Goal: Information Seeking & Learning: Learn about a topic

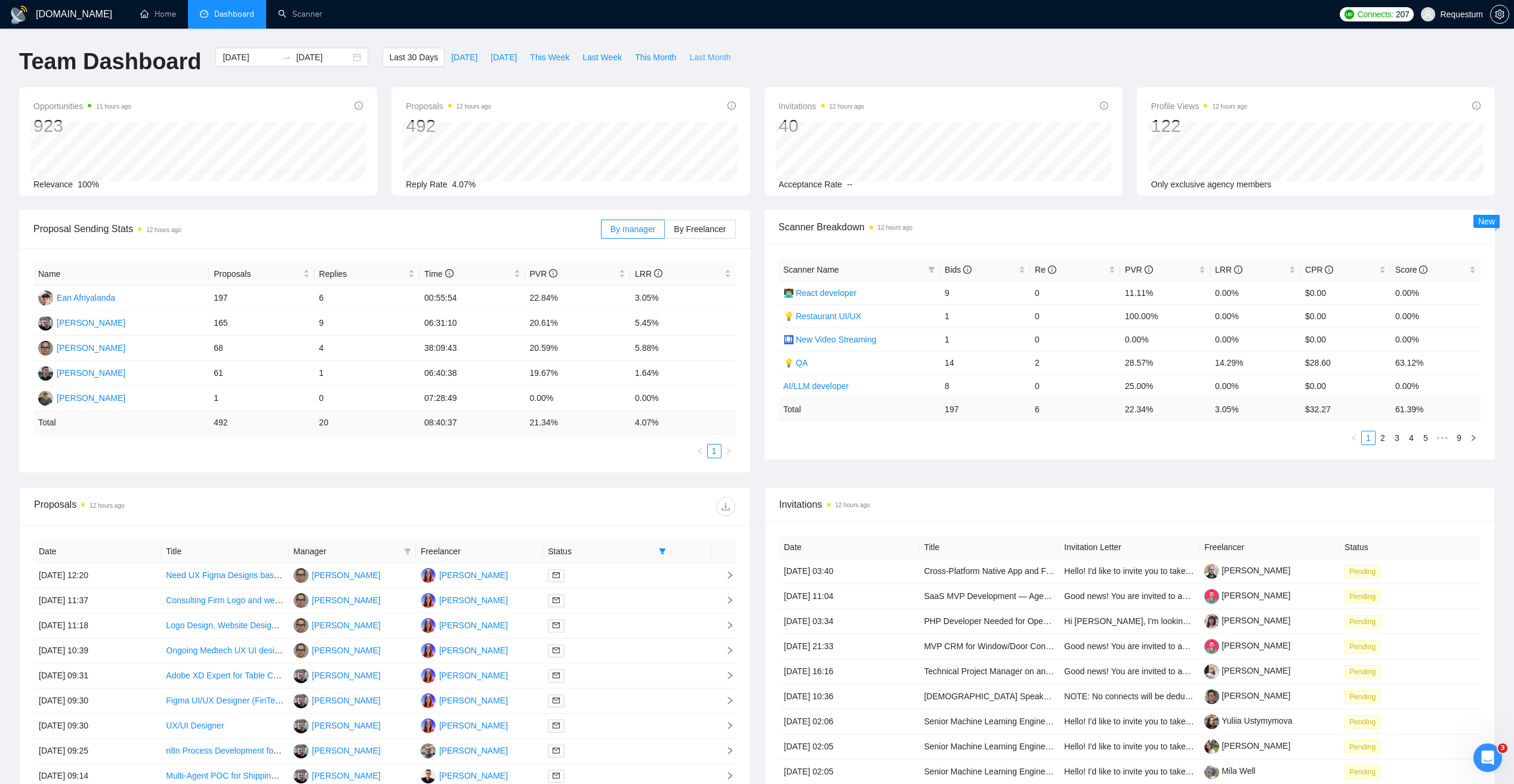
click at [700, 57] on span "Last Month" at bounding box center [709, 57] width 41 height 13
type input "[DATE]"
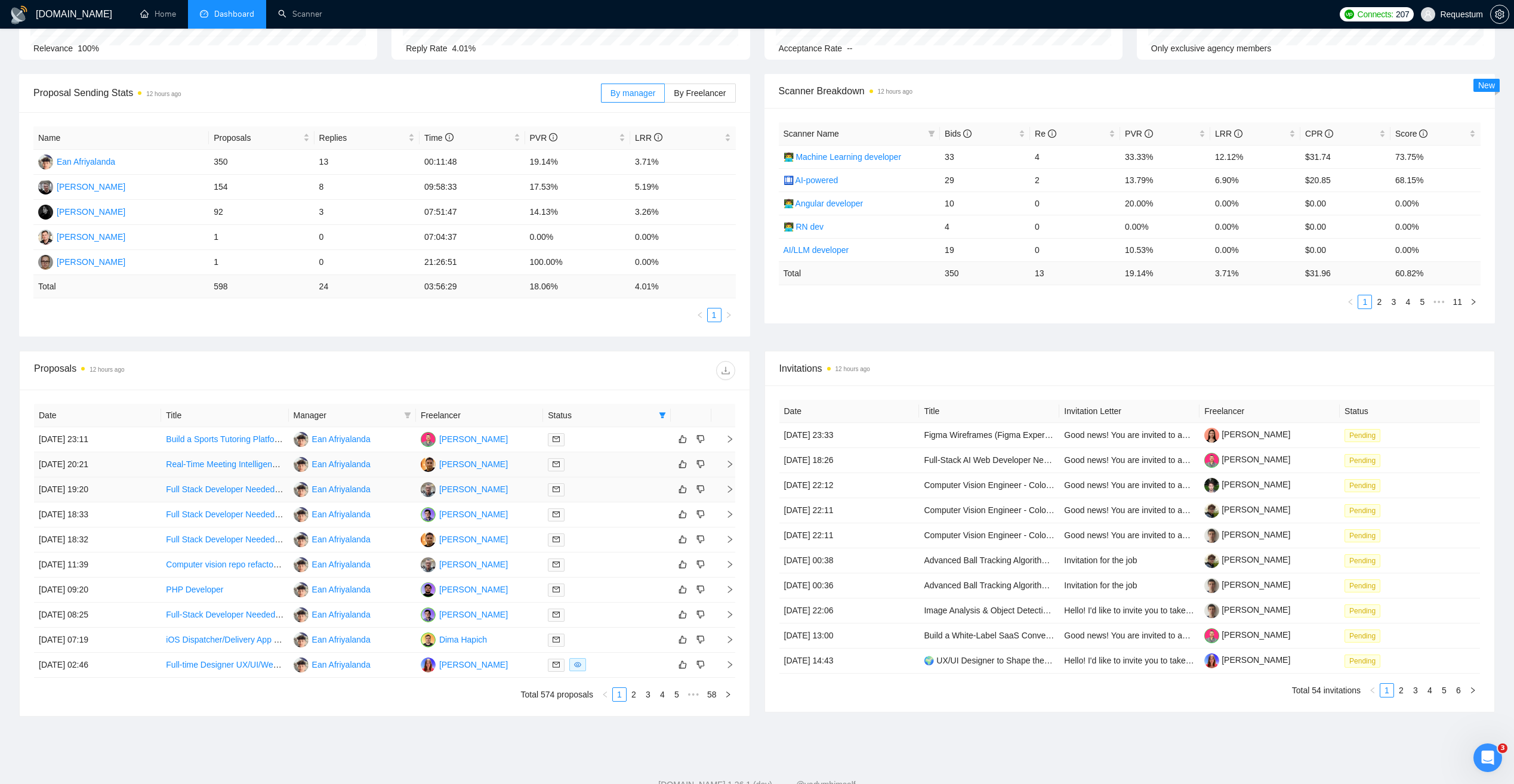
scroll to position [175, 0]
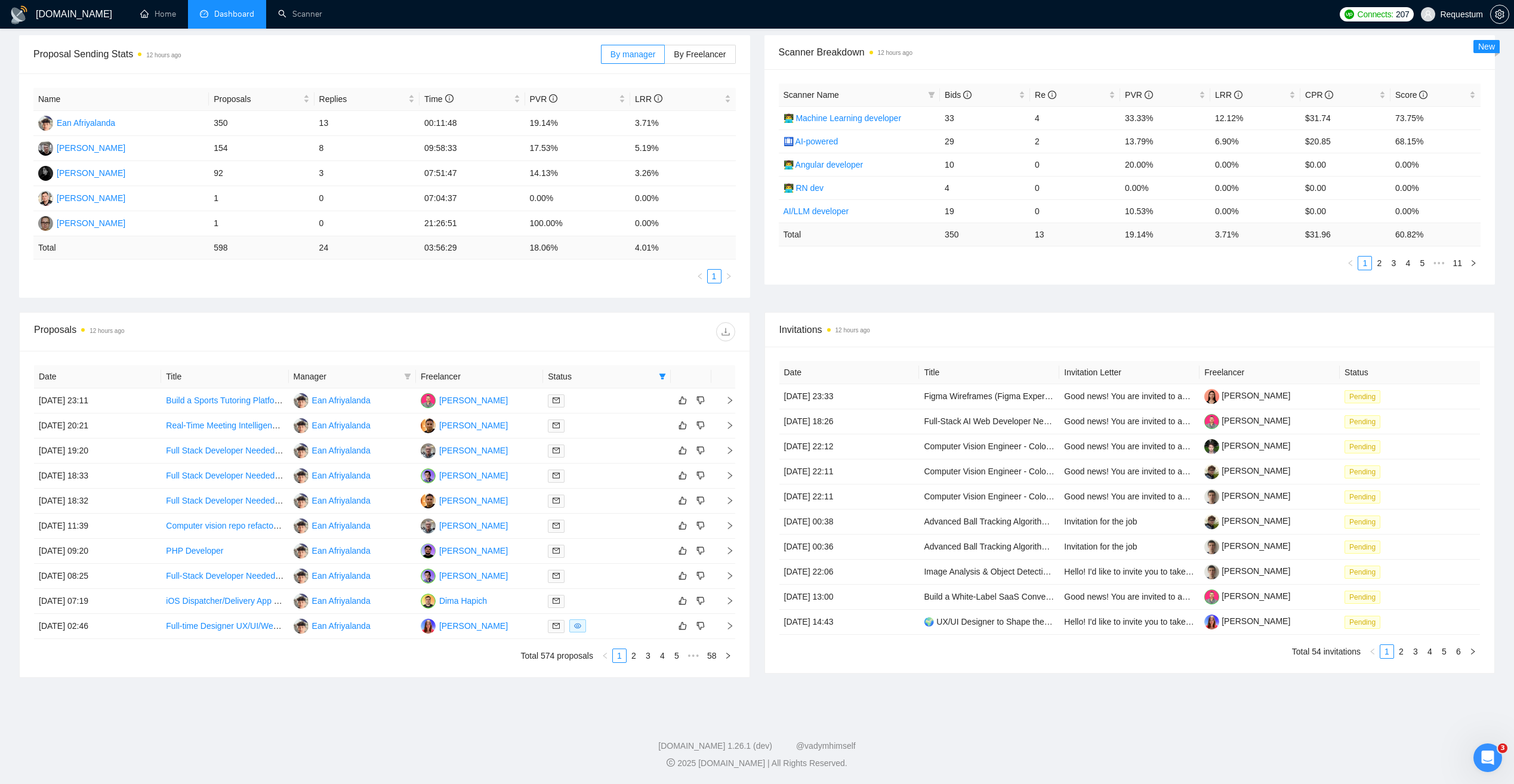
click at [349, 378] on span "Manager" at bounding box center [346, 376] width 105 height 13
click at [406, 376] on icon "filter" at bounding box center [407, 376] width 7 height 7
click at [358, 459] on span "[PERSON_NAME]" at bounding box center [358, 456] width 69 height 9
checkbox input "true"
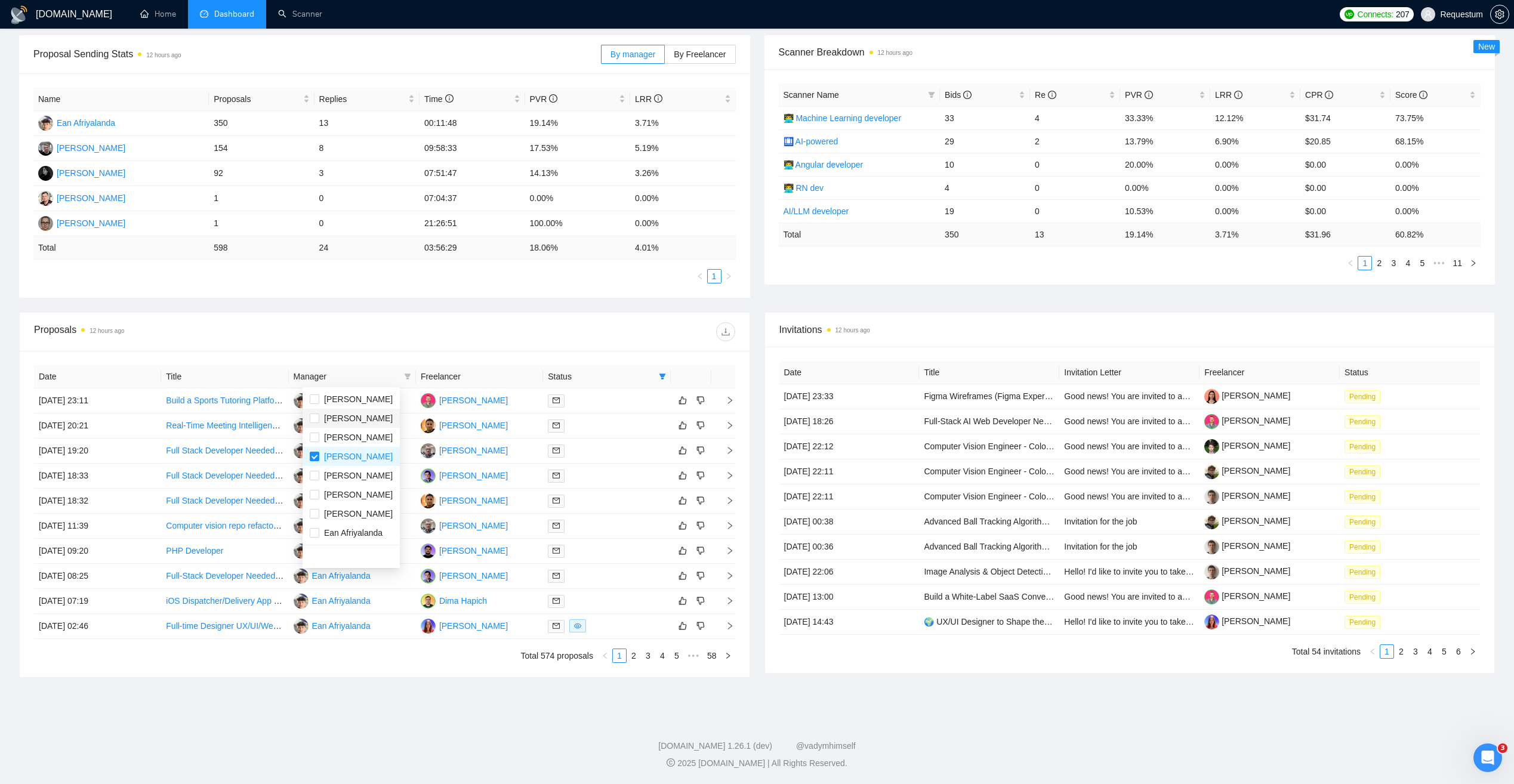
click at [376, 342] on div "Proposals 12 hours ago" at bounding box center [385, 331] width 701 height 38
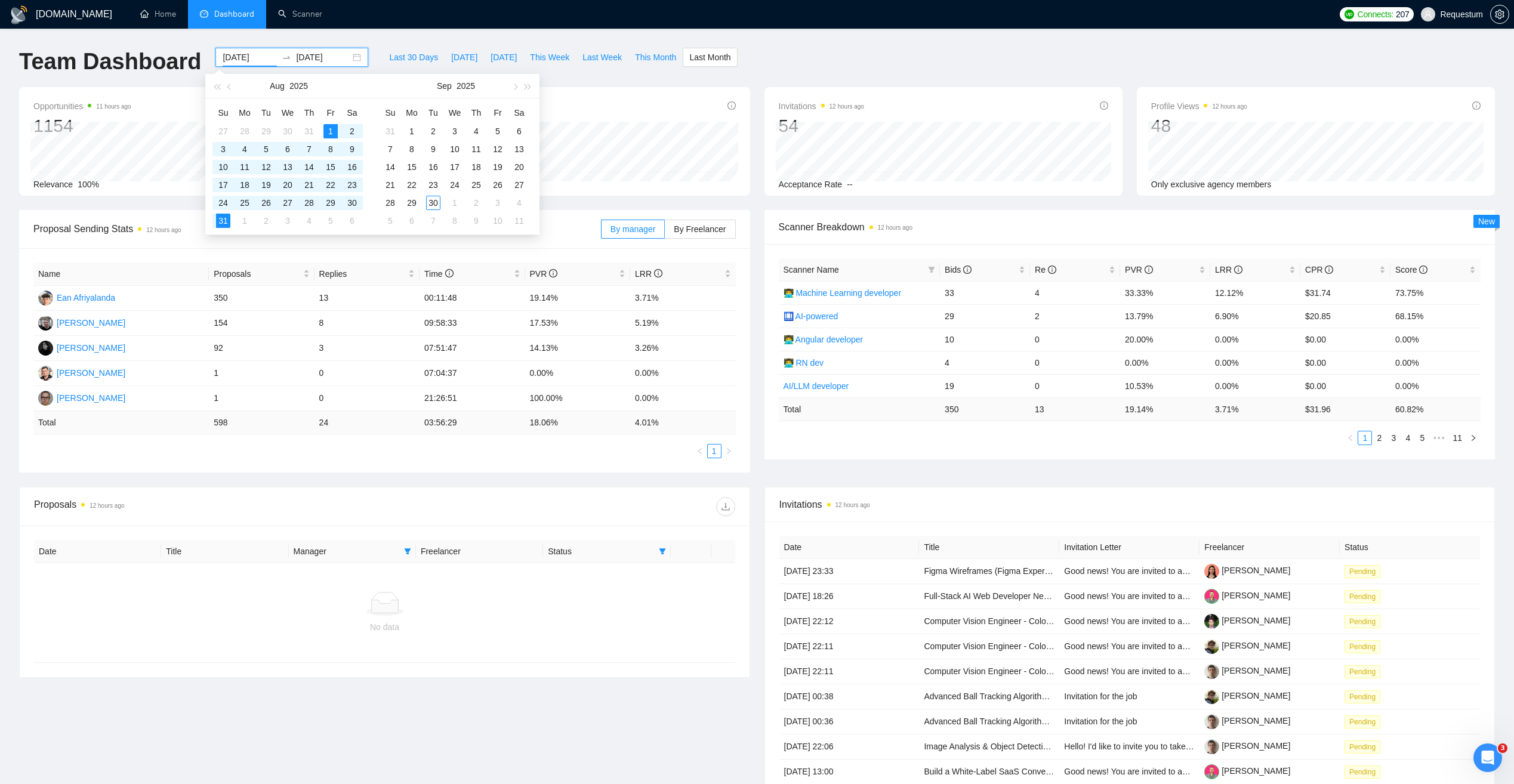
click at [228, 59] on input "[DATE]" at bounding box center [250, 57] width 54 height 13
click at [230, 89] on span "button" at bounding box center [231, 87] width 6 height 6
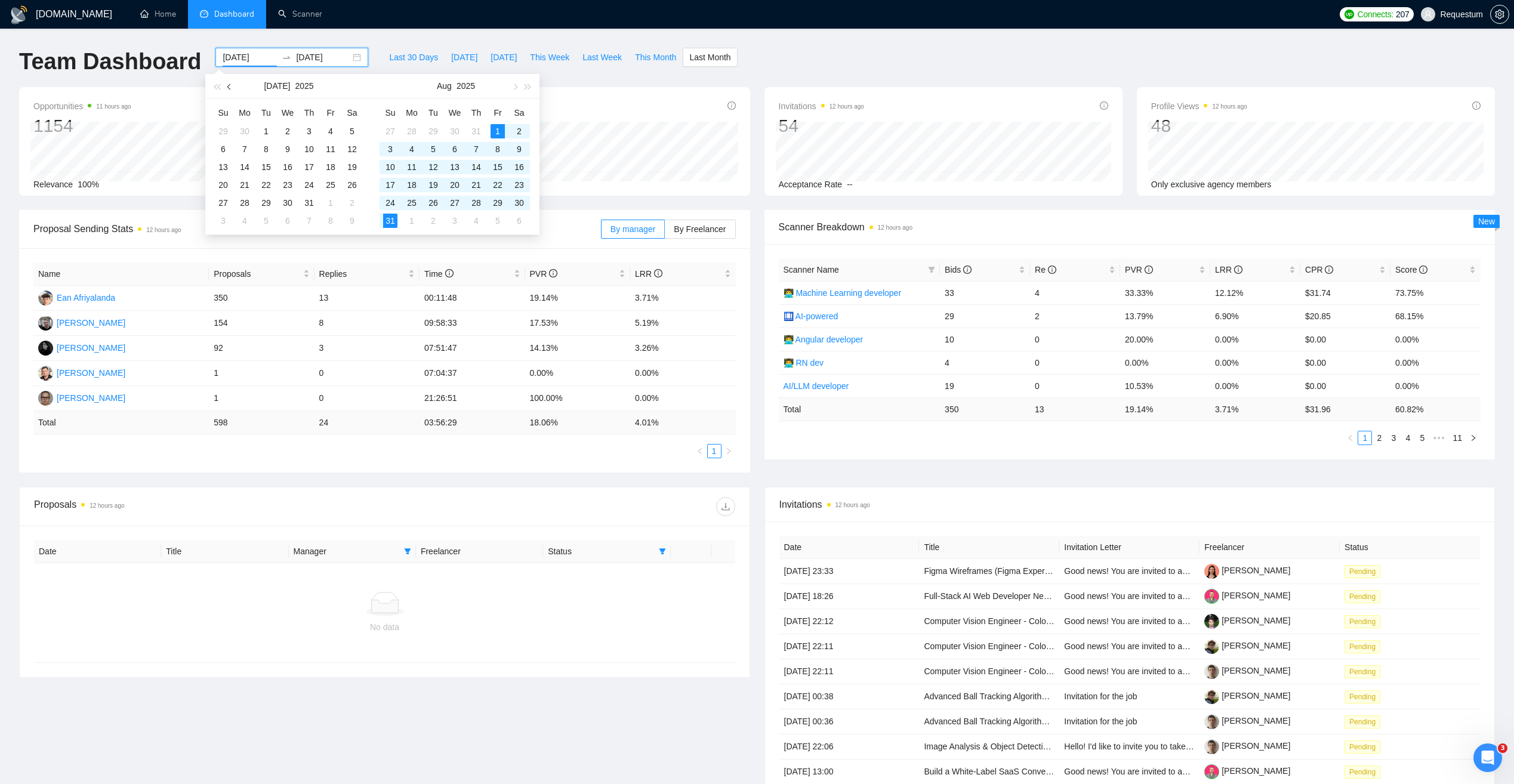
click at [230, 89] on span "button" at bounding box center [231, 87] width 6 height 6
click at [224, 126] on div "1" at bounding box center [223, 131] width 14 height 14
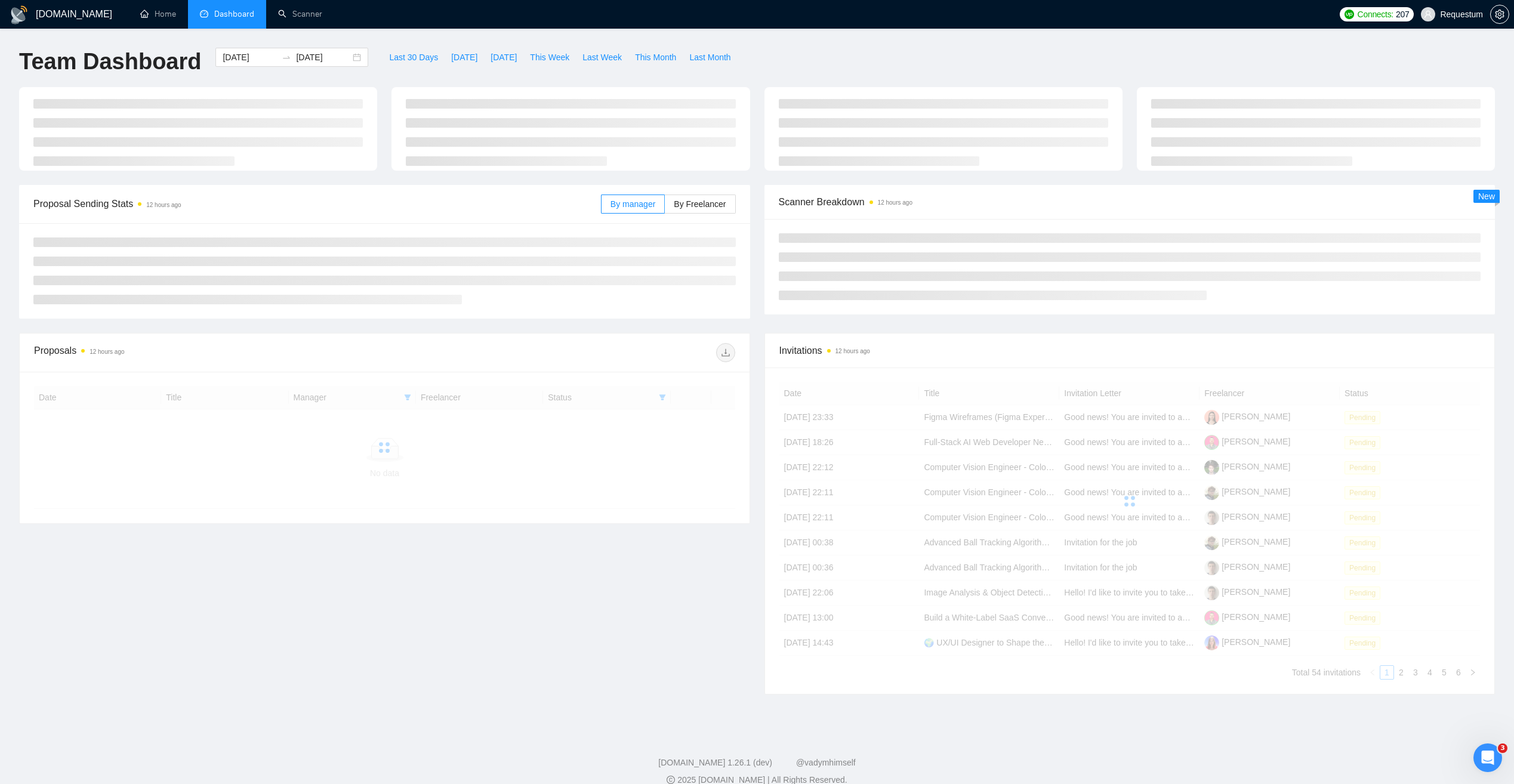
click at [190, 33] on div "[DOMAIN_NAME] Home Dashboard Scanner Connects: 207 Requestum Team Dashboard [DA…" at bounding box center [757, 400] width 1514 height 800
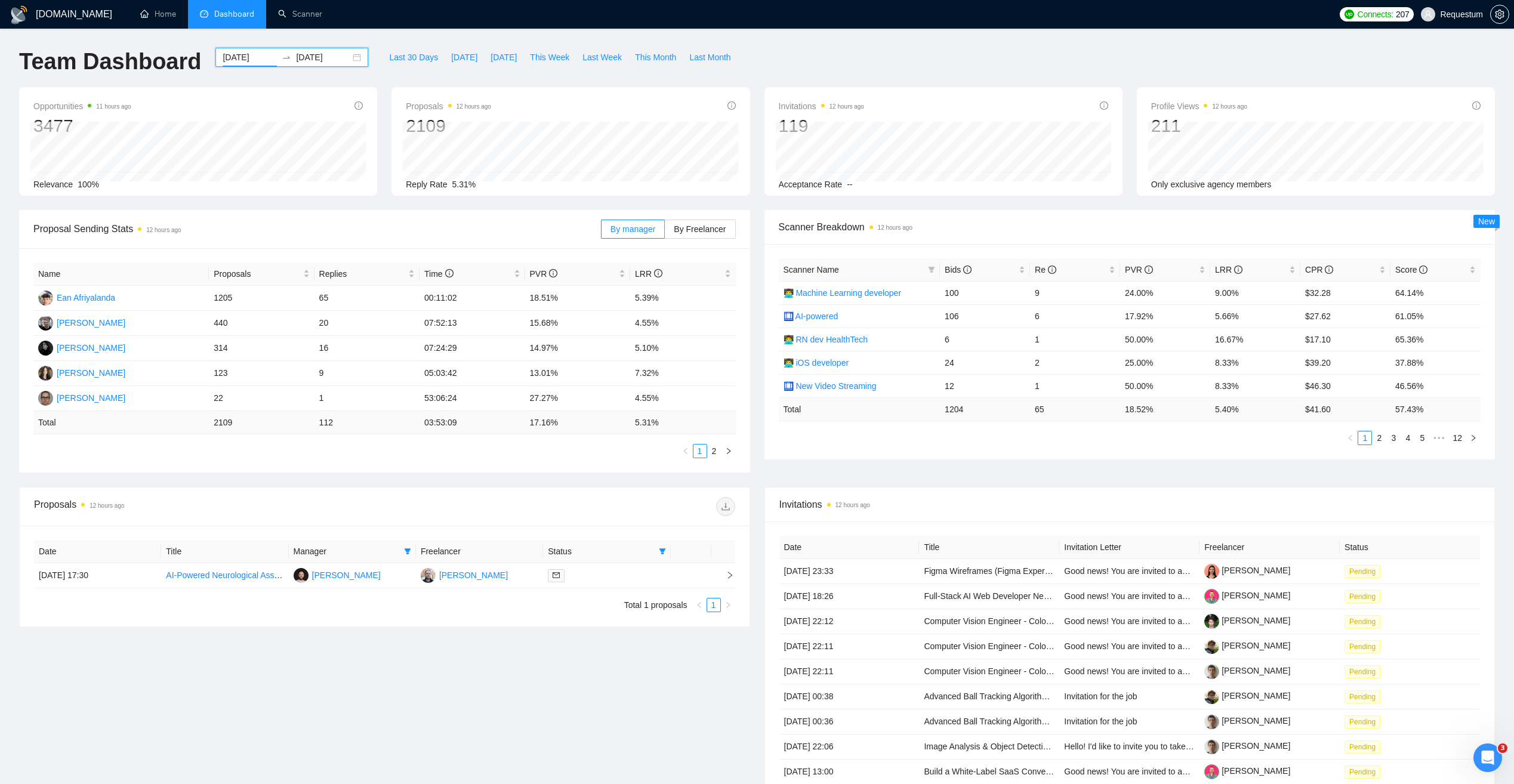
click at [231, 60] on input "[DATE]" at bounding box center [250, 57] width 54 height 13
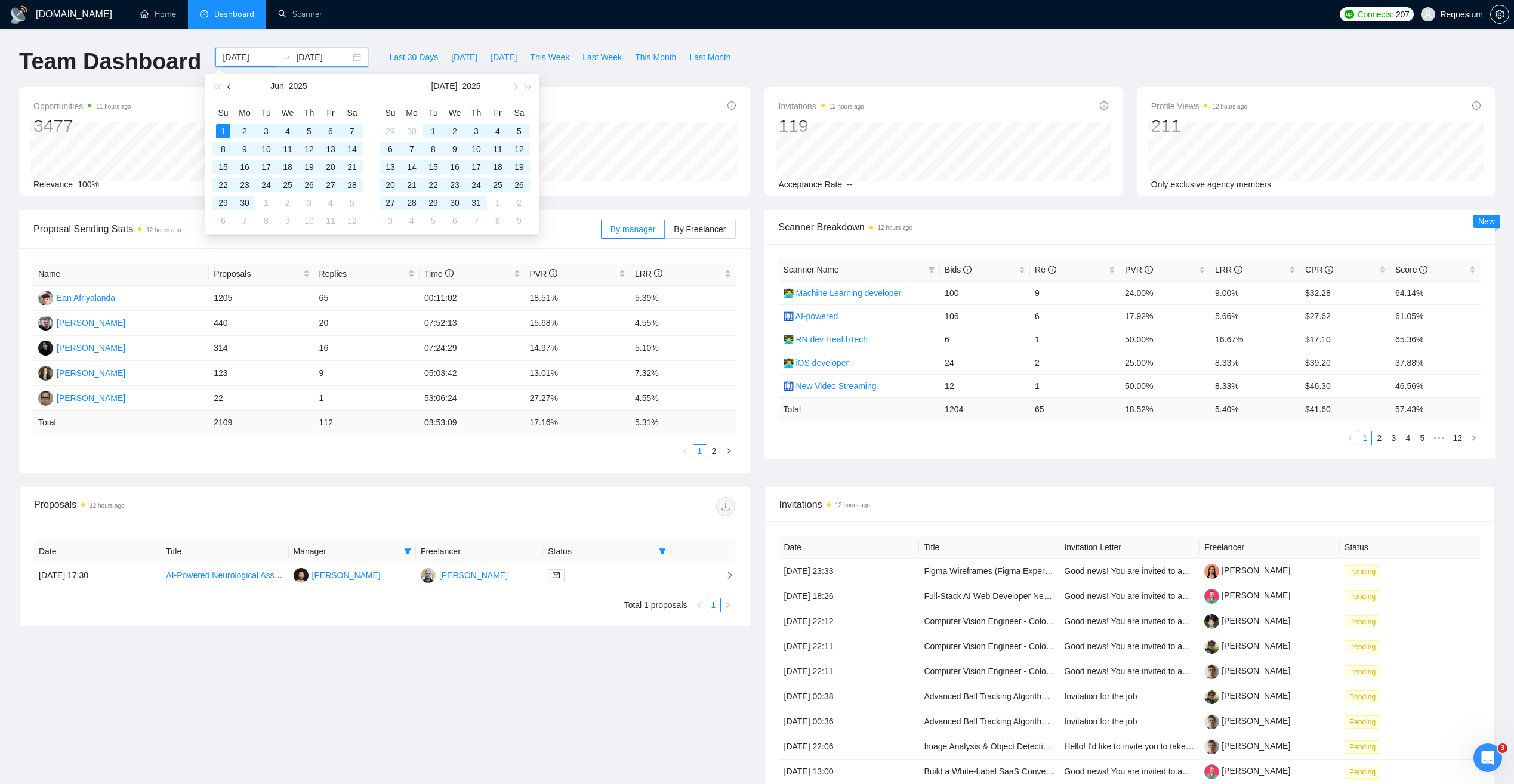
click at [232, 90] on button "button" at bounding box center [229, 86] width 13 height 24
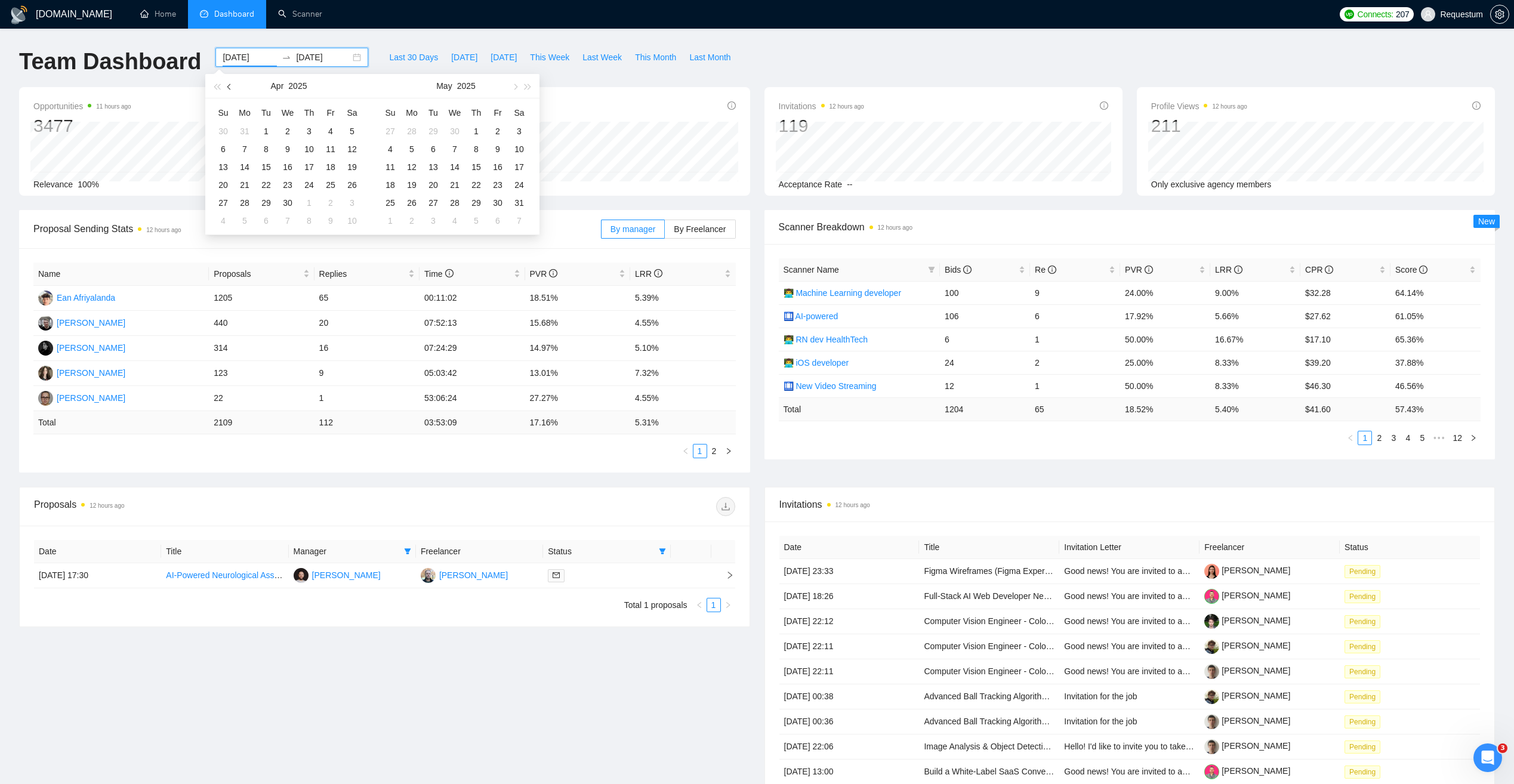
click at [232, 90] on button "button" at bounding box center [229, 86] width 13 height 24
type input "[DATE]"
click at [350, 132] on div "1" at bounding box center [352, 131] width 14 height 14
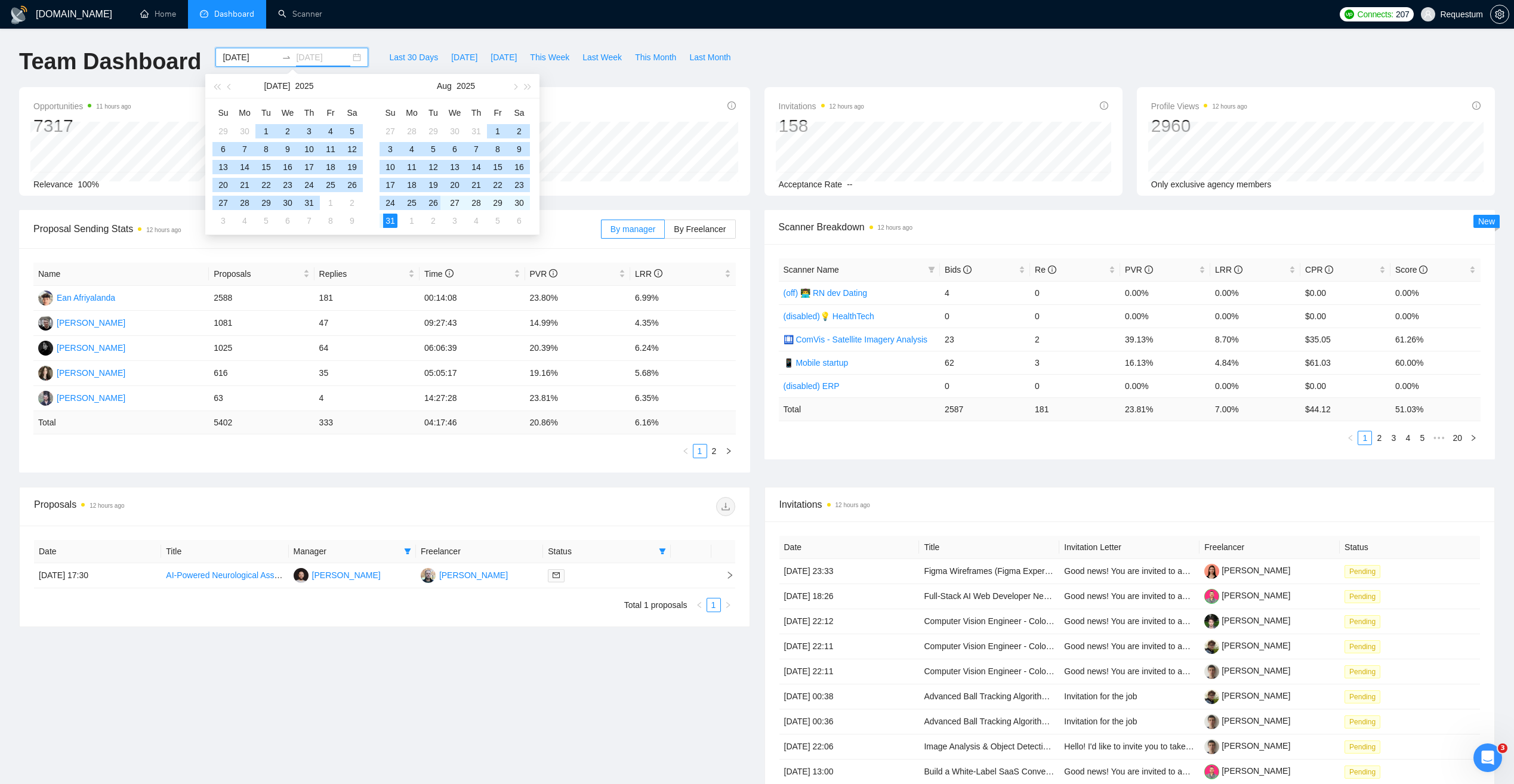
type input "[DATE]"
click at [392, 221] on div "31" at bounding box center [390, 221] width 14 height 14
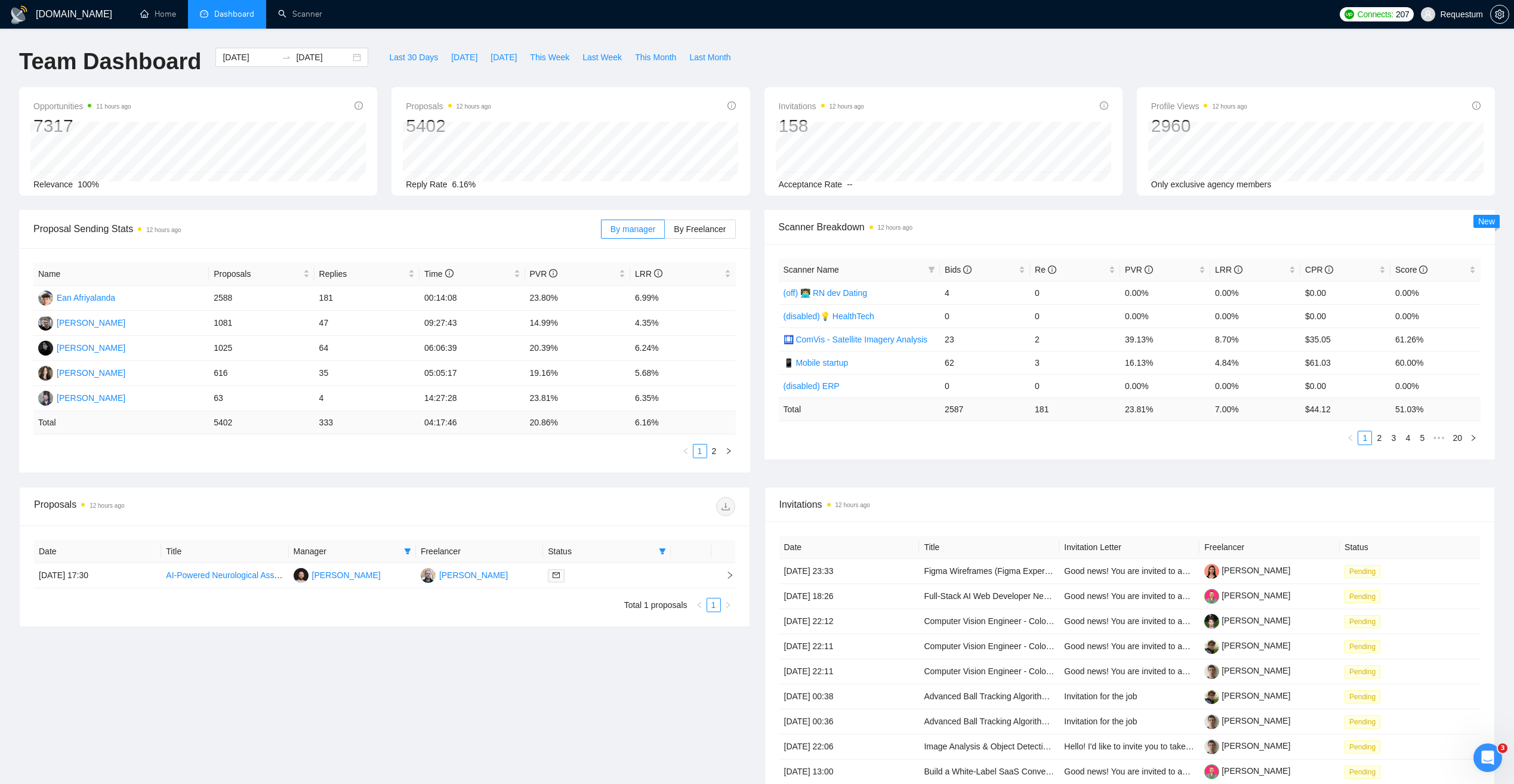
click at [341, 198] on div "Opportunities 11 hours ago 7317 [DATE] Relevant 47 Relevance 100% Proposals 12 …" at bounding box center [756, 149] width 1490 height 123
click at [411, 550] on span at bounding box center [407, 551] width 12 height 18
click at [346, 575] on span "[PERSON_NAME]" at bounding box center [358, 573] width 69 height 9
checkbox input "false"
click at [360, 519] on div "Proposals 12 hours ago" at bounding box center [385, 506] width 701 height 38
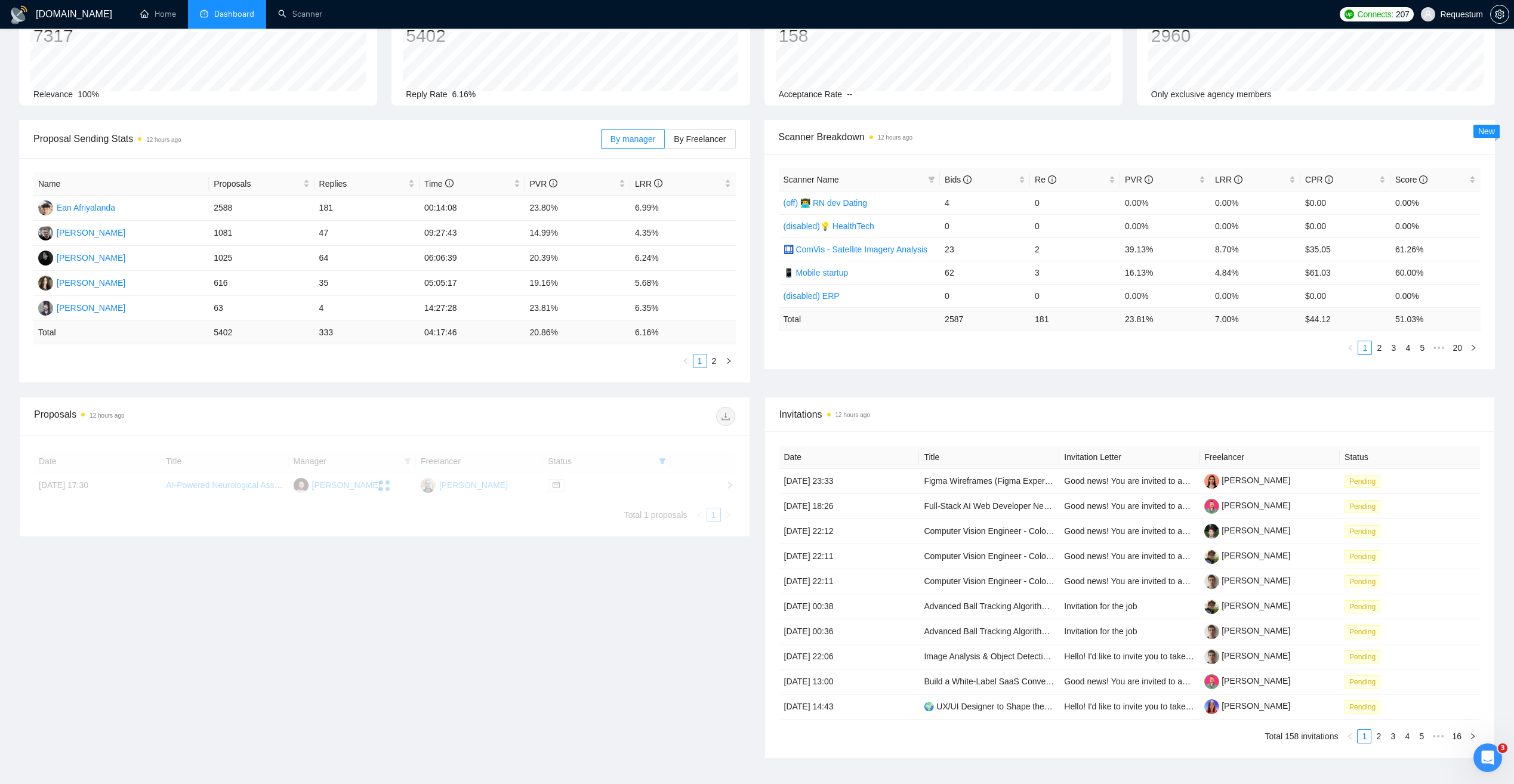
scroll to position [119, 0]
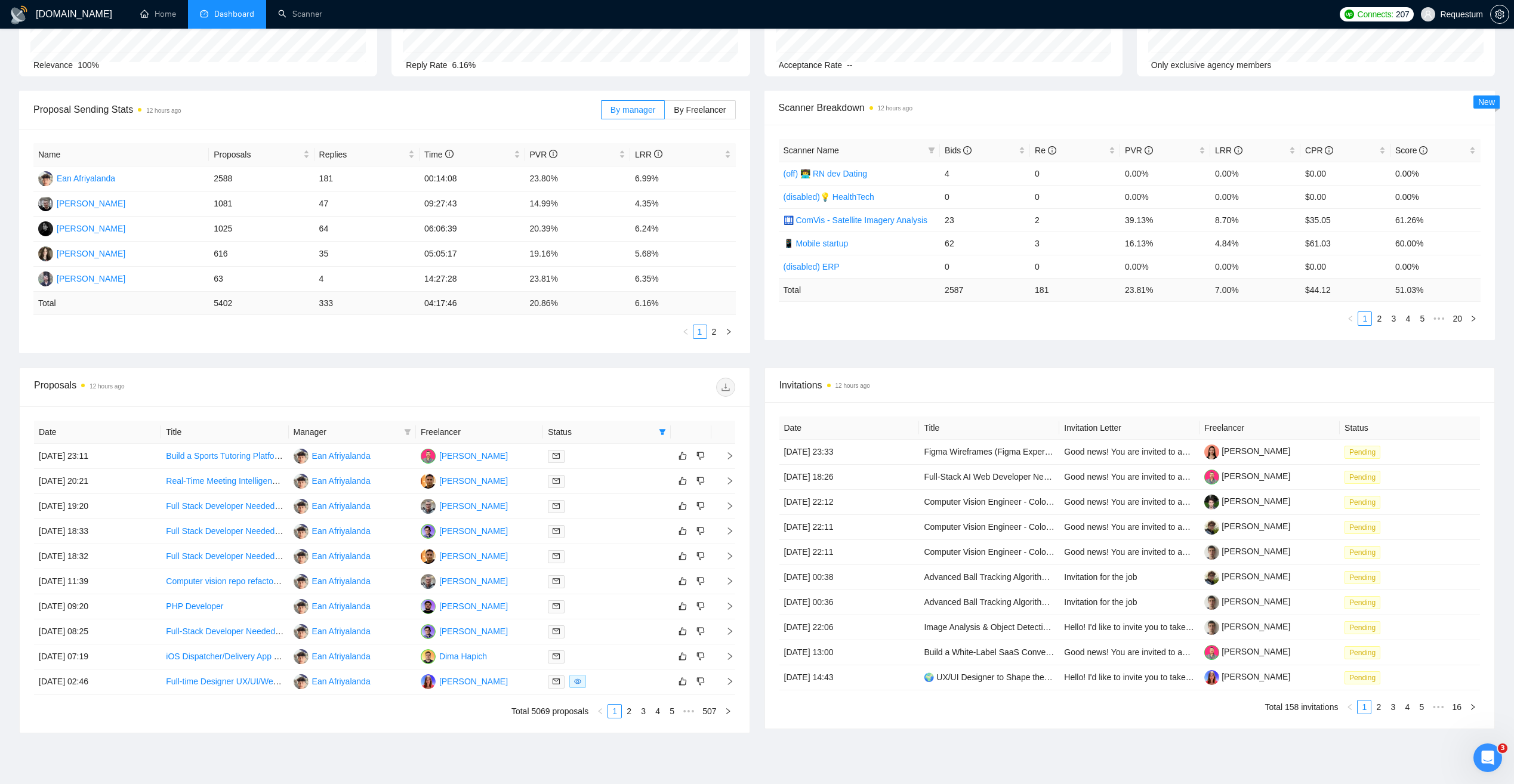
click at [389, 430] on span "Manager" at bounding box center [346, 432] width 105 height 13
click at [410, 434] on icon "filter" at bounding box center [407, 431] width 7 height 7
click at [372, 555] on span "[PERSON_NAME]" at bounding box center [350, 549] width 83 height 13
checkbox input "true"
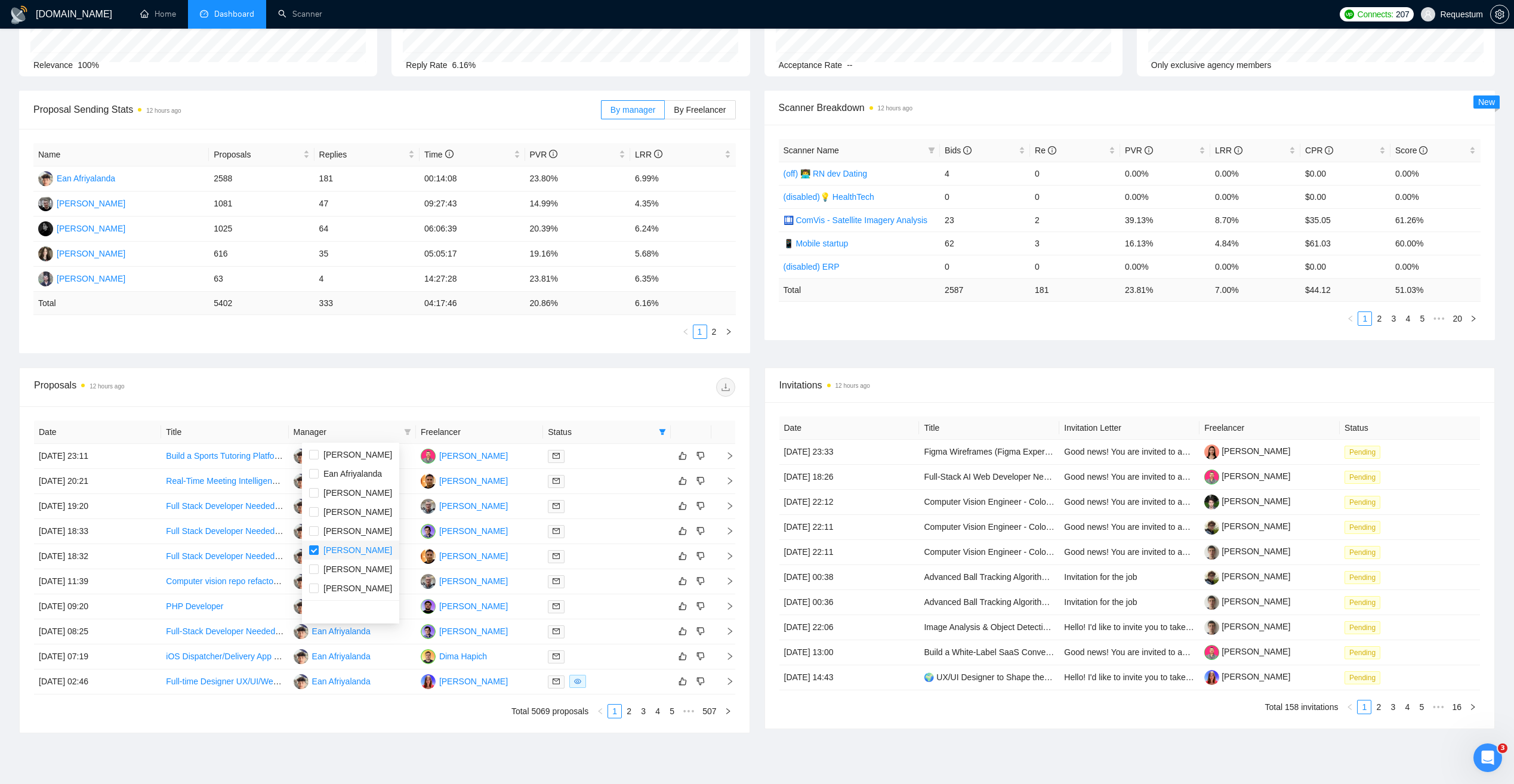
click at [393, 380] on div at bounding box center [559, 387] width 350 height 19
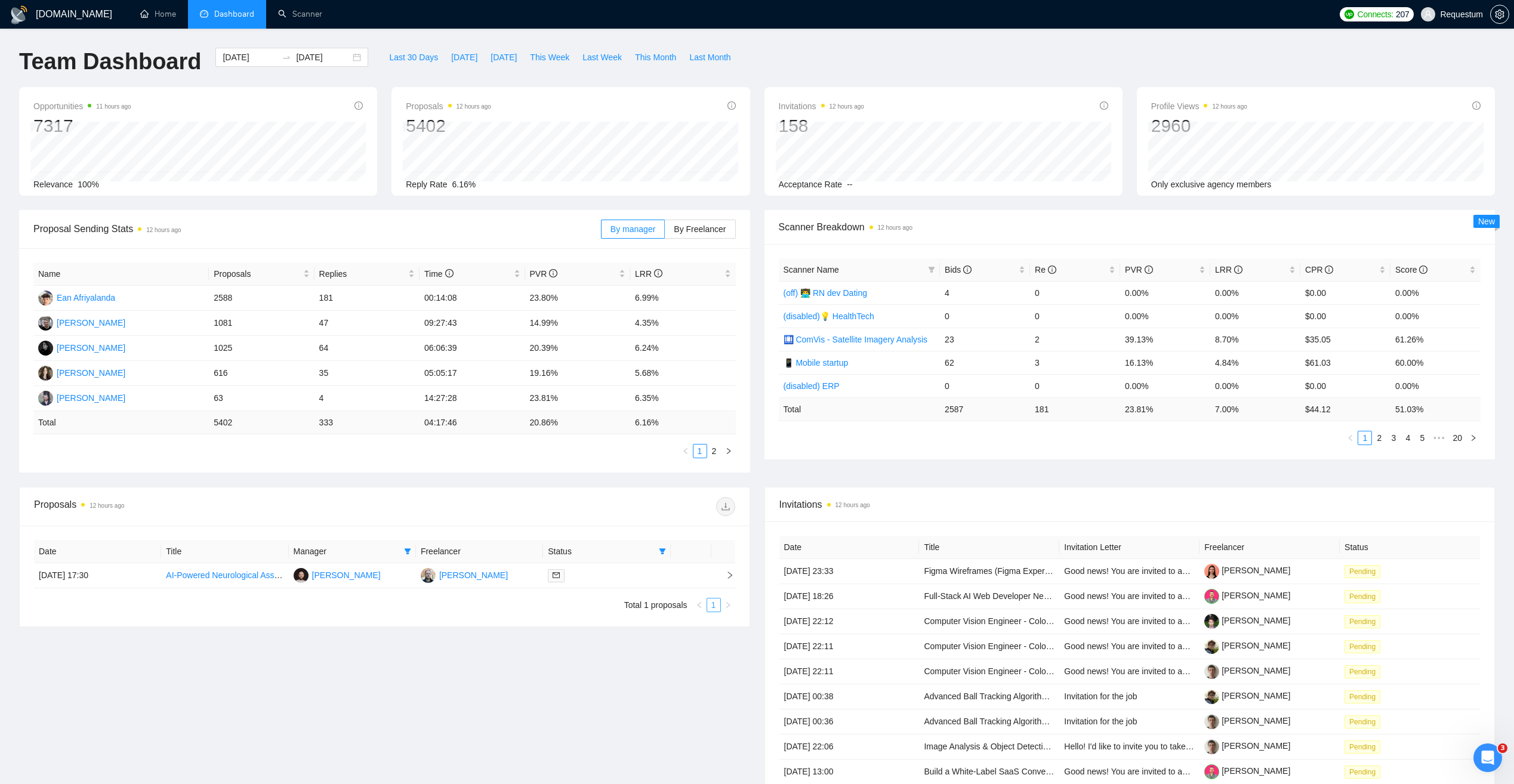
click at [715, 607] on link "1" at bounding box center [713, 604] width 13 height 13
click at [396, 553] on span "Manager" at bounding box center [346, 551] width 105 height 13
click at [402, 556] on span at bounding box center [407, 551] width 12 height 18
click at [368, 676] on span "[PERSON_NAME]" at bounding box center [358, 677] width 69 height 9
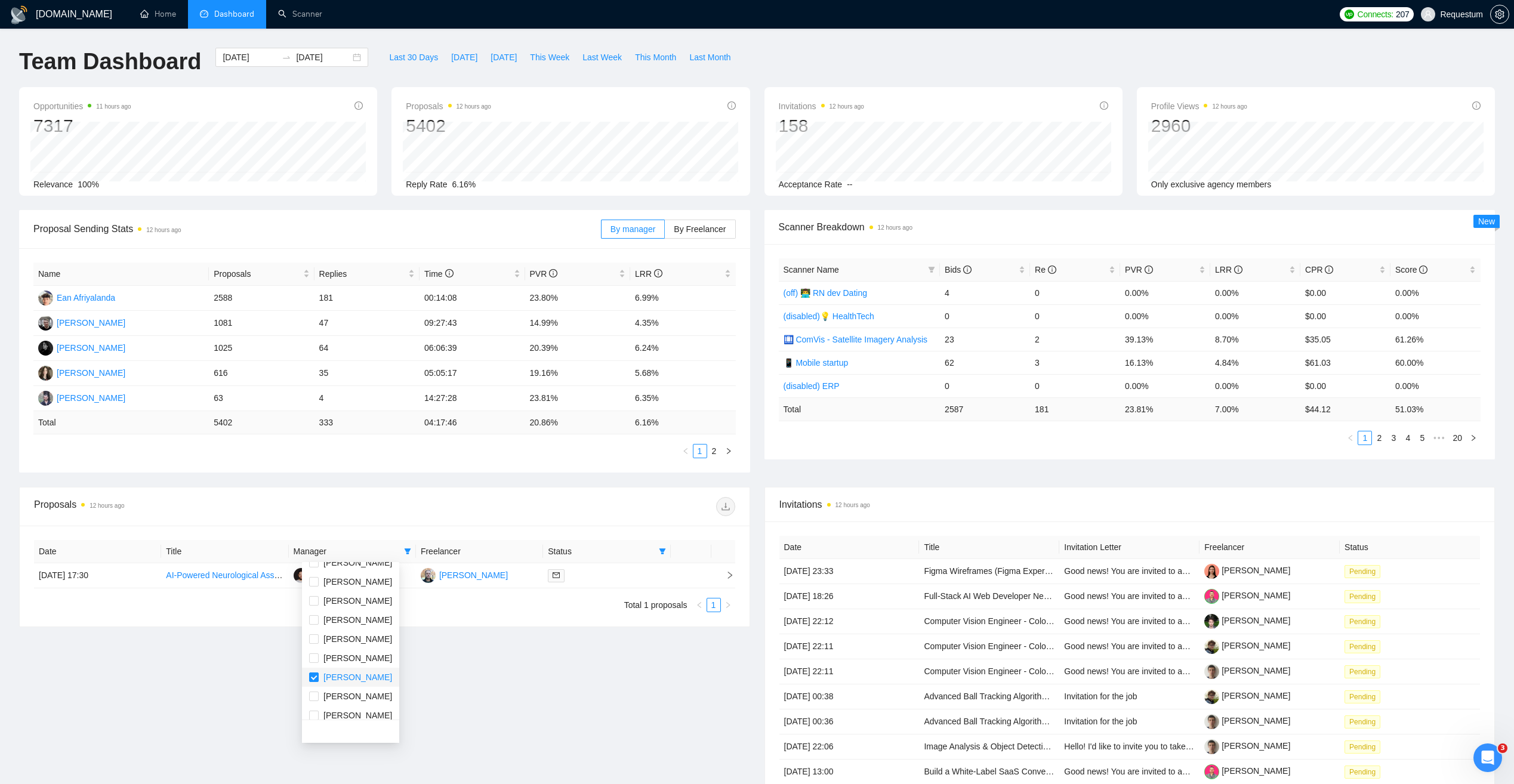
checkbox input "false"
click at [382, 670] on span "[PERSON_NAME]" at bounding box center [358, 669] width 69 height 9
checkbox input "true"
click at [506, 688] on div "Proposals 12 hours ago Date Title Manager Freelancer Status [DATE] 17:30 AI-Pow…" at bounding box center [384, 667] width 745 height 361
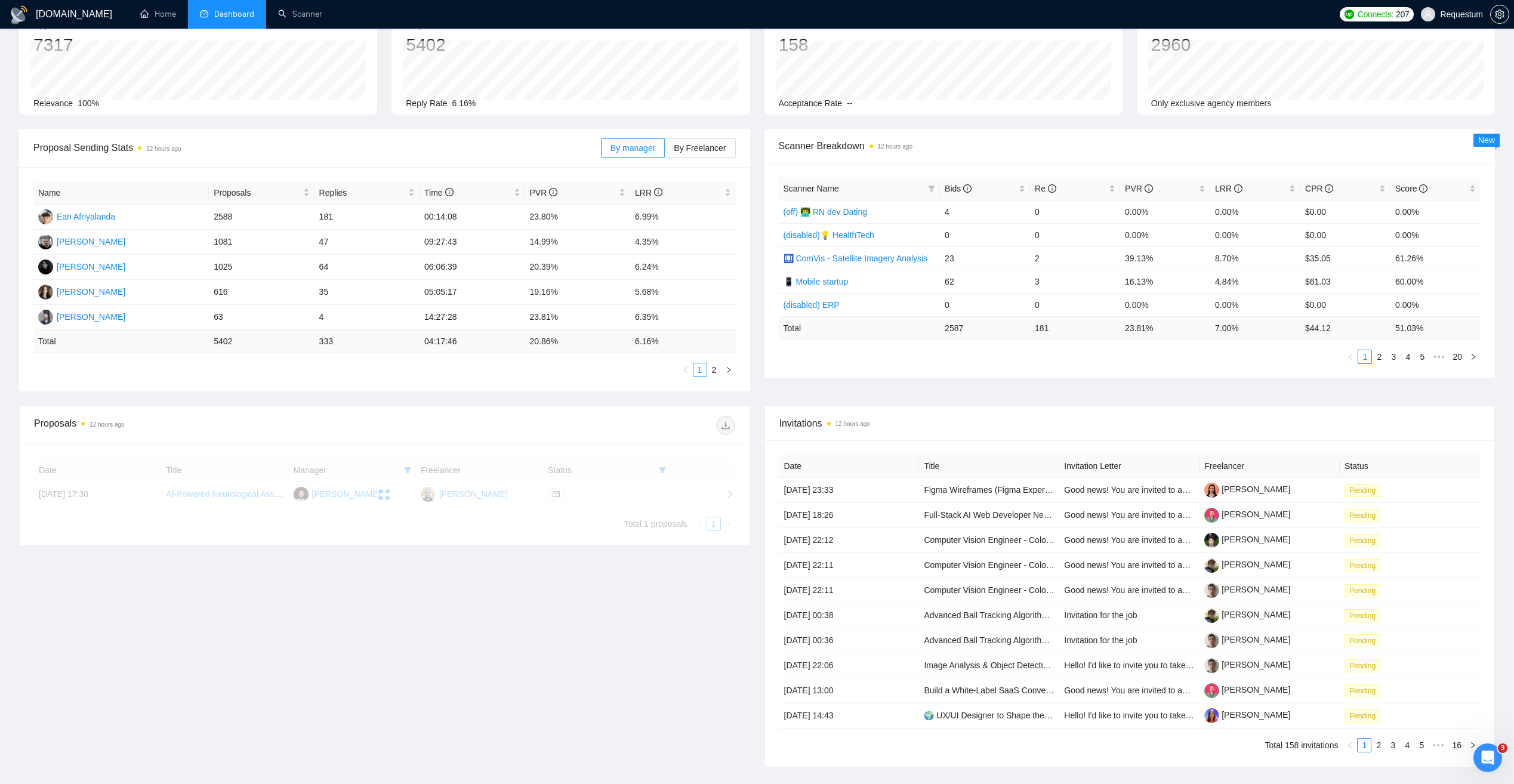
scroll to position [119, 0]
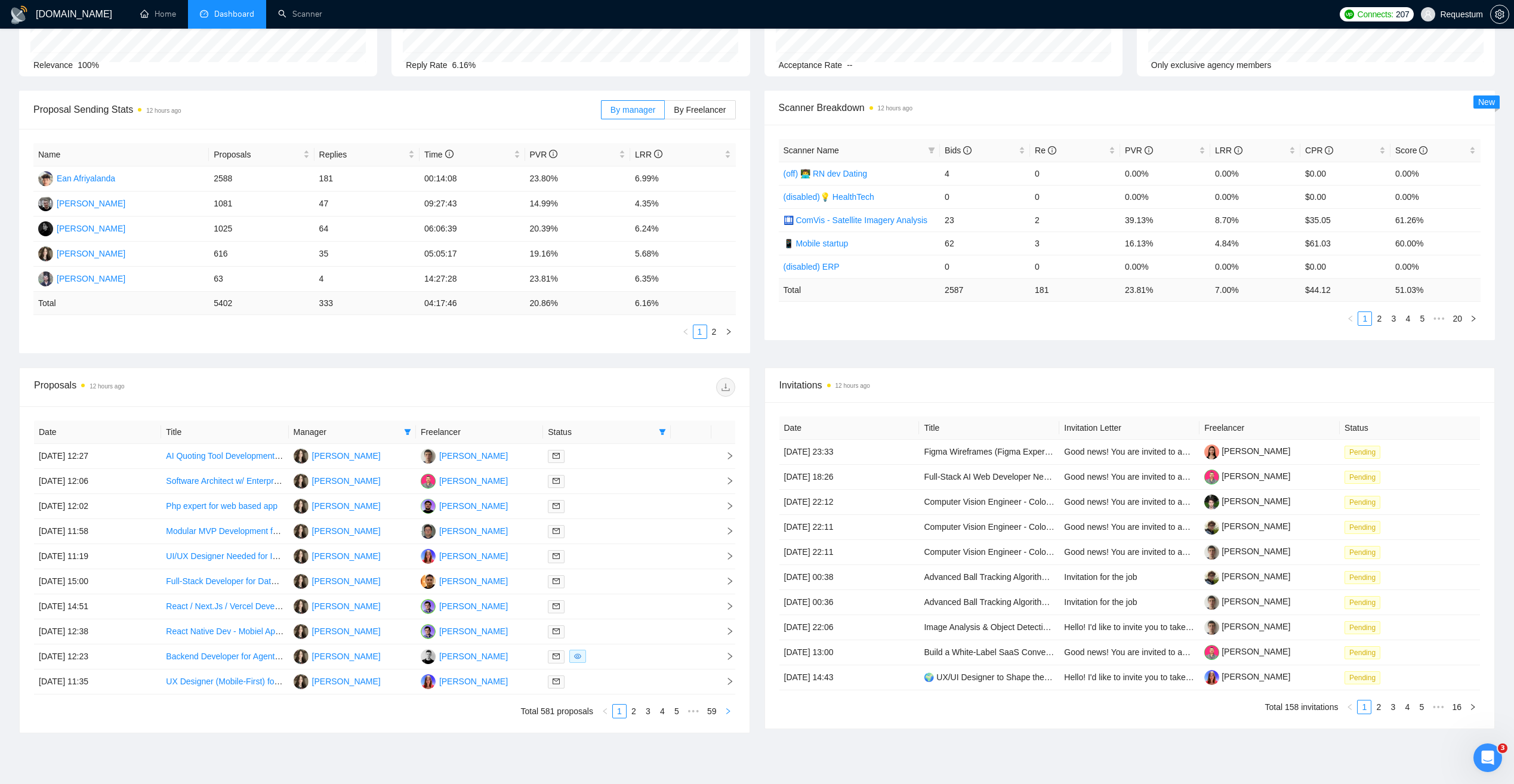
click at [730, 709] on icon "right" at bounding box center [728, 710] width 7 height 7
click at [637, 433] on span "Status" at bounding box center [601, 432] width 105 height 13
click at [660, 437] on span at bounding box center [662, 431] width 12 height 18
click at [647, 398] on div "Proposals 12 hours ago" at bounding box center [385, 387] width 701 height 38
click at [728, 714] on icon "right" at bounding box center [728, 710] width 7 height 7
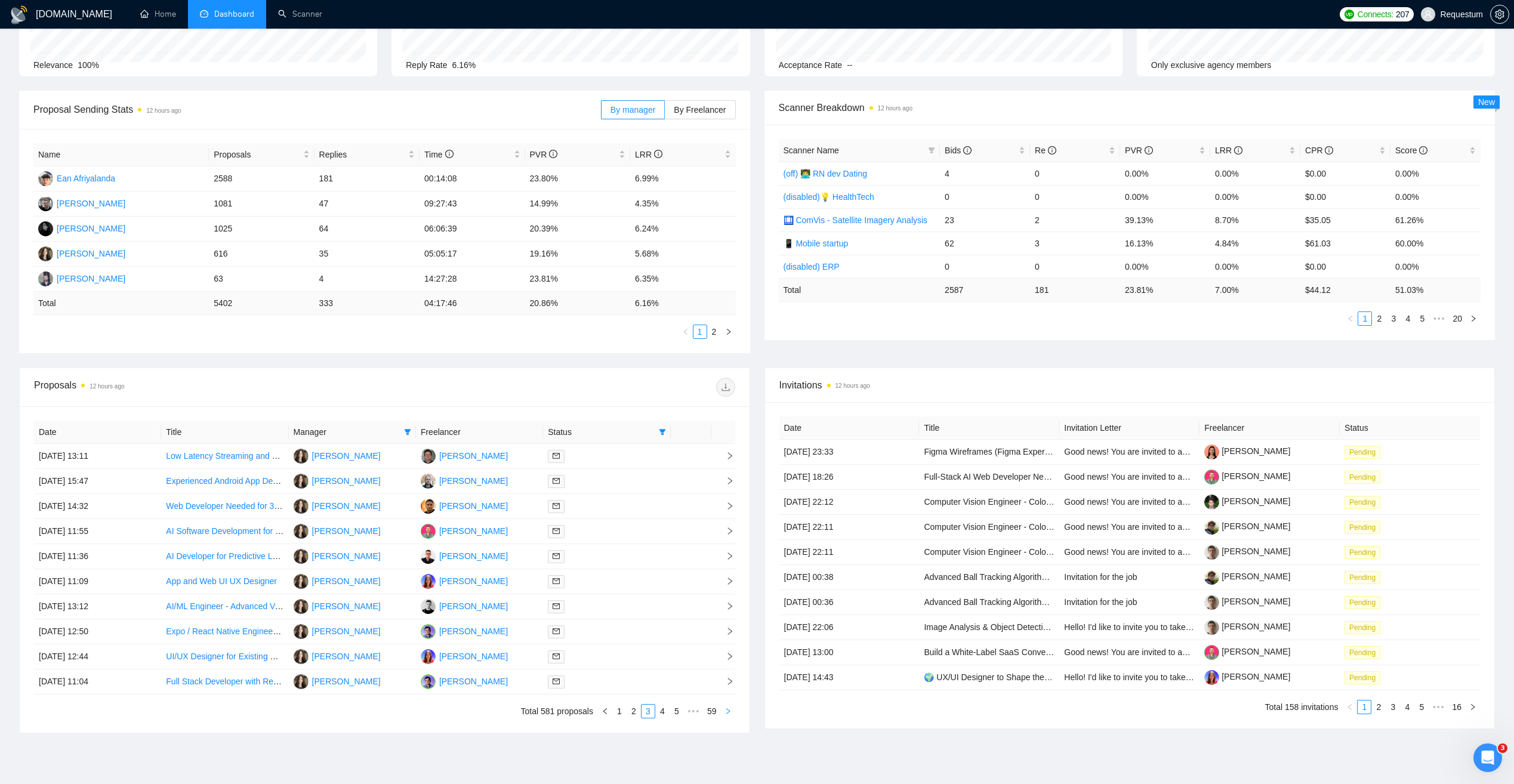
click at [728, 714] on icon "right" at bounding box center [728, 710] width 7 height 7
click at [728, 713] on icon "right" at bounding box center [728, 710] width 7 height 7
click at [728, 713] on icon "right" at bounding box center [728, 711] width 4 height 6
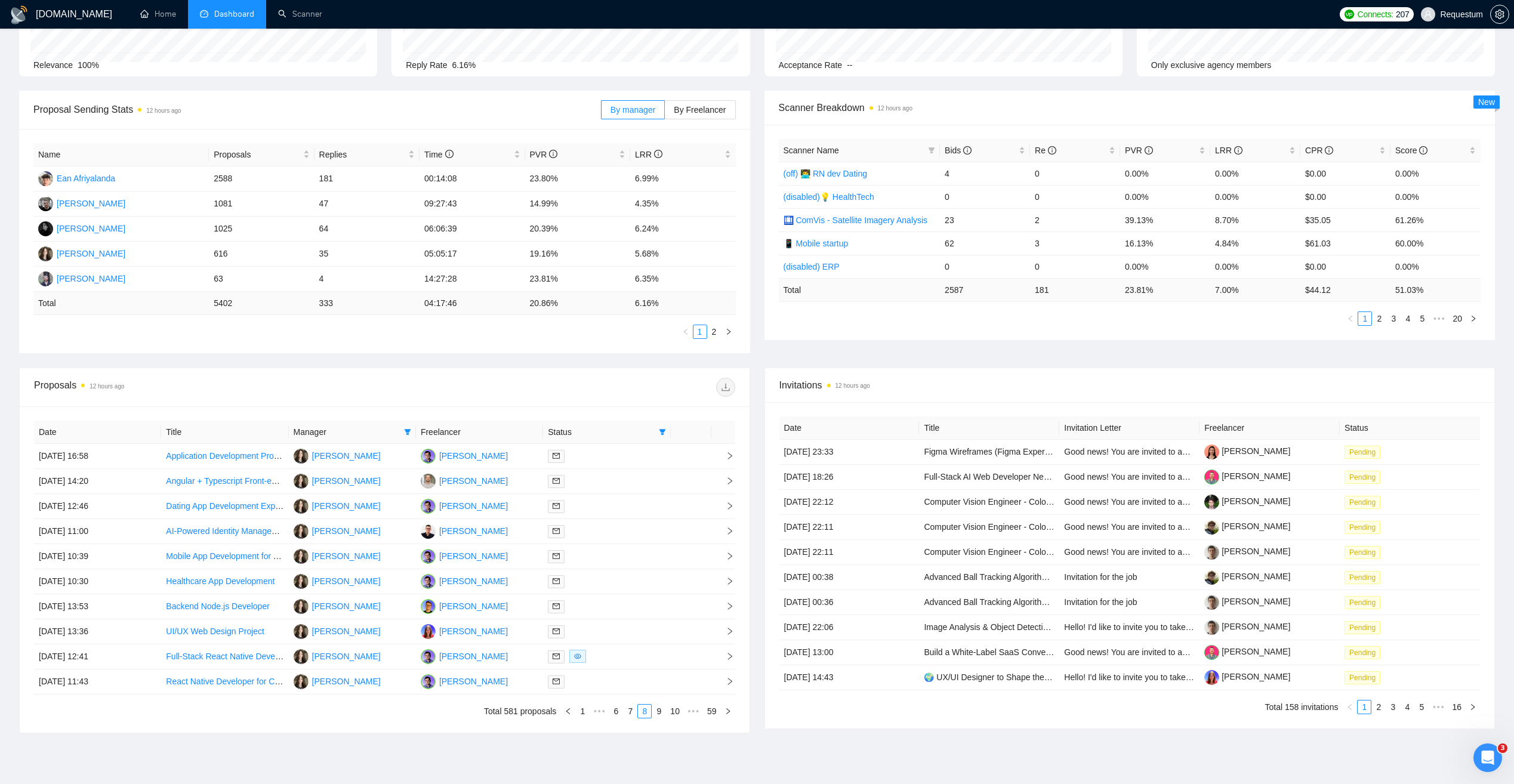
click at [728, 714] on icon "right" at bounding box center [728, 710] width 7 height 7
click at [725, 711] on icon "right" at bounding box center [728, 710] width 7 height 7
click at [728, 710] on icon "right" at bounding box center [728, 711] width 4 height 6
click at [728, 710] on icon "right" at bounding box center [728, 710] width 7 height 7
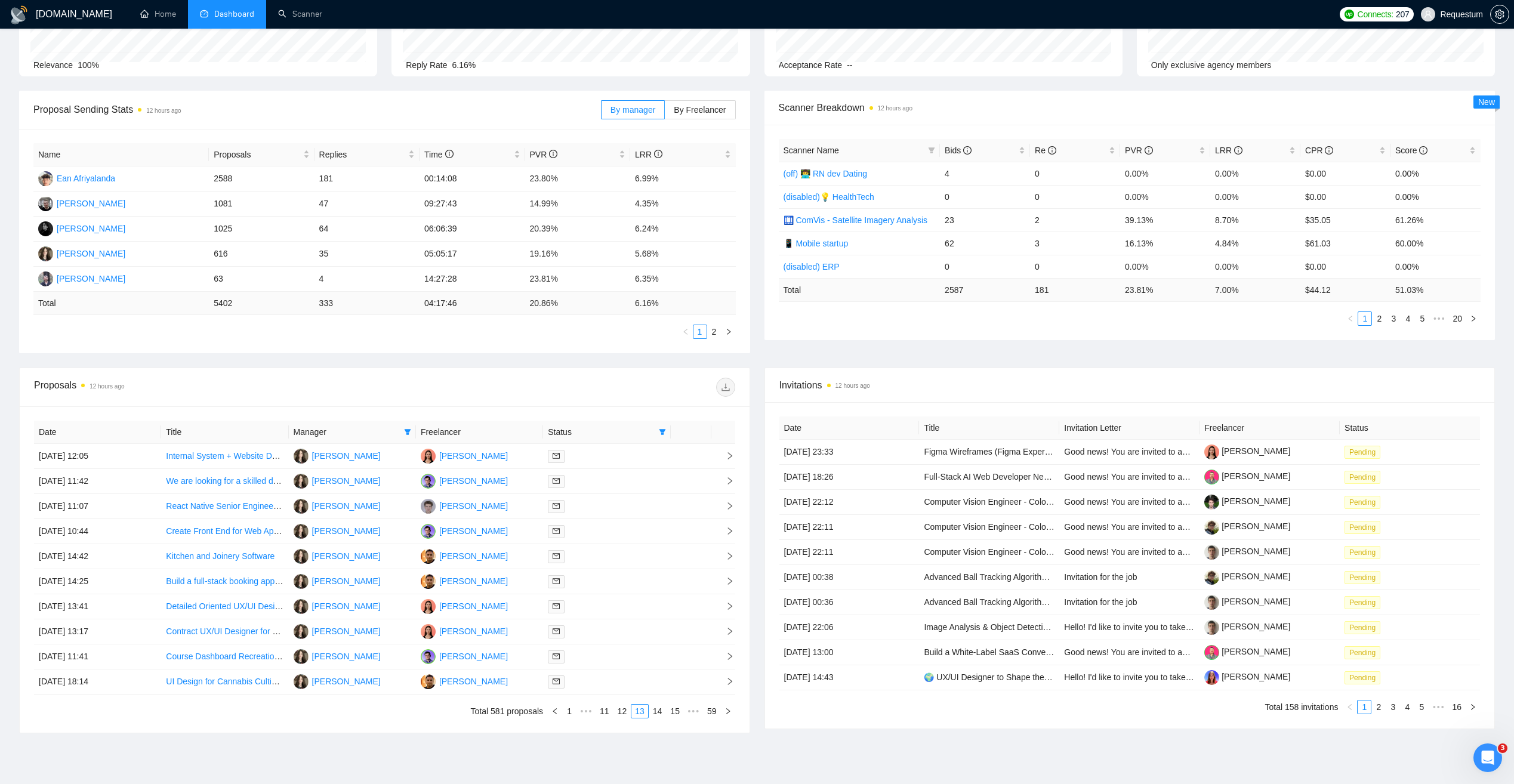
click at [728, 710] on icon "right" at bounding box center [728, 710] width 7 height 7
click at [377, 432] on span "Manager" at bounding box center [346, 432] width 105 height 13
click at [402, 435] on span at bounding box center [407, 431] width 12 height 18
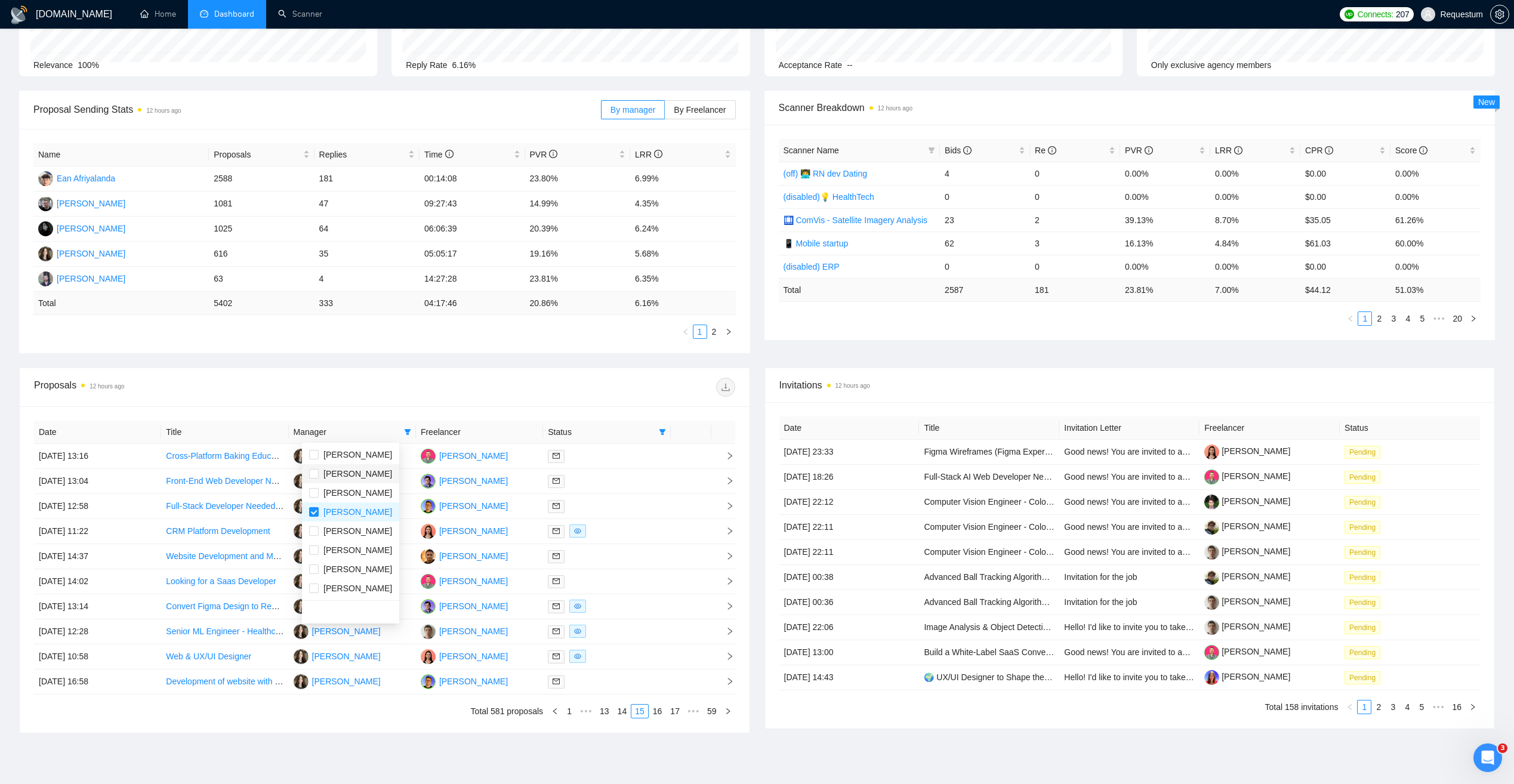
click at [361, 477] on span "[PERSON_NAME]" at bounding box center [358, 474] width 69 height 9
checkbox input "true"
drag, startPoint x: 359, startPoint y: 511, endPoint x: 380, endPoint y: 460, distance: 55.2
click at [358, 511] on span "[PERSON_NAME]" at bounding box center [358, 512] width 69 height 9
checkbox input "false"
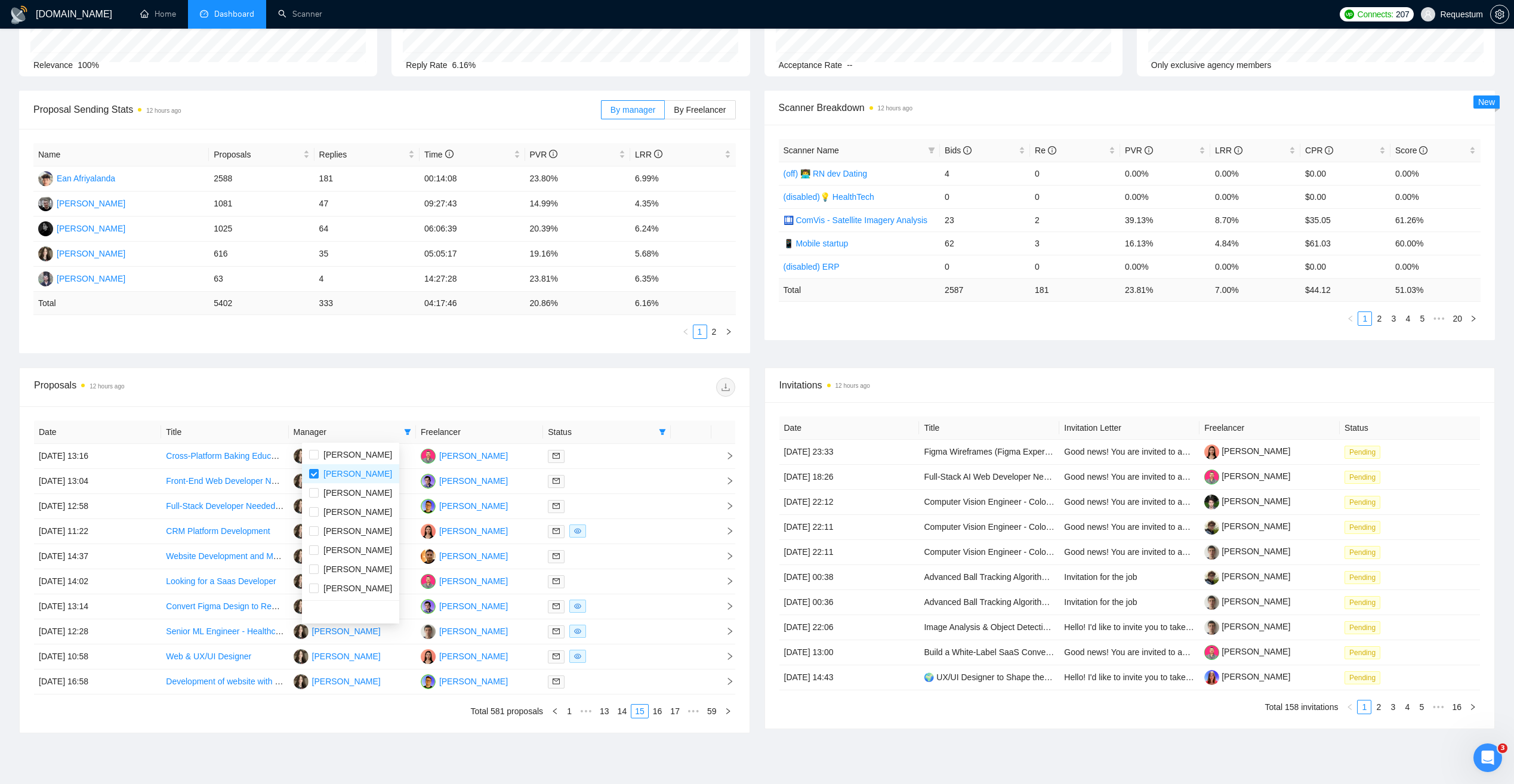
click at [386, 387] on div at bounding box center [559, 387] width 350 height 19
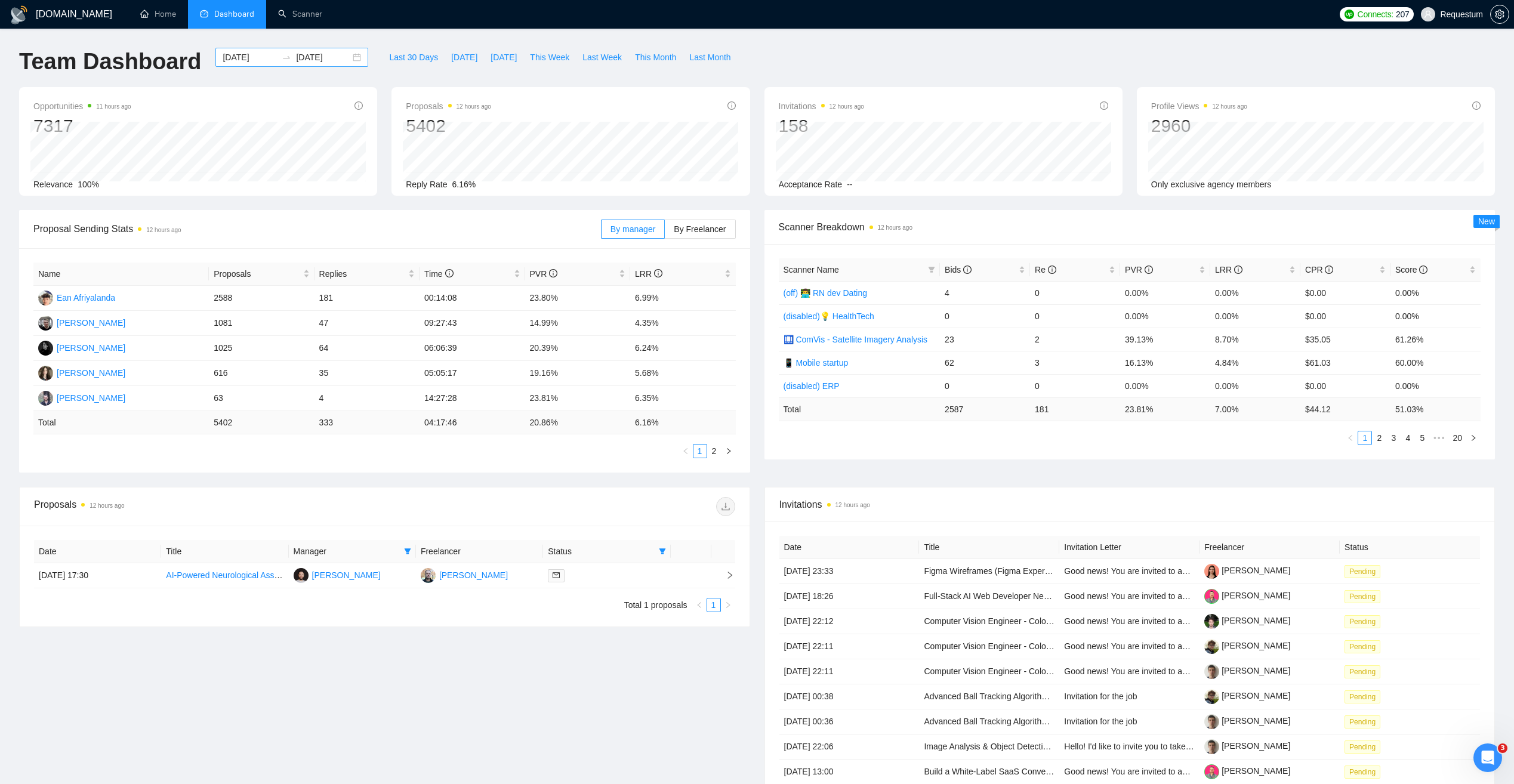
click at [244, 56] on input "[DATE]" at bounding box center [250, 57] width 54 height 13
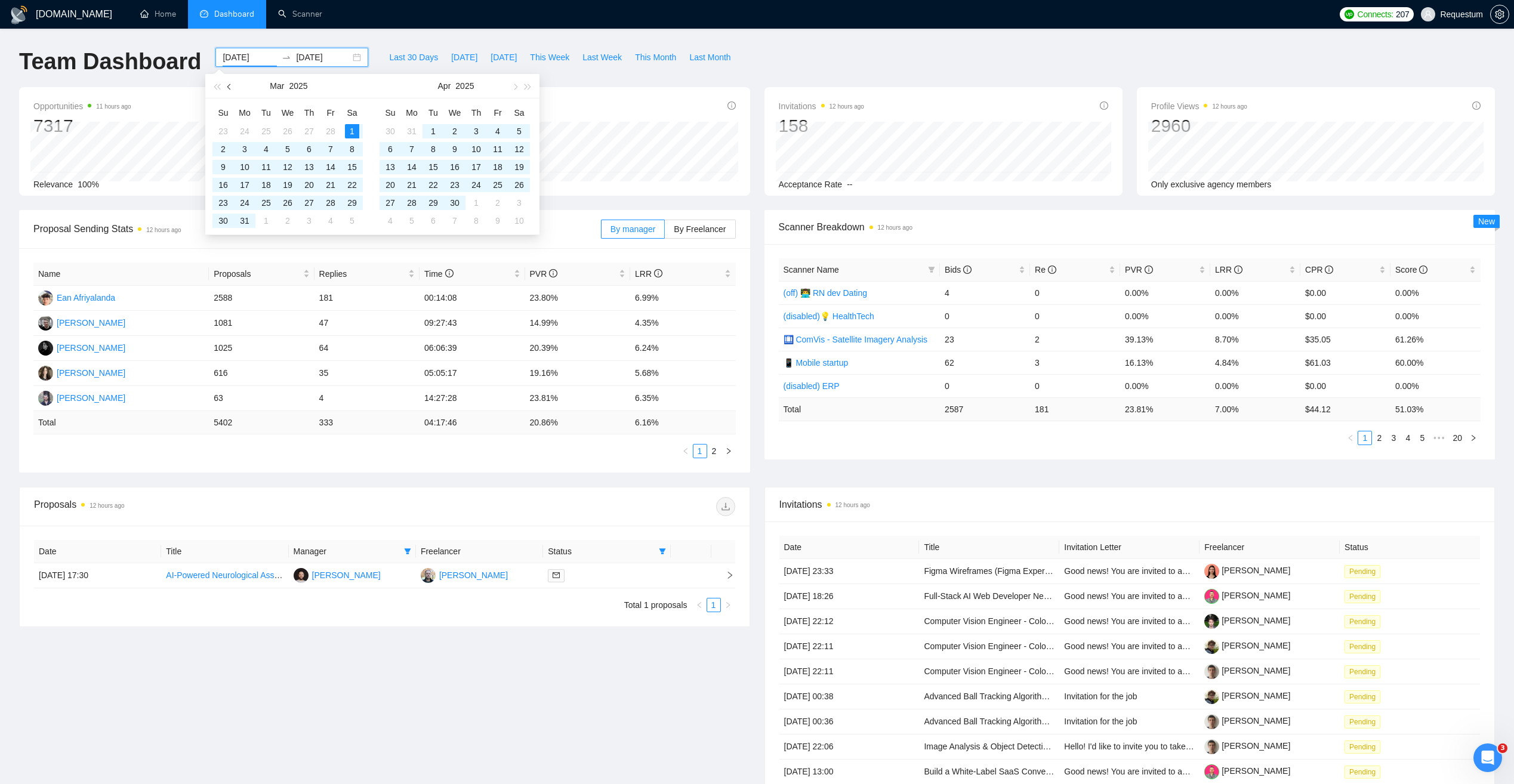
click at [229, 88] on span "button" at bounding box center [231, 87] width 6 height 6
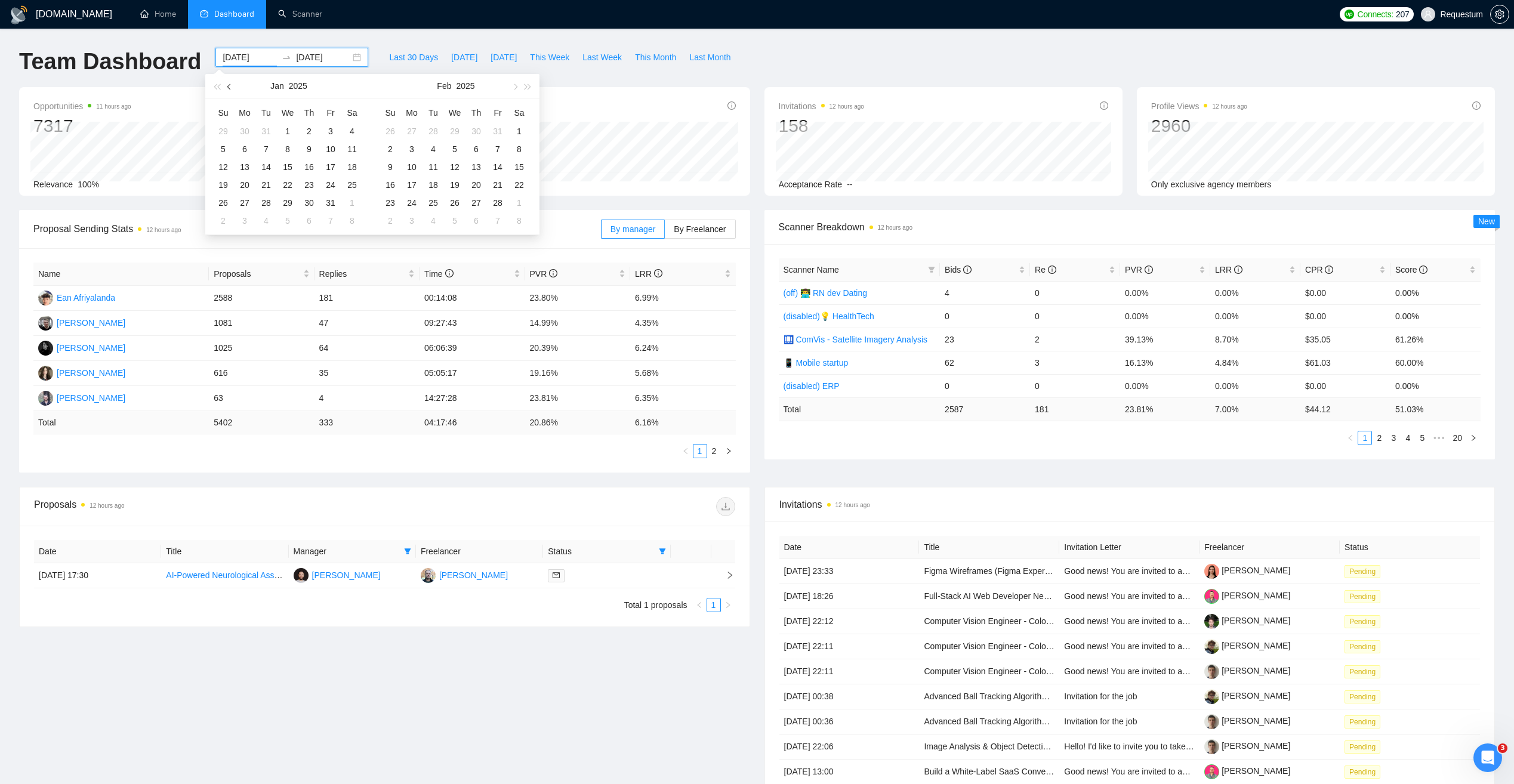
click at [229, 88] on span "button" at bounding box center [231, 87] width 6 height 6
type input "[DATE]"
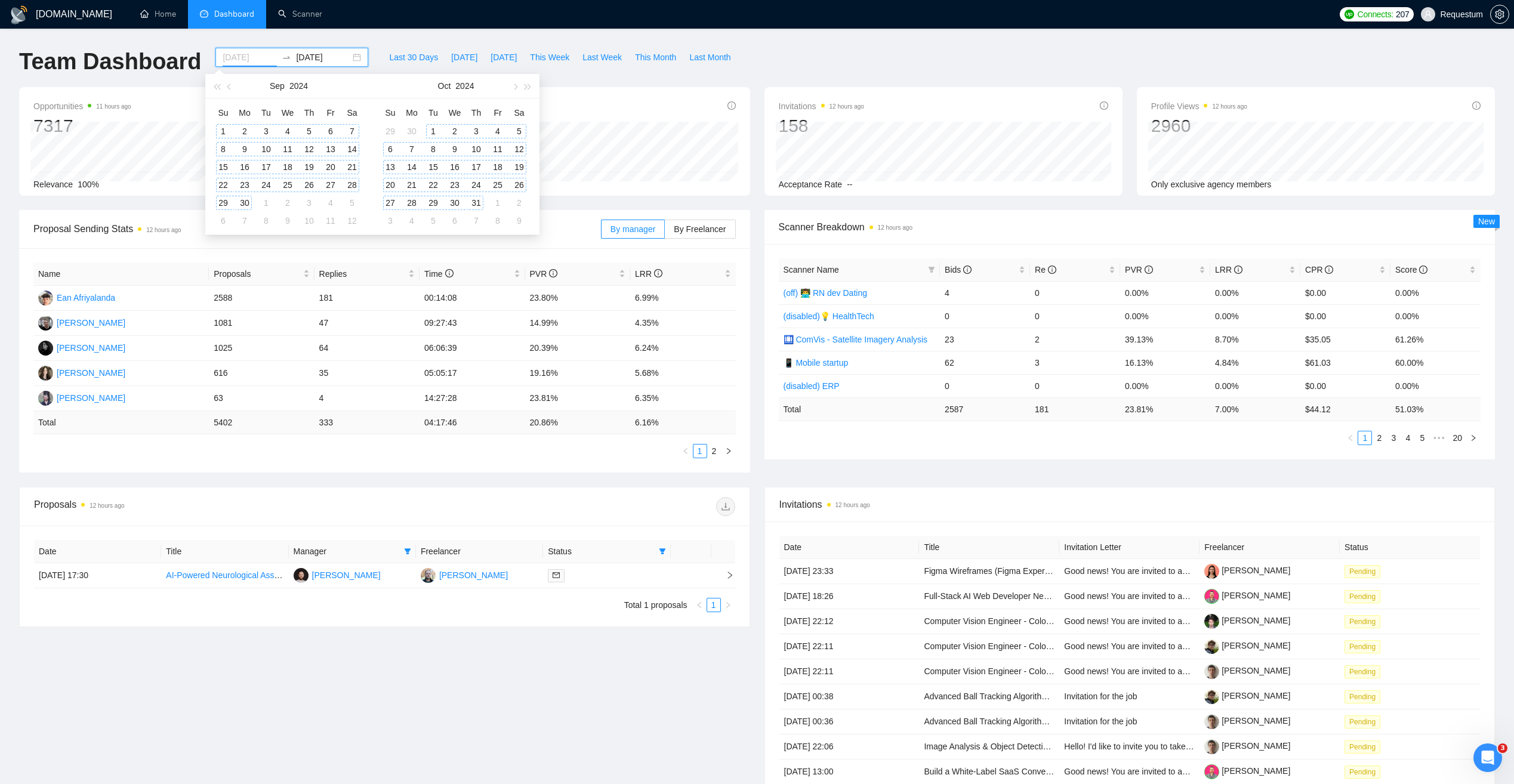
click at [224, 128] on div "1" at bounding box center [223, 131] width 14 height 14
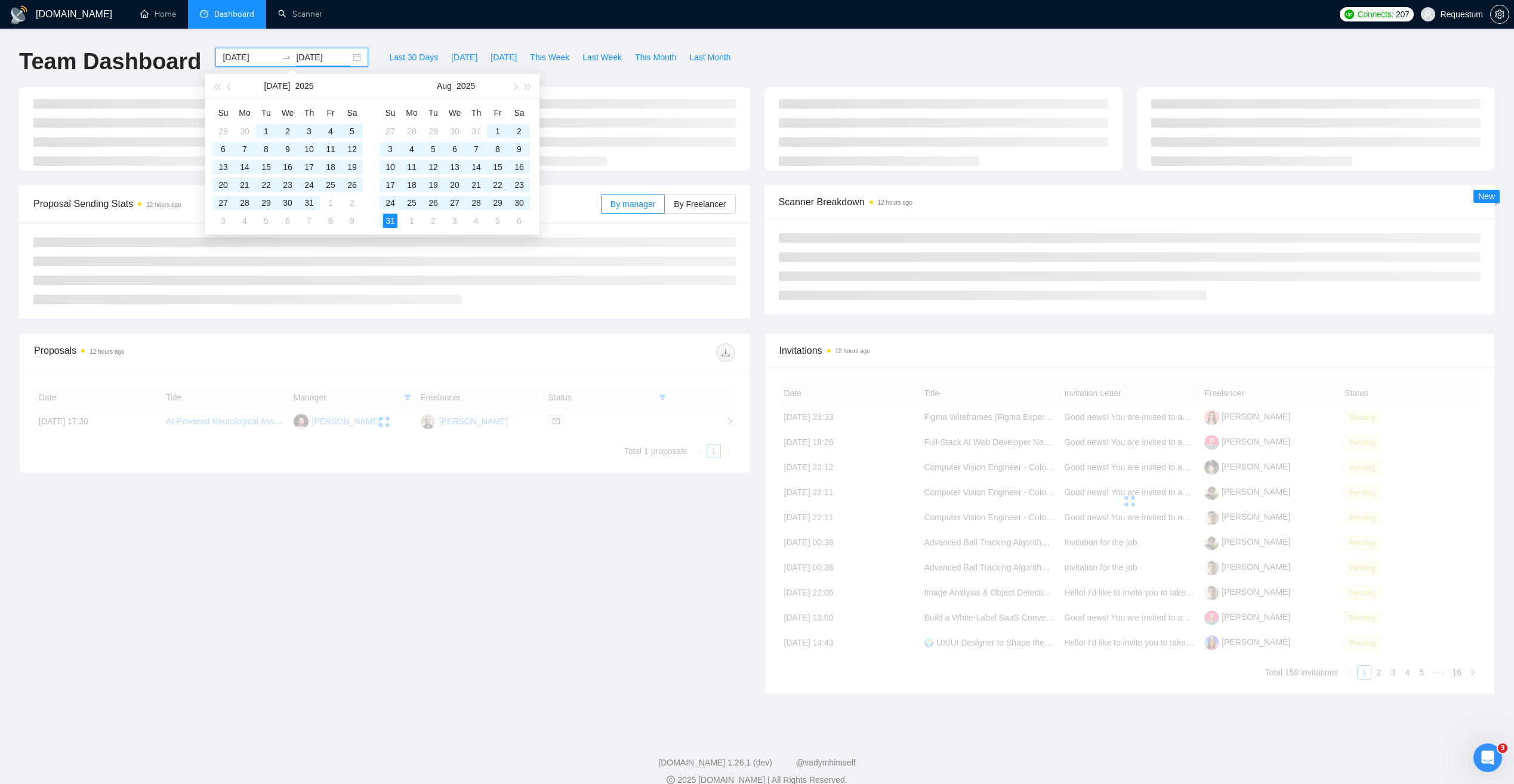
click at [178, 103] on li at bounding box center [197, 104] width 329 height 9
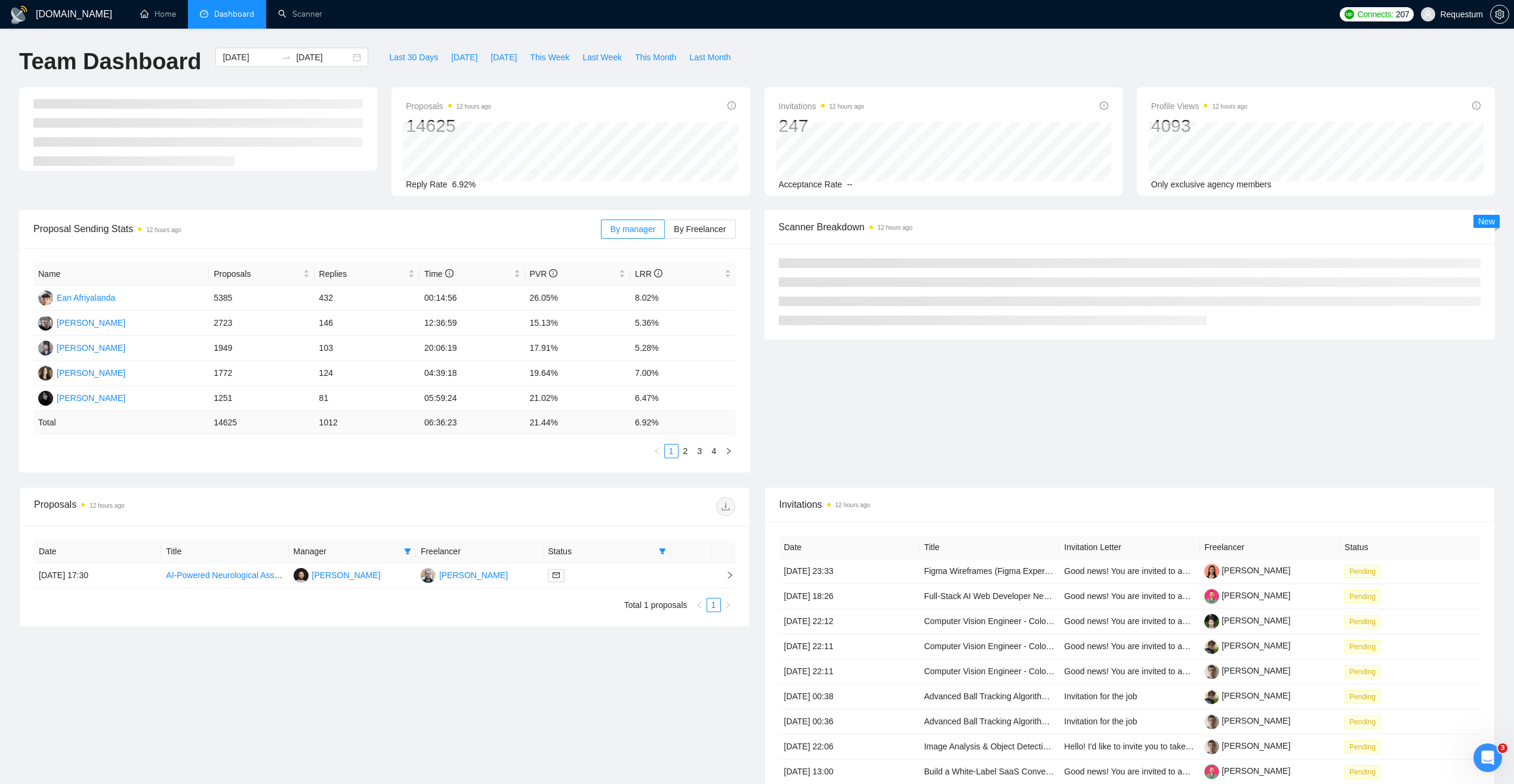
click at [396, 550] on span "Manager" at bounding box center [346, 551] width 105 height 13
click at [411, 550] on span at bounding box center [407, 551] width 12 height 18
click at [353, 679] on span "[PERSON_NAME]" at bounding box center [357, 681] width 69 height 9
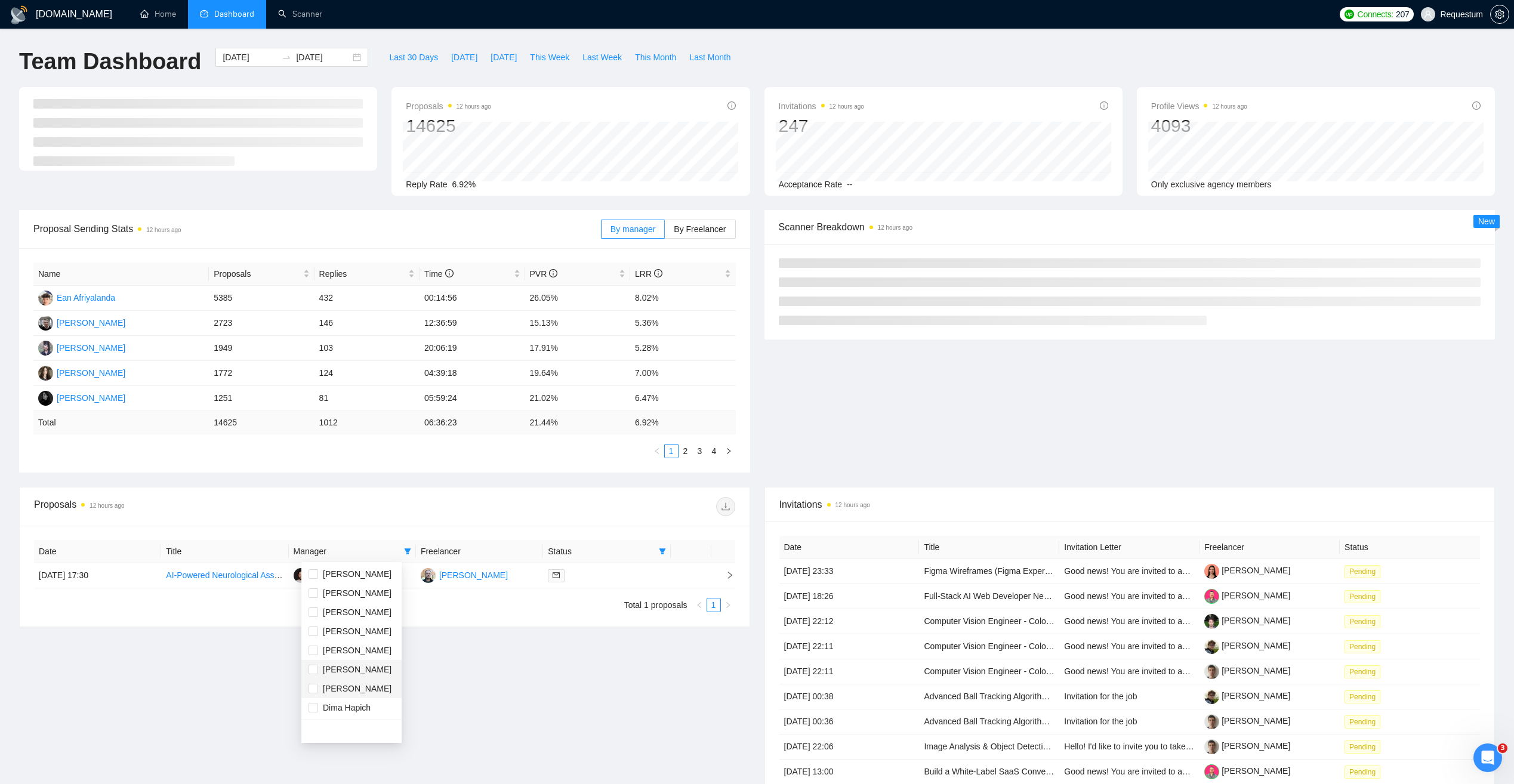
checkbox input "true"
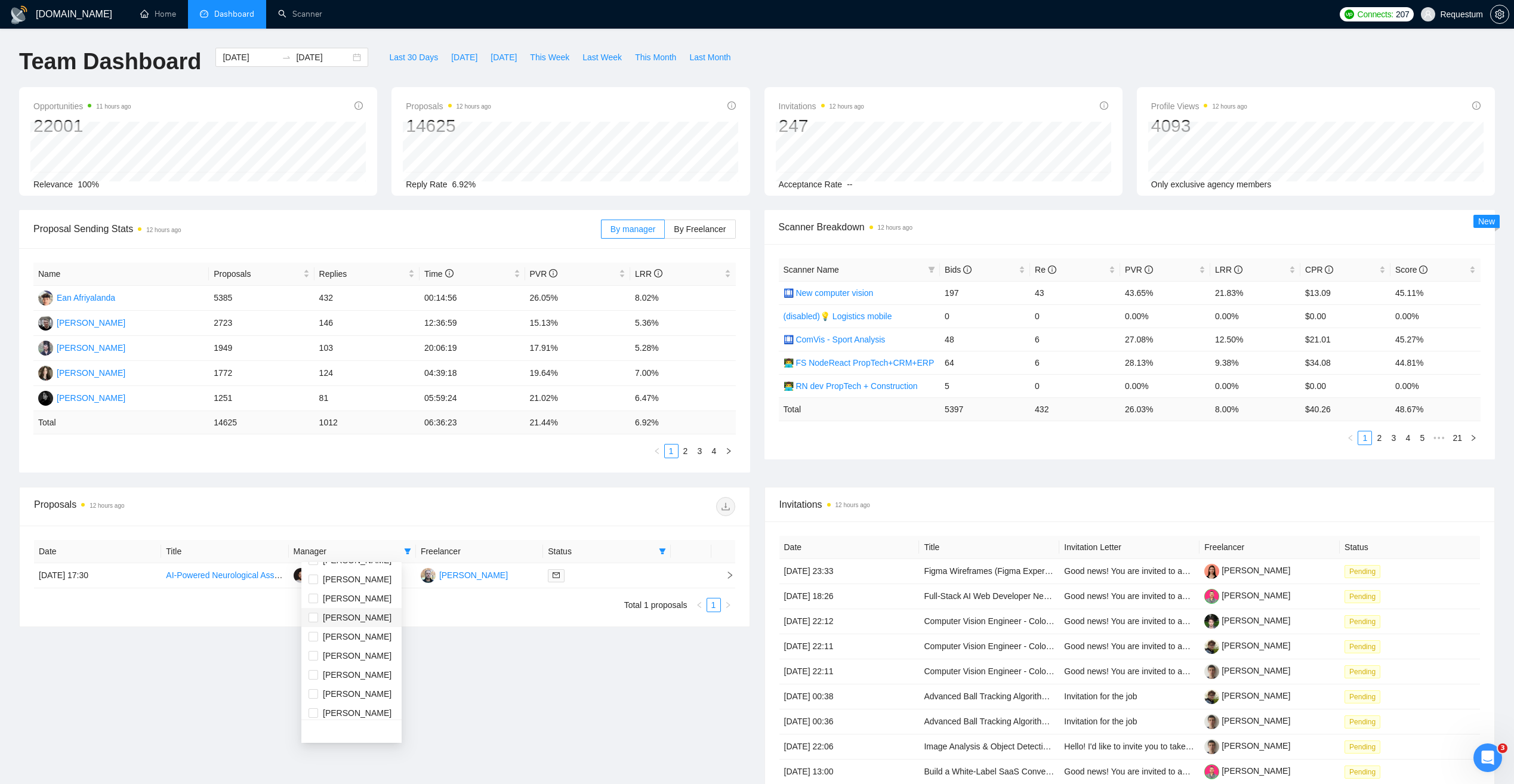
scroll to position [60, 0]
click at [369, 645] on span "[PERSON_NAME]" at bounding box center [357, 648] width 69 height 9
checkbox input "true"
click at [471, 673] on div "Proposals 12 hours ago Date Title Manager Freelancer Status [DATE] 17:30 AI-Pow…" at bounding box center [384, 667] width 745 height 361
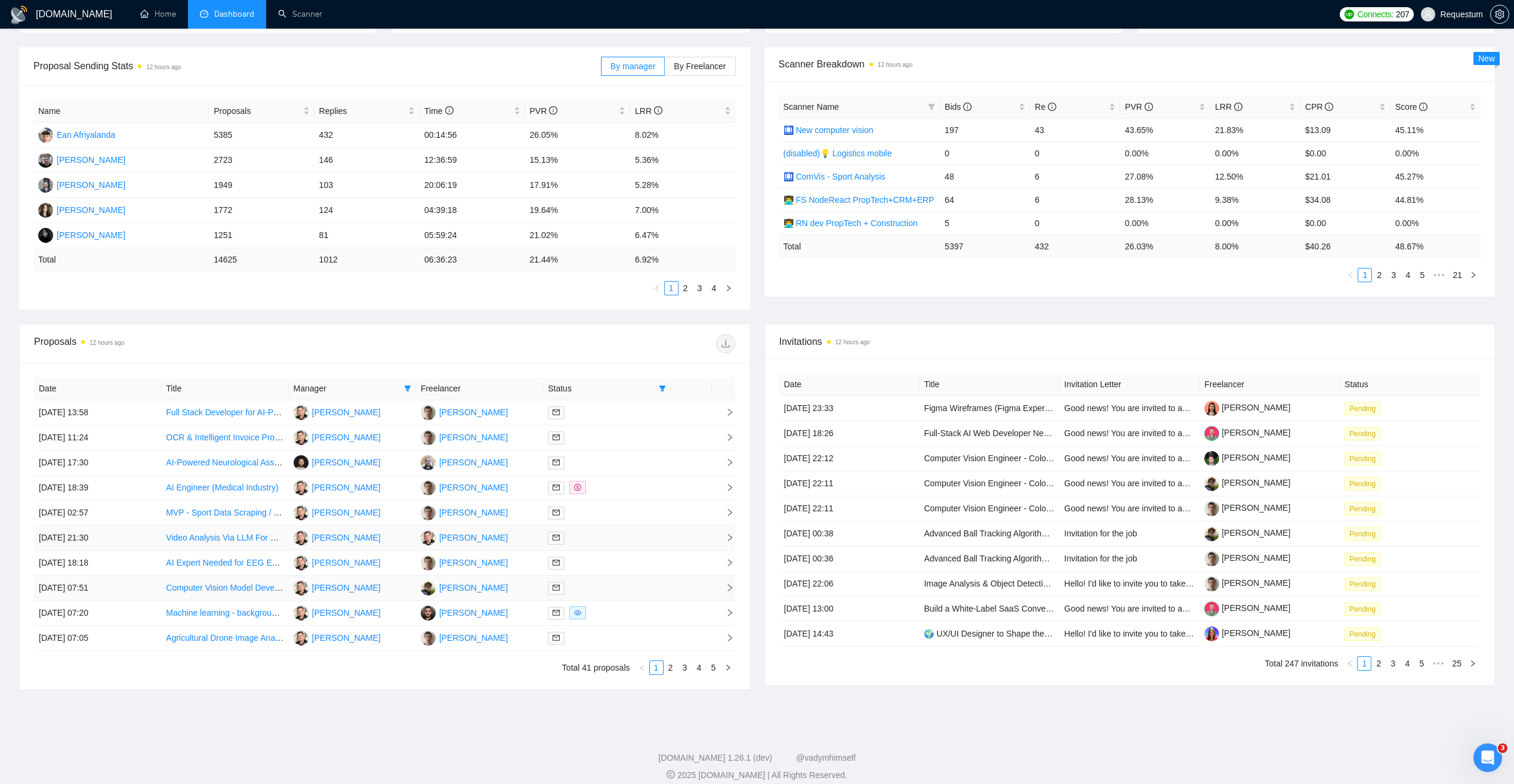
scroll to position [175, 0]
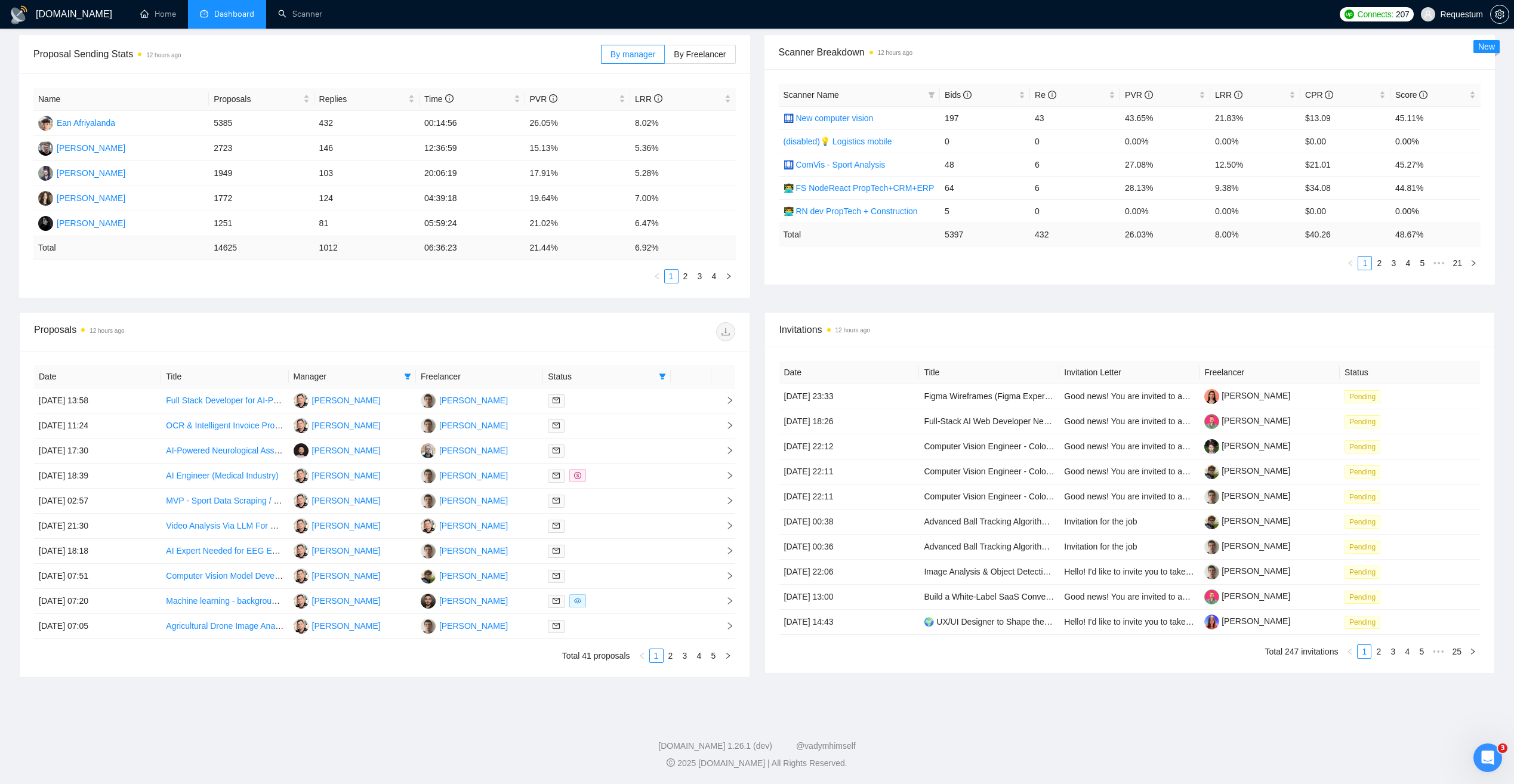
click at [396, 374] on span "Manager" at bounding box center [346, 376] width 105 height 13
click at [673, 657] on link "2" at bounding box center [670, 656] width 13 height 13
click at [687, 659] on link "3" at bounding box center [684, 656] width 13 height 13
click at [700, 657] on link "4" at bounding box center [699, 656] width 13 height 13
click at [716, 657] on link "5" at bounding box center [713, 656] width 13 height 13
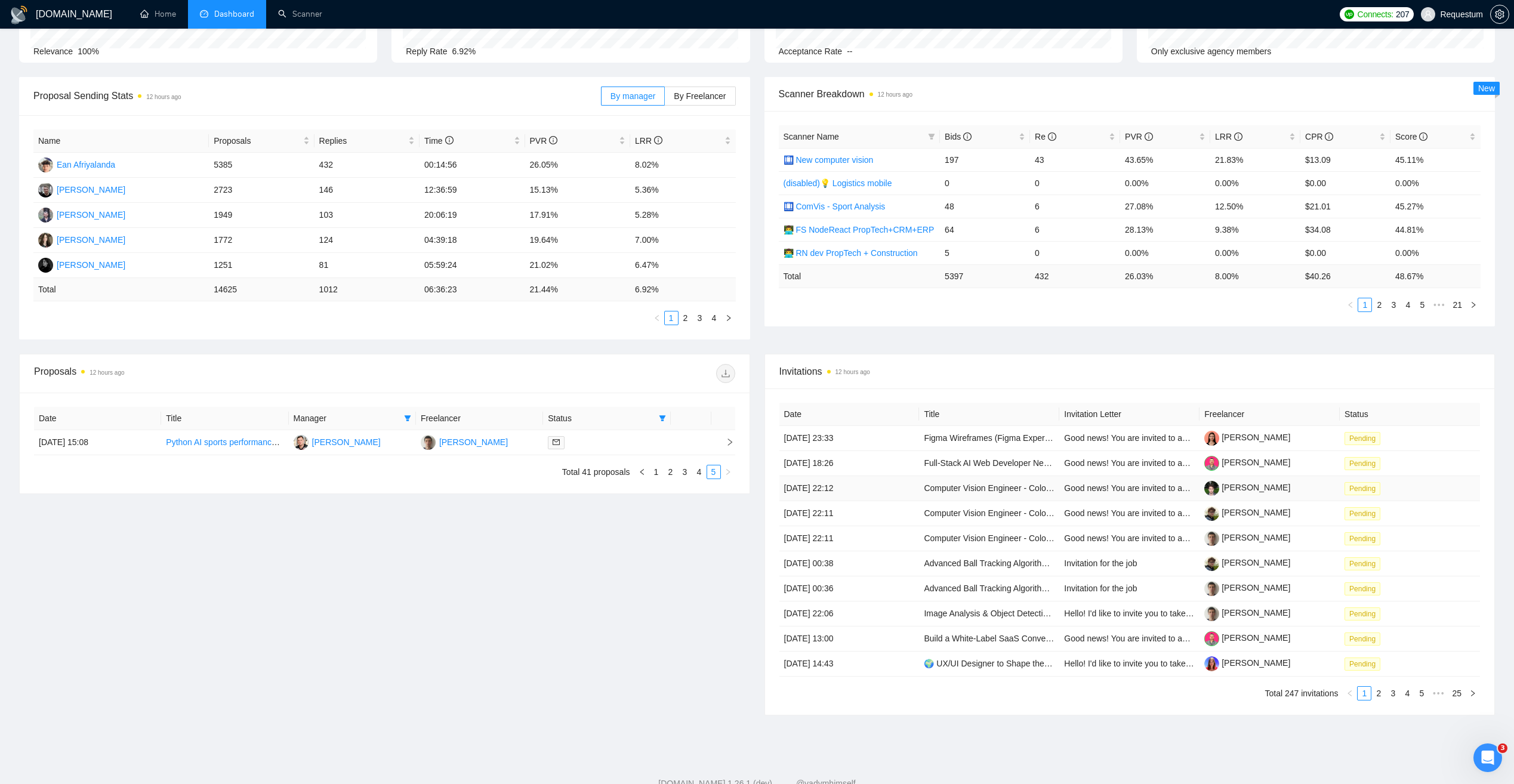
scroll to position [170, 0]
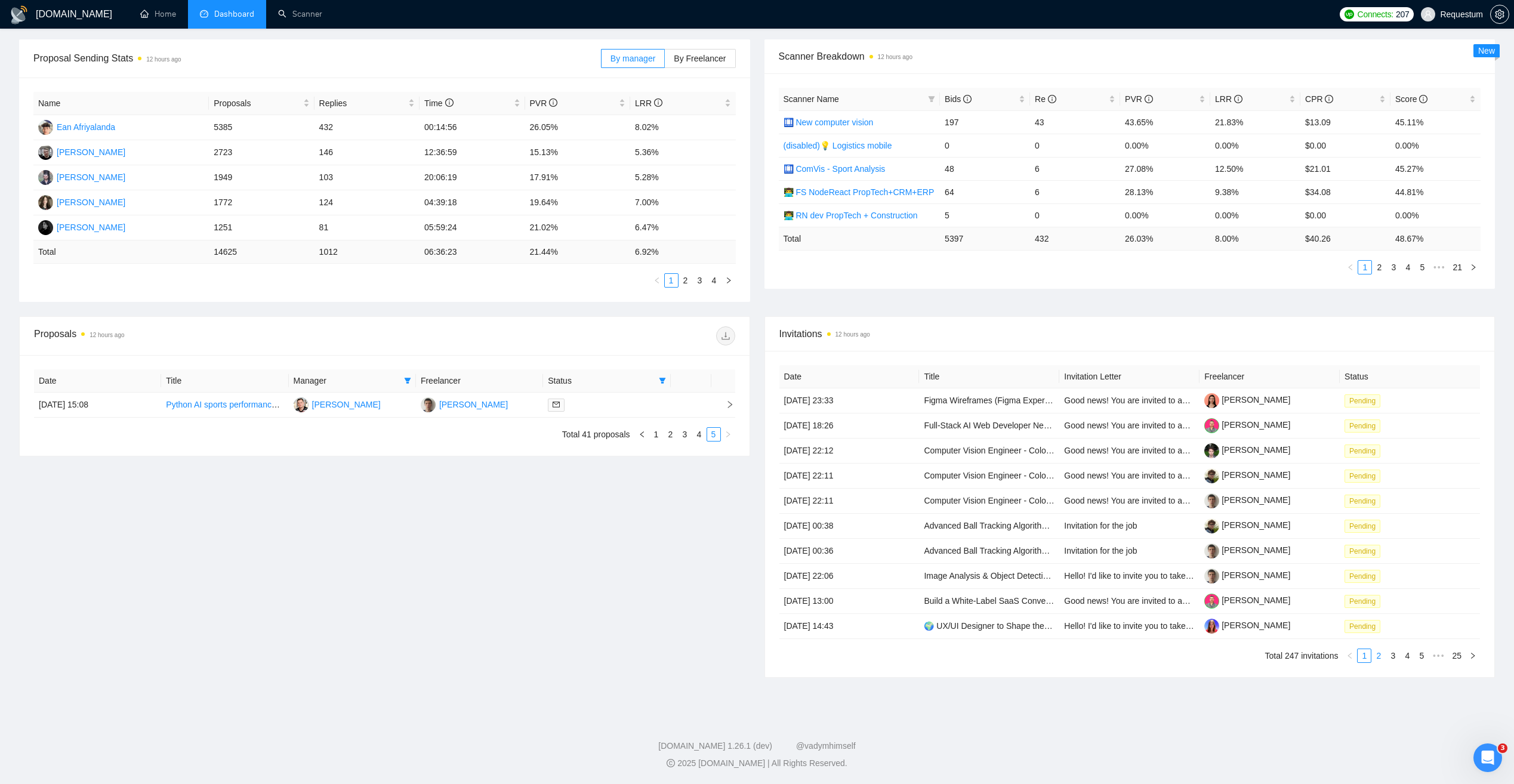
click at [1381, 657] on link "2" at bounding box center [1378, 656] width 13 height 13
click at [879, 528] on td "[DATE] 23:13" at bounding box center [849, 526] width 140 height 25
click at [1327, 541] on td "Dima Hapich" at bounding box center [1269, 551] width 140 height 25
click at [1253, 529] on link "[PERSON_NAME]" at bounding box center [1246, 525] width 86 height 9
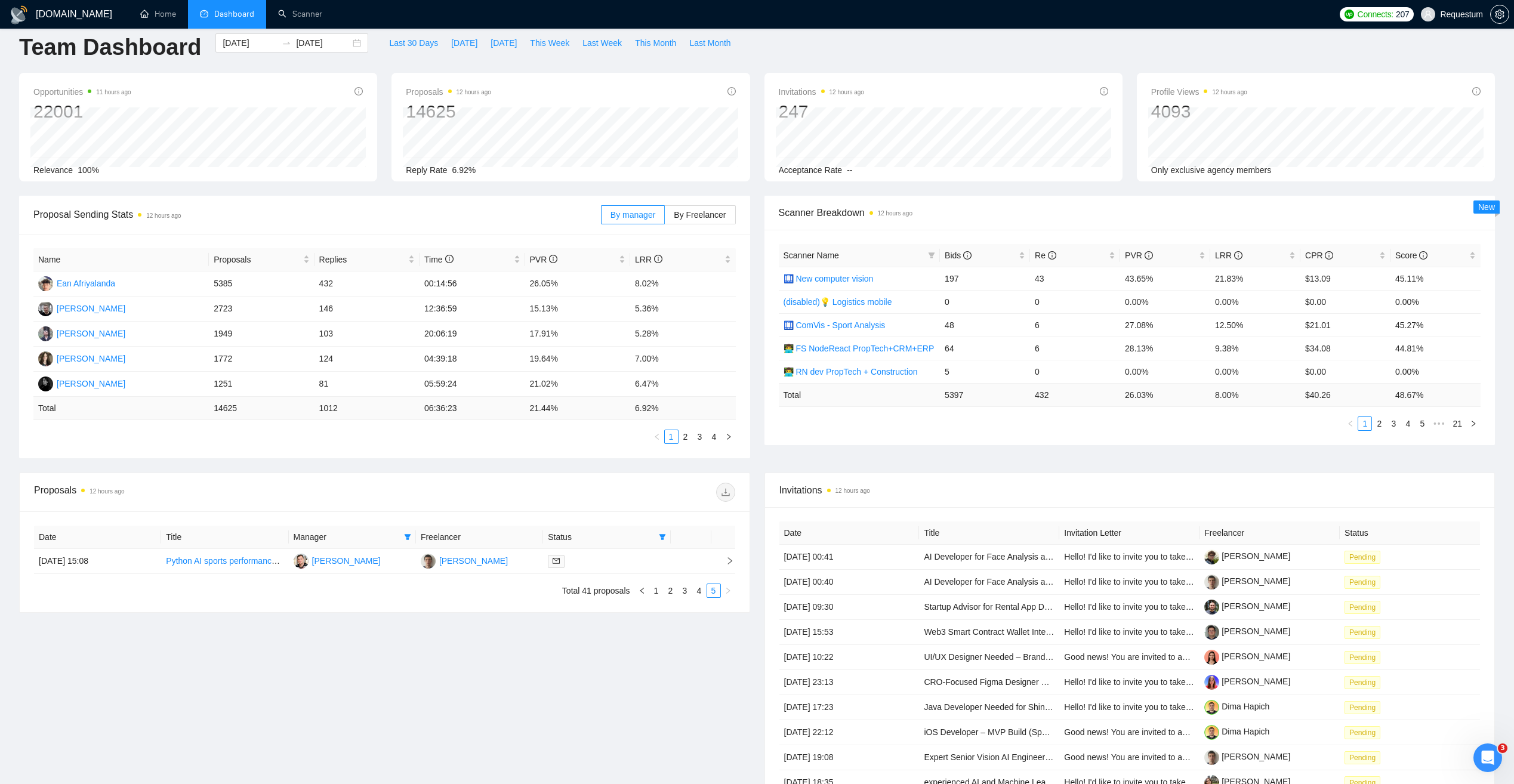
scroll to position [0, 0]
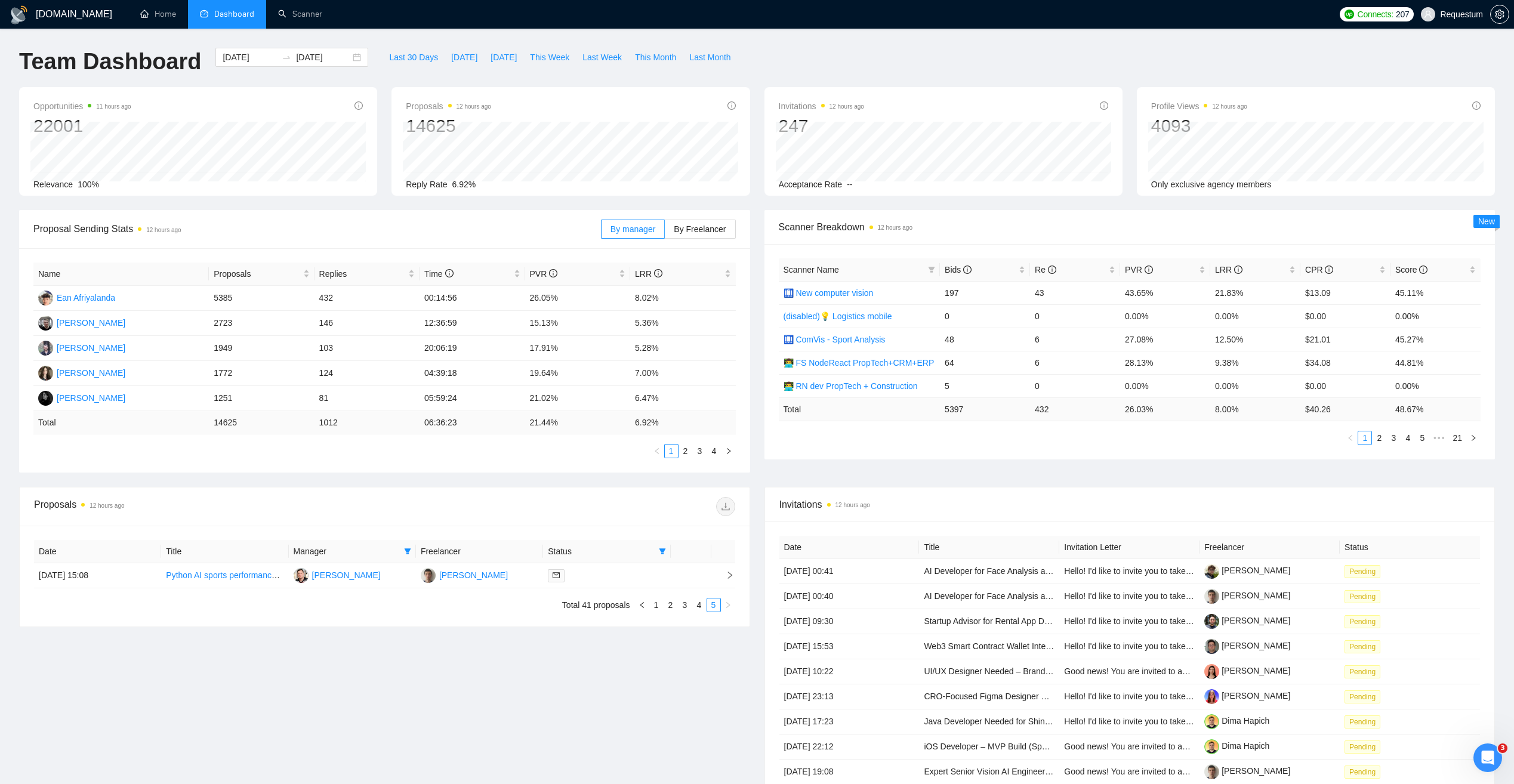
click at [225, 19] on li "Dashboard" at bounding box center [227, 14] width 78 height 29
click at [390, 65] on button "Last 30 Days" at bounding box center [413, 57] width 62 height 19
click at [396, 59] on span "Last 30 Days" at bounding box center [413, 57] width 49 height 13
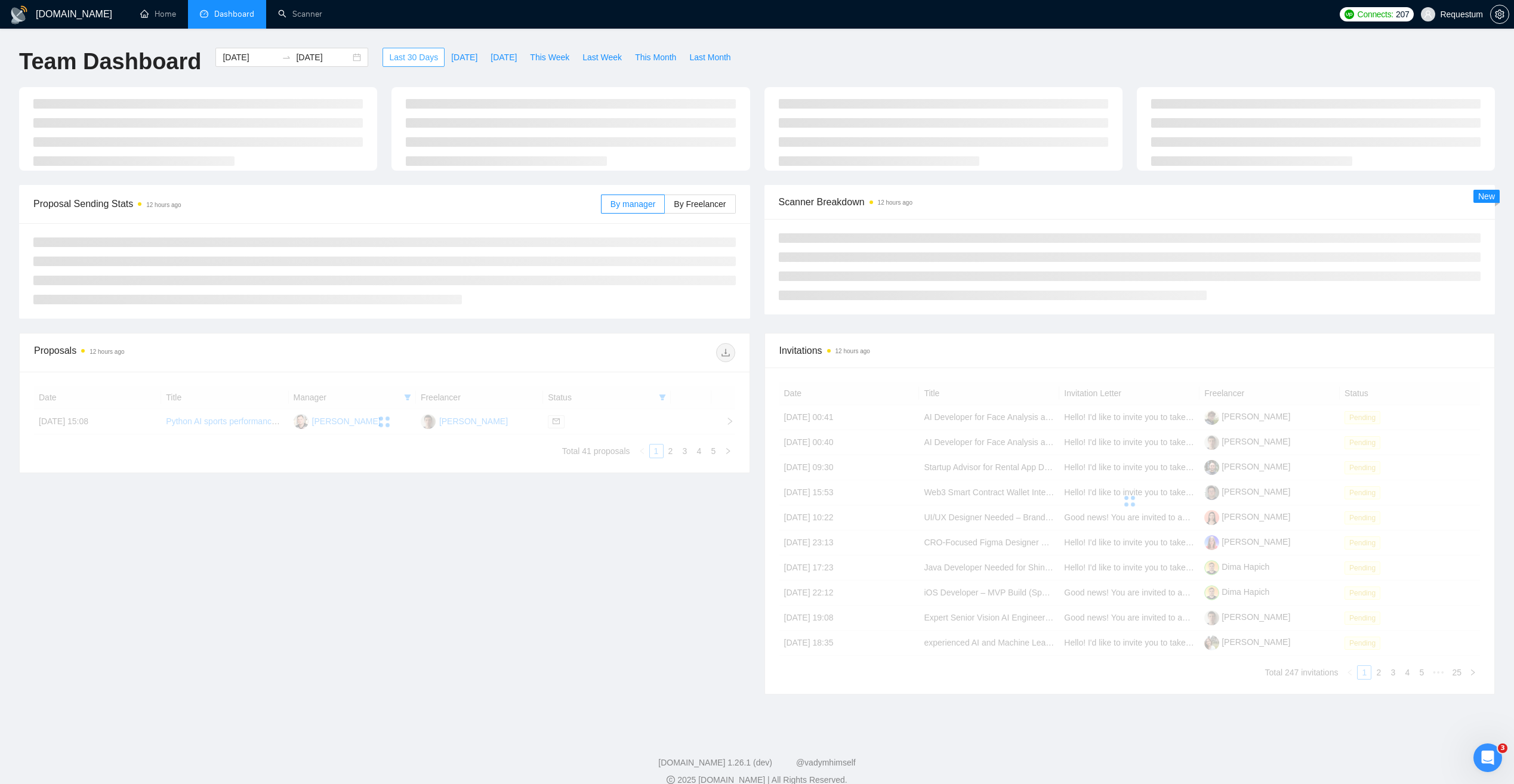
type input "[DATE]"
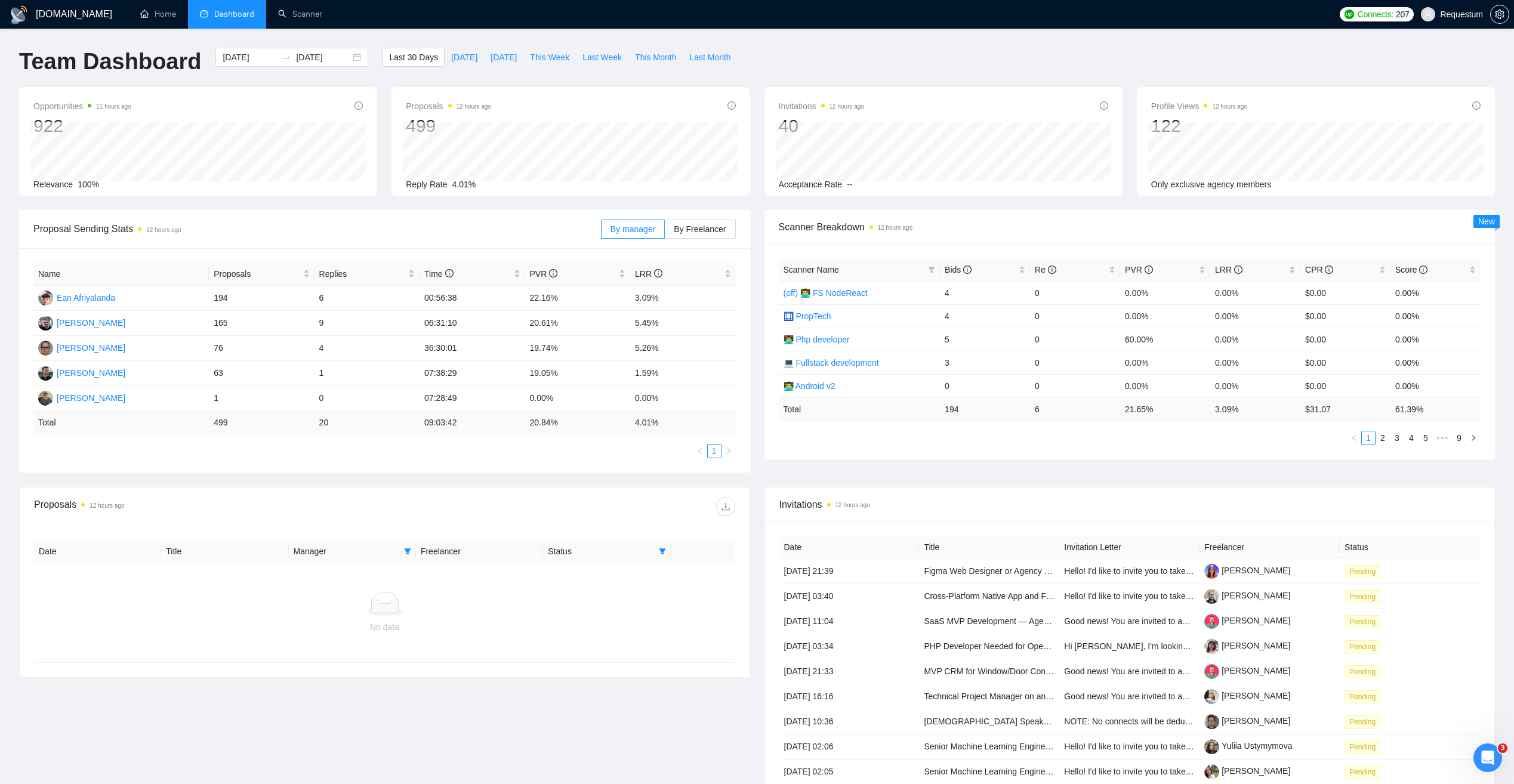
click at [396, 560] on th "Manager" at bounding box center [352, 552] width 127 height 23
click at [410, 556] on th "Manager" at bounding box center [352, 552] width 127 height 23
click at [408, 553] on icon "filter" at bounding box center [408, 551] width 6 height 6
click at [343, 632] on span "[PERSON_NAME]" at bounding box center [371, 631] width 69 height 9
checkbox input "false"
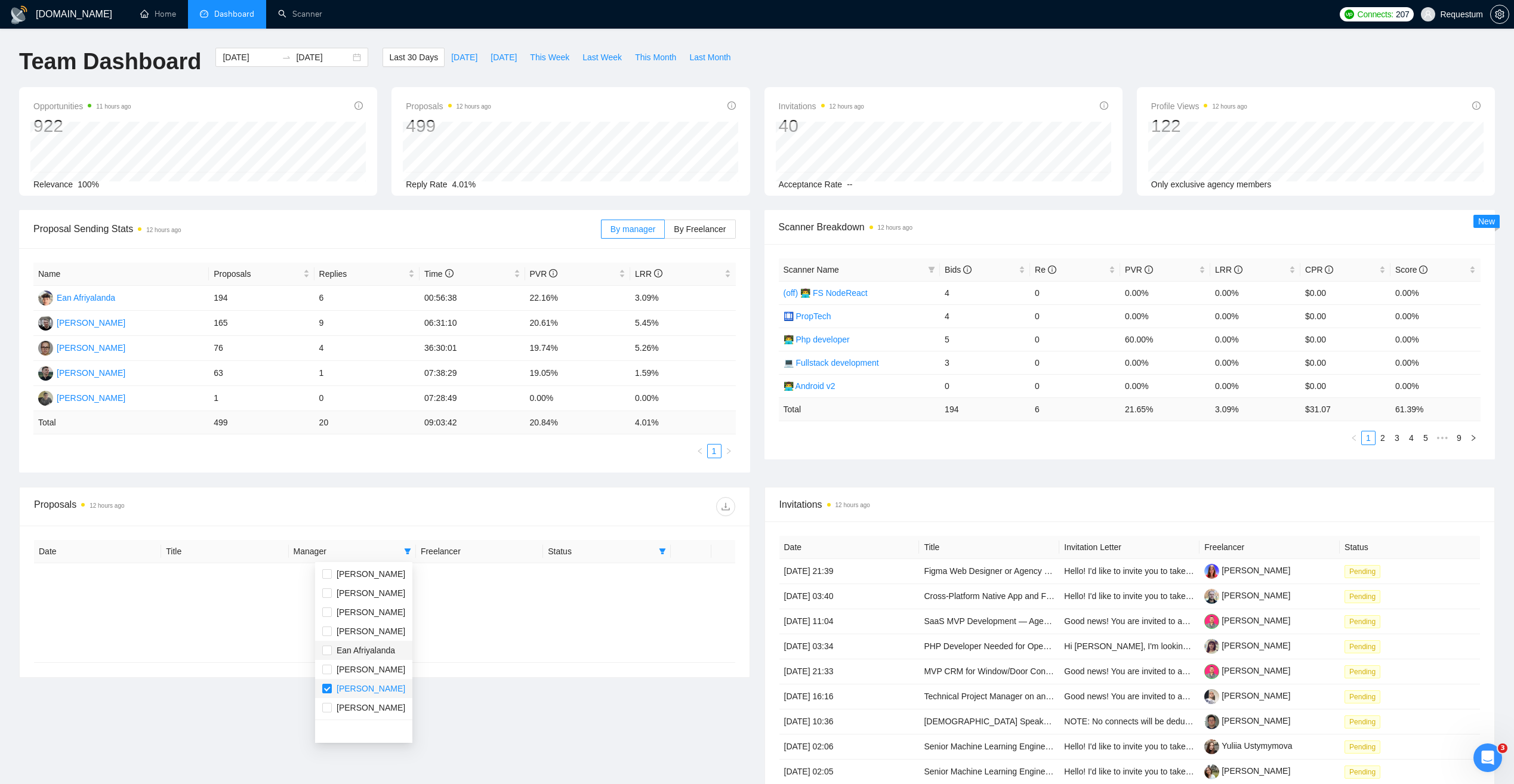
drag, startPoint x: 344, startPoint y: 691, endPoint x: 358, endPoint y: 657, distance: 36.8
click at [343, 691] on span "[PERSON_NAME]" at bounding box center [371, 688] width 69 height 9
checkbox input "false"
click at [440, 509] on div at bounding box center [559, 506] width 350 height 19
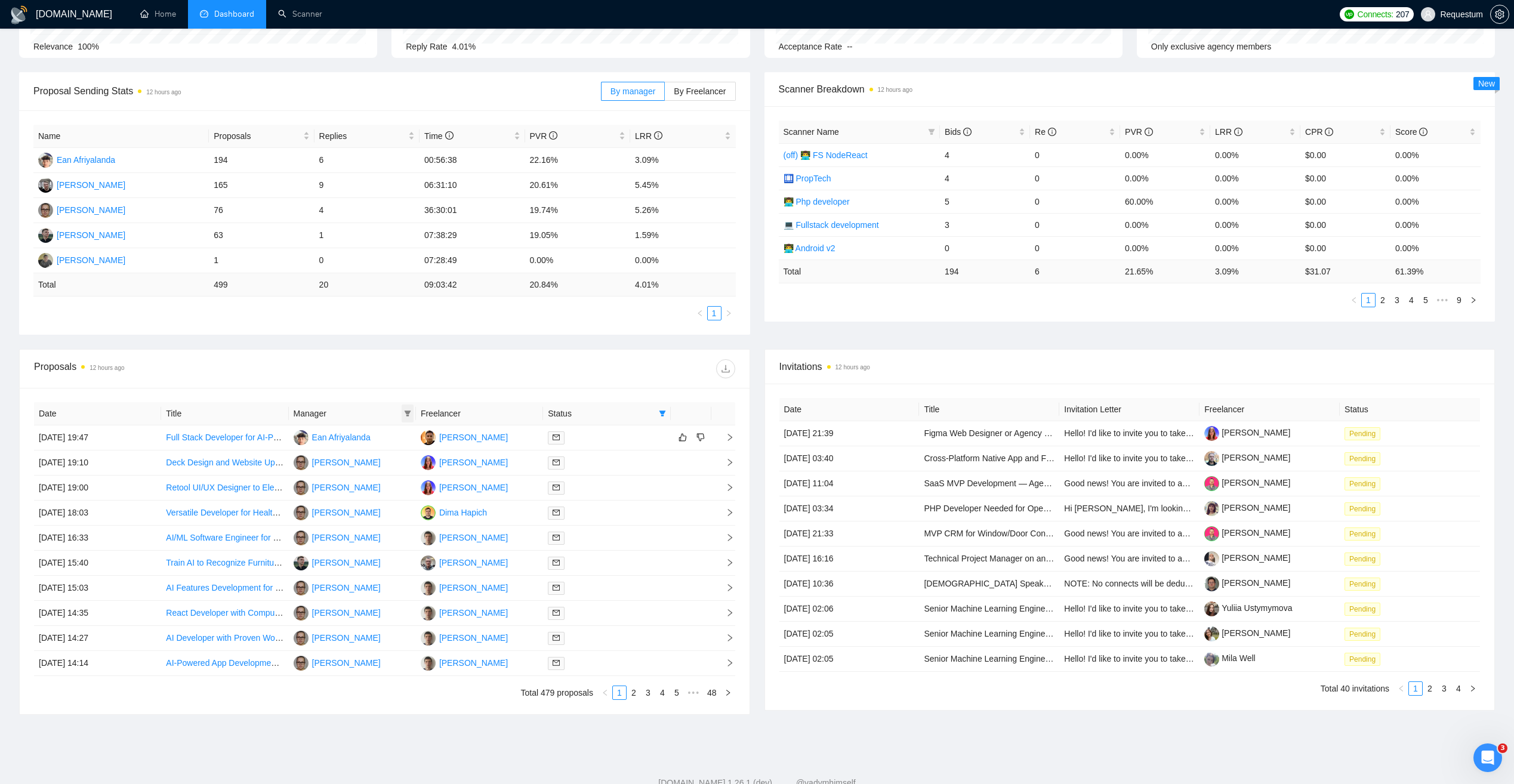
scroll to position [175, 0]
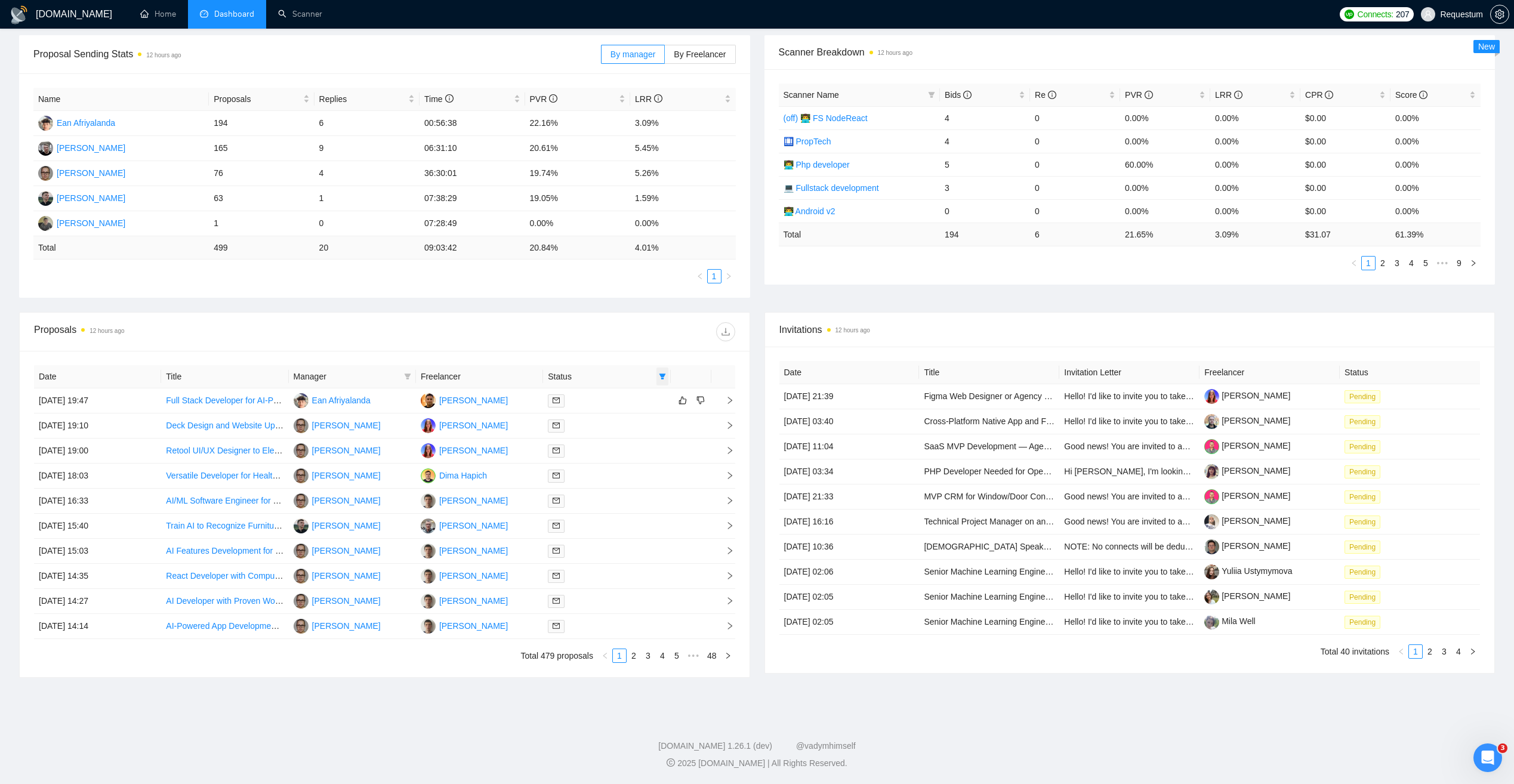
click at [663, 374] on icon "filter" at bounding box center [662, 377] width 6 height 6
click at [633, 418] on span "Sent" at bounding box center [624, 418] width 22 height 9
checkbox input "false"
click at [648, 354] on div "Date Title Manager Freelancer Status [DATE] 19:47 Full Stack Developer for AI-P…" at bounding box center [384, 514] width 730 height 327
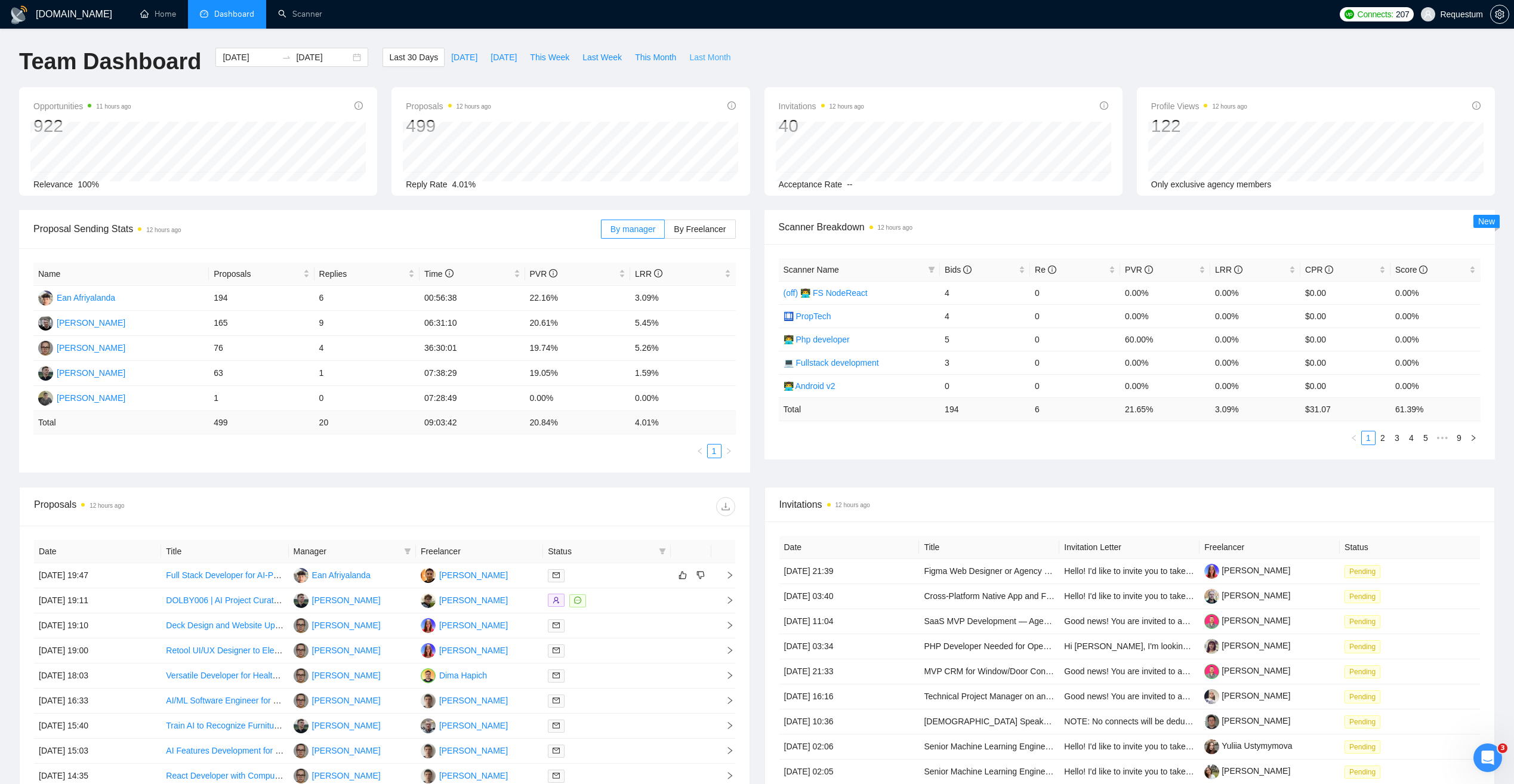
click at [695, 61] on span "Last Month" at bounding box center [709, 57] width 41 height 13
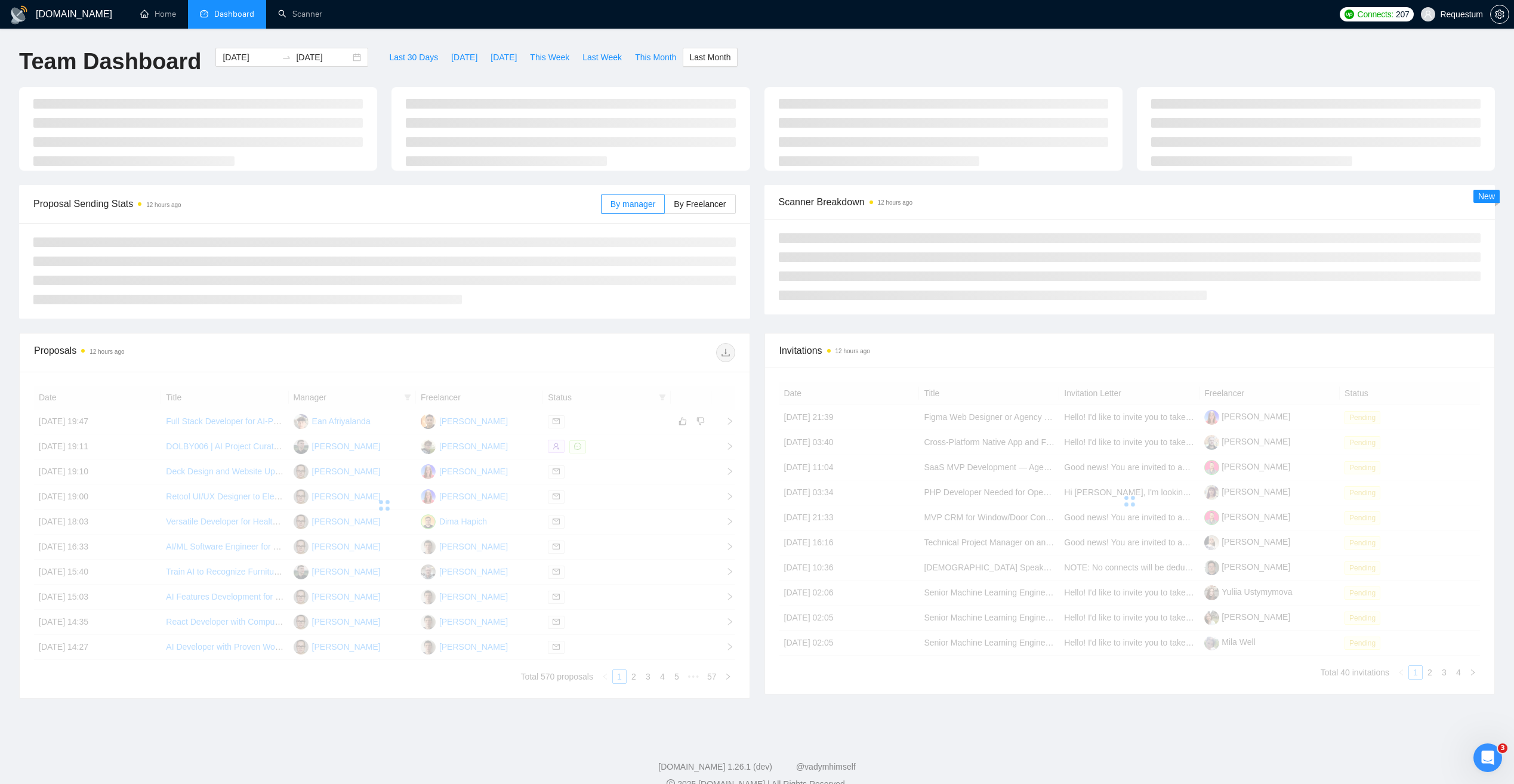
type input "[DATE]"
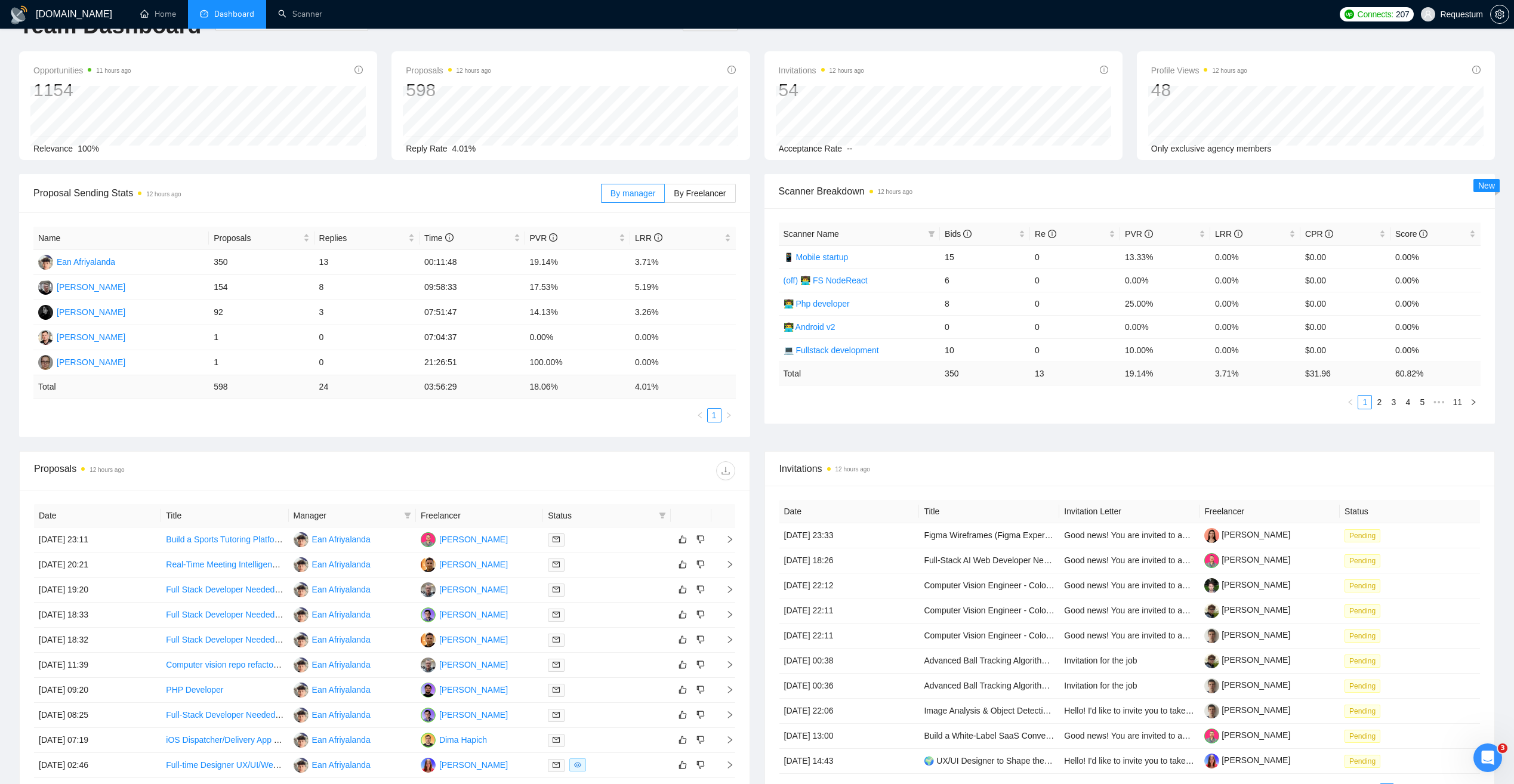
scroll to position [175, 0]
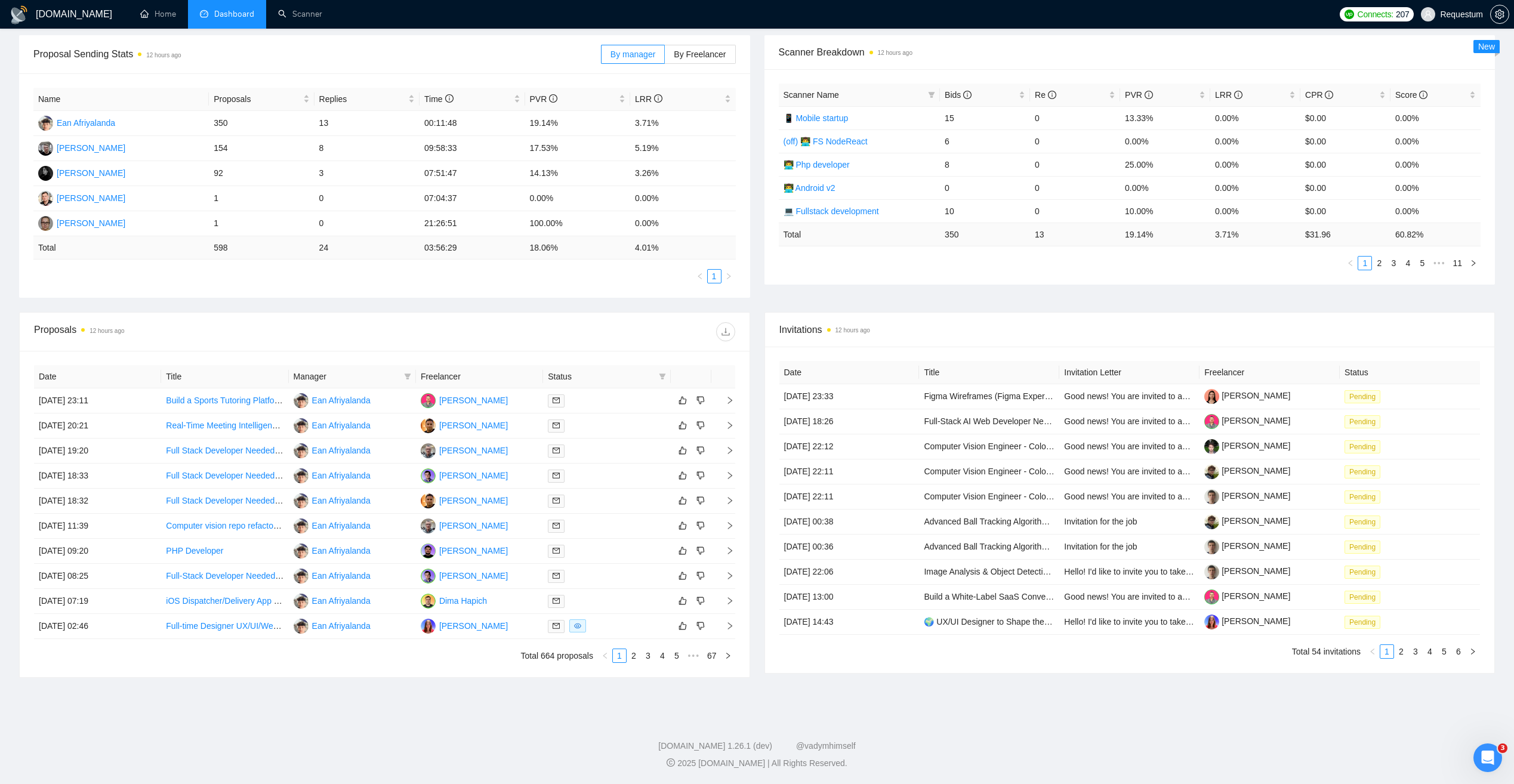
click at [358, 365] on th "Manager" at bounding box center [352, 377] width 127 height 23
click at [356, 371] on span "Manager" at bounding box center [346, 376] width 105 height 13
click at [392, 381] on span "Manager" at bounding box center [346, 376] width 105 height 13
click at [409, 378] on icon "filter" at bounding box center [407, 376] width 7 height 7
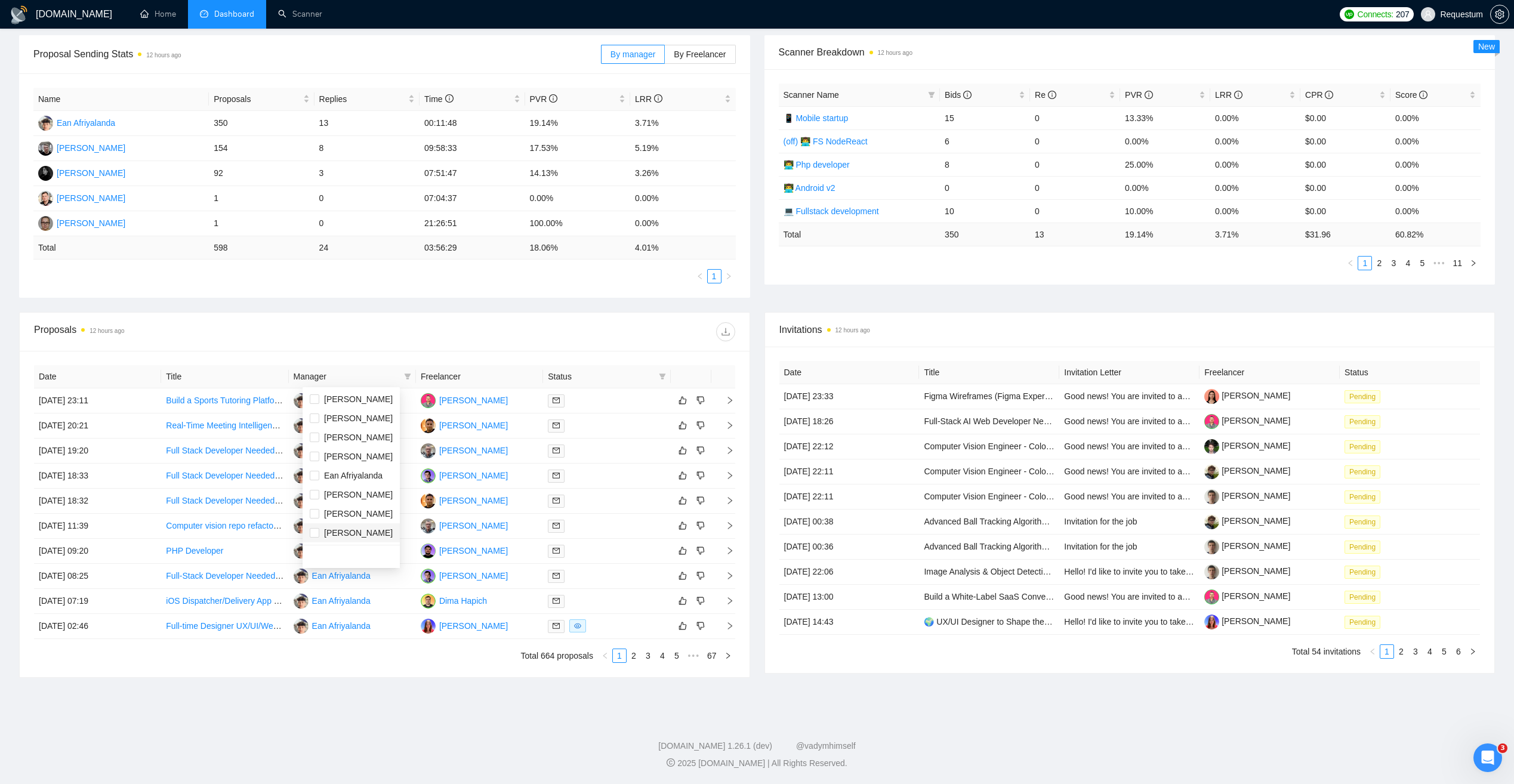
click at [372, 530] on span "[PERSON_NAME]" at bounding box center [351, 532] width 83 height 13
checkbox input "true"
click at [478, 330] on div at bounding box center [559, 331] width 350 height 19
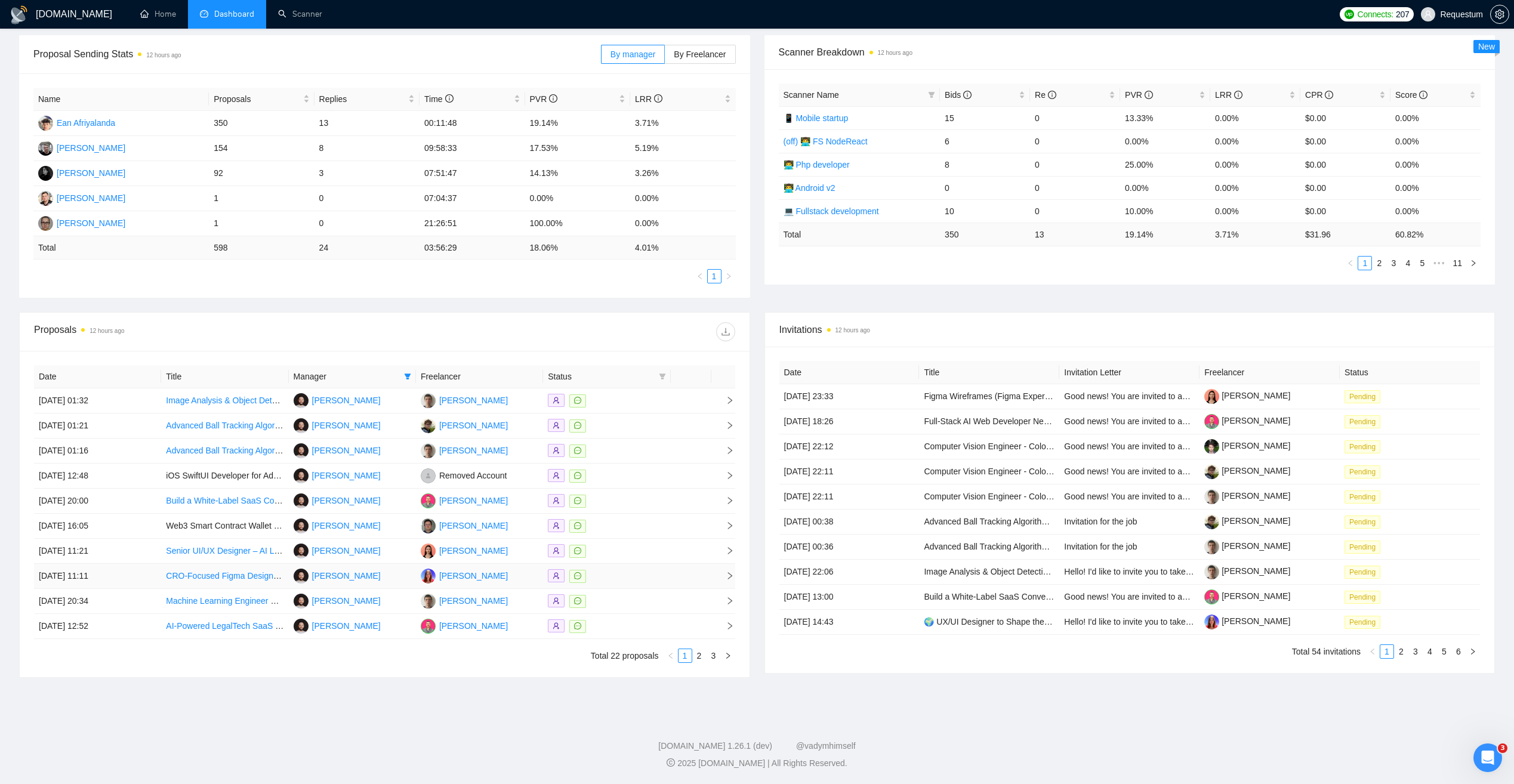
click at [637, 577] on div at bounding box center [607, 576] width 118 height 14
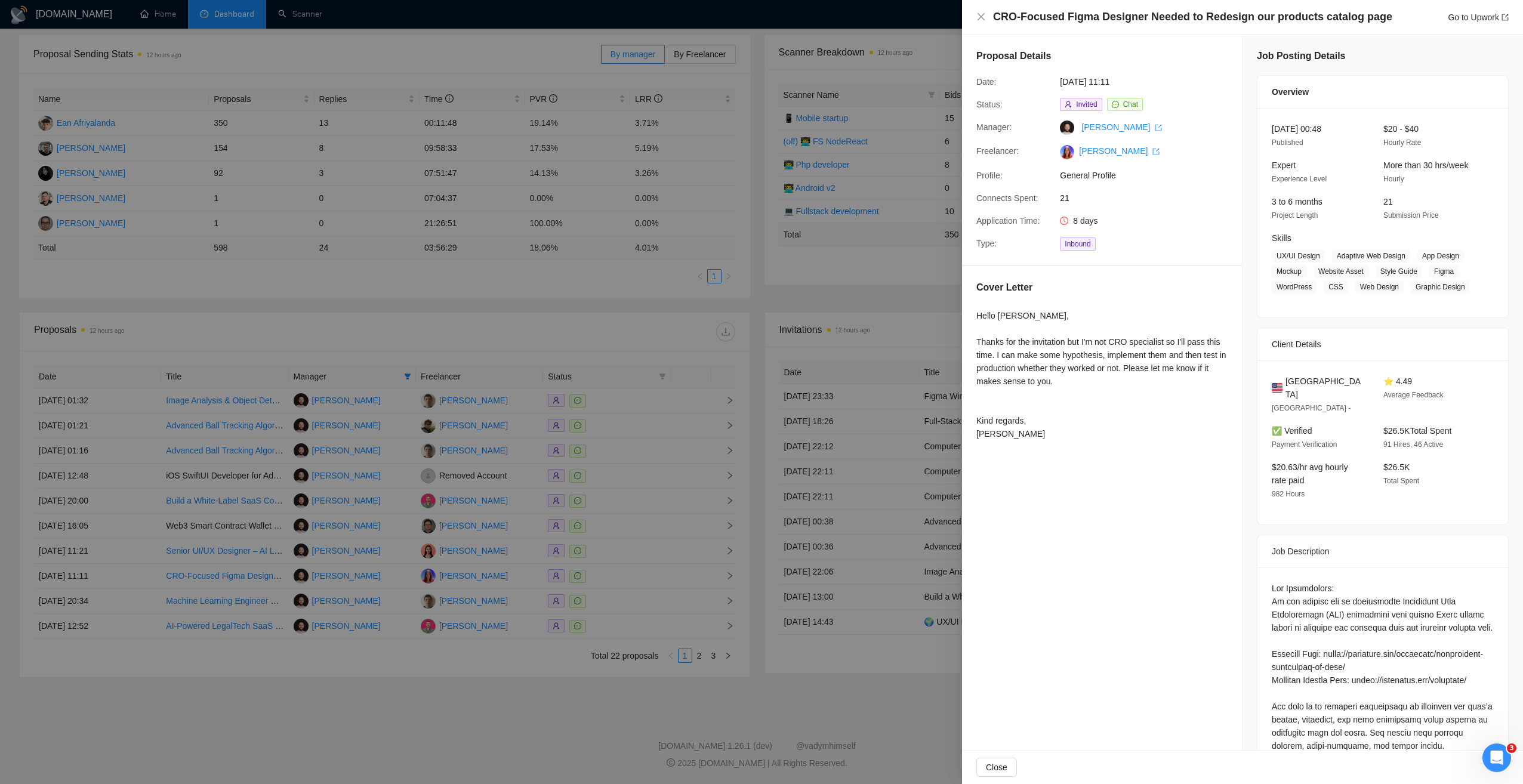
click at [446, 701] on div at bounding box center [761, 392] width 1523 height 784
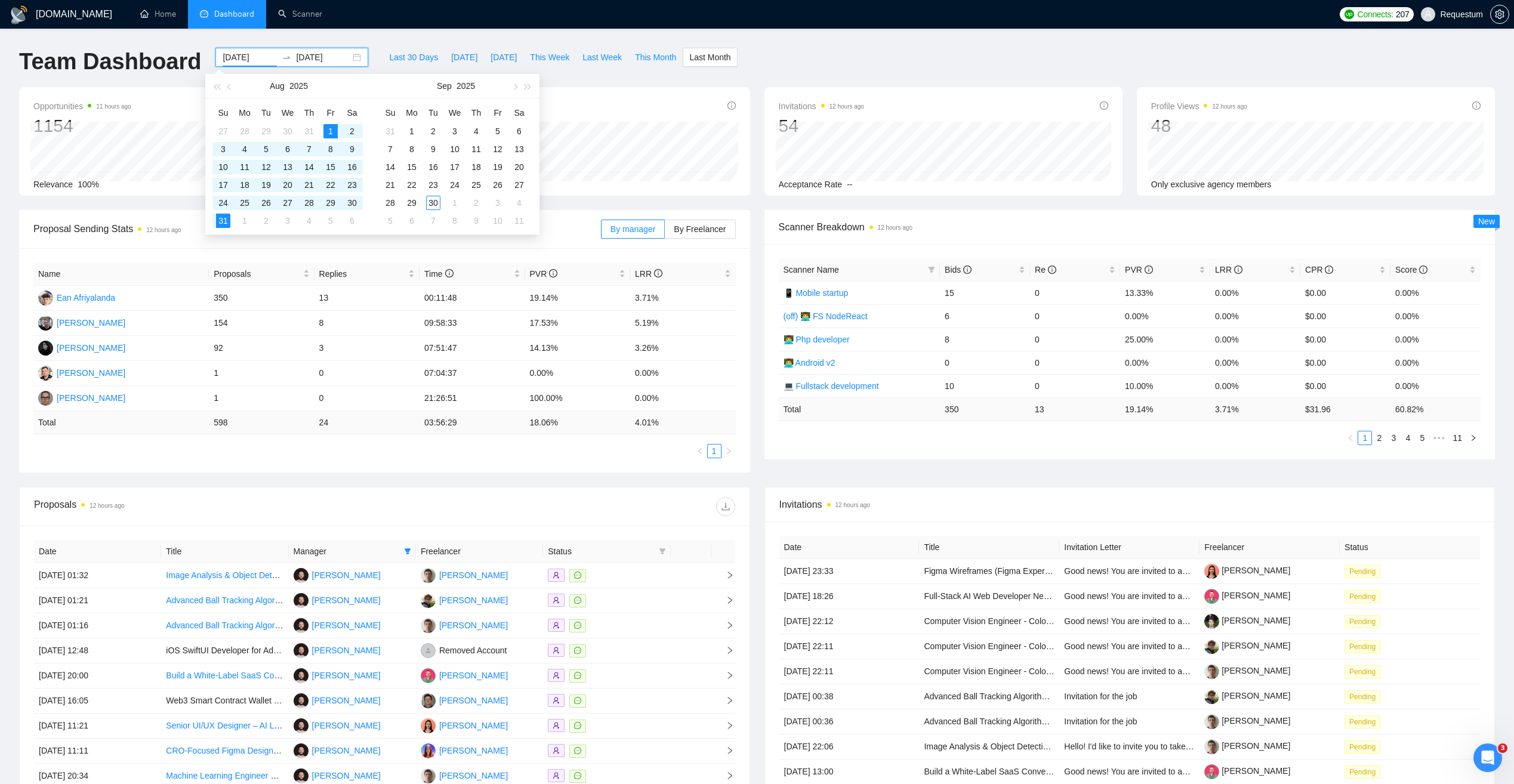
click at [233, 59] on input "[DATE]" at bounding box center [250, 57] width 54 height 13
click at [225, 92] on button "button" at bounding box center [229, 86] width 13 height 24
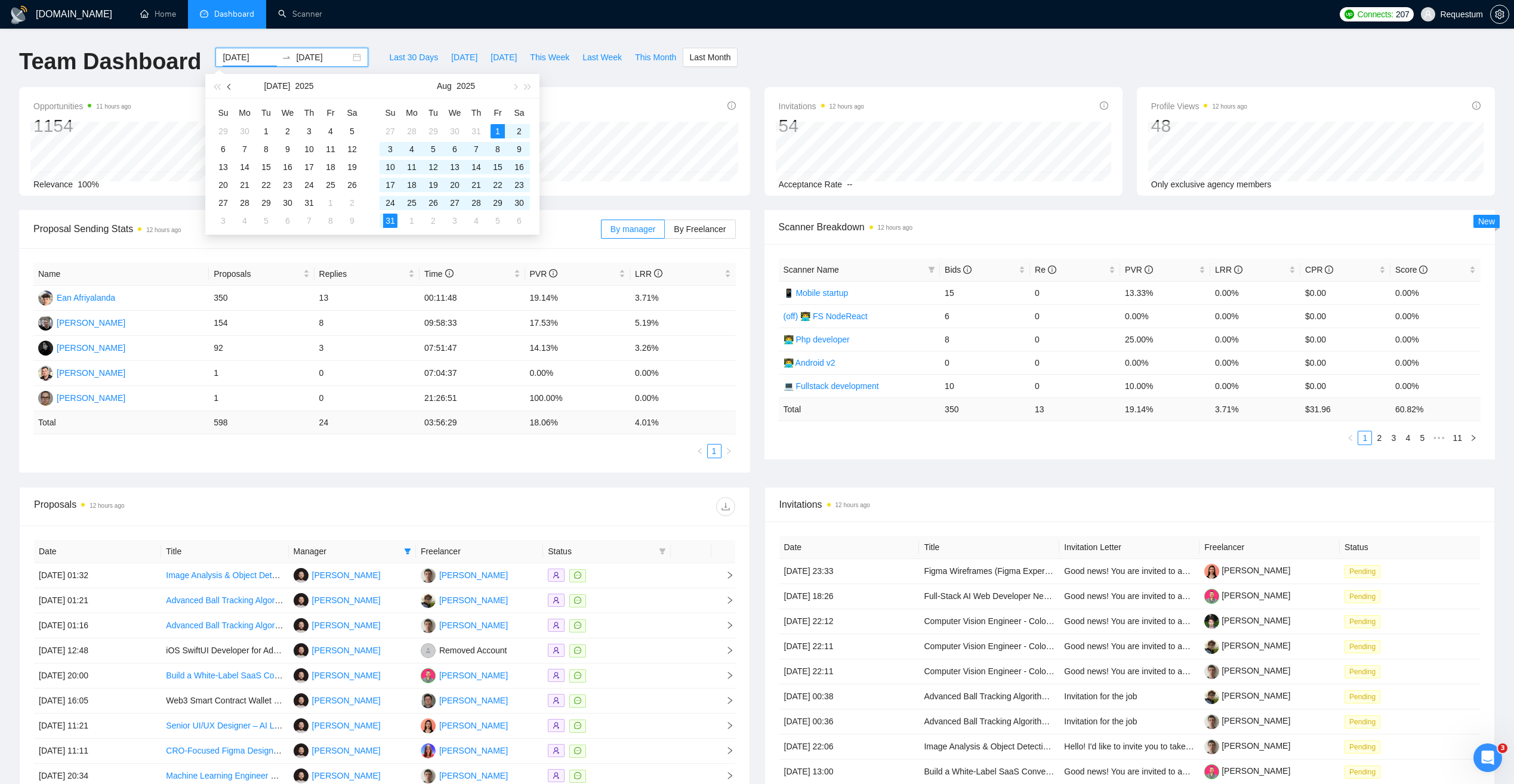
click at [228, 91] on button "button" at bounding box center [229, 86] width 13 height 24
type input "[DATE]"
click at [268, 132] on div "1" at bounding box center [266, 131] width 14 height 14
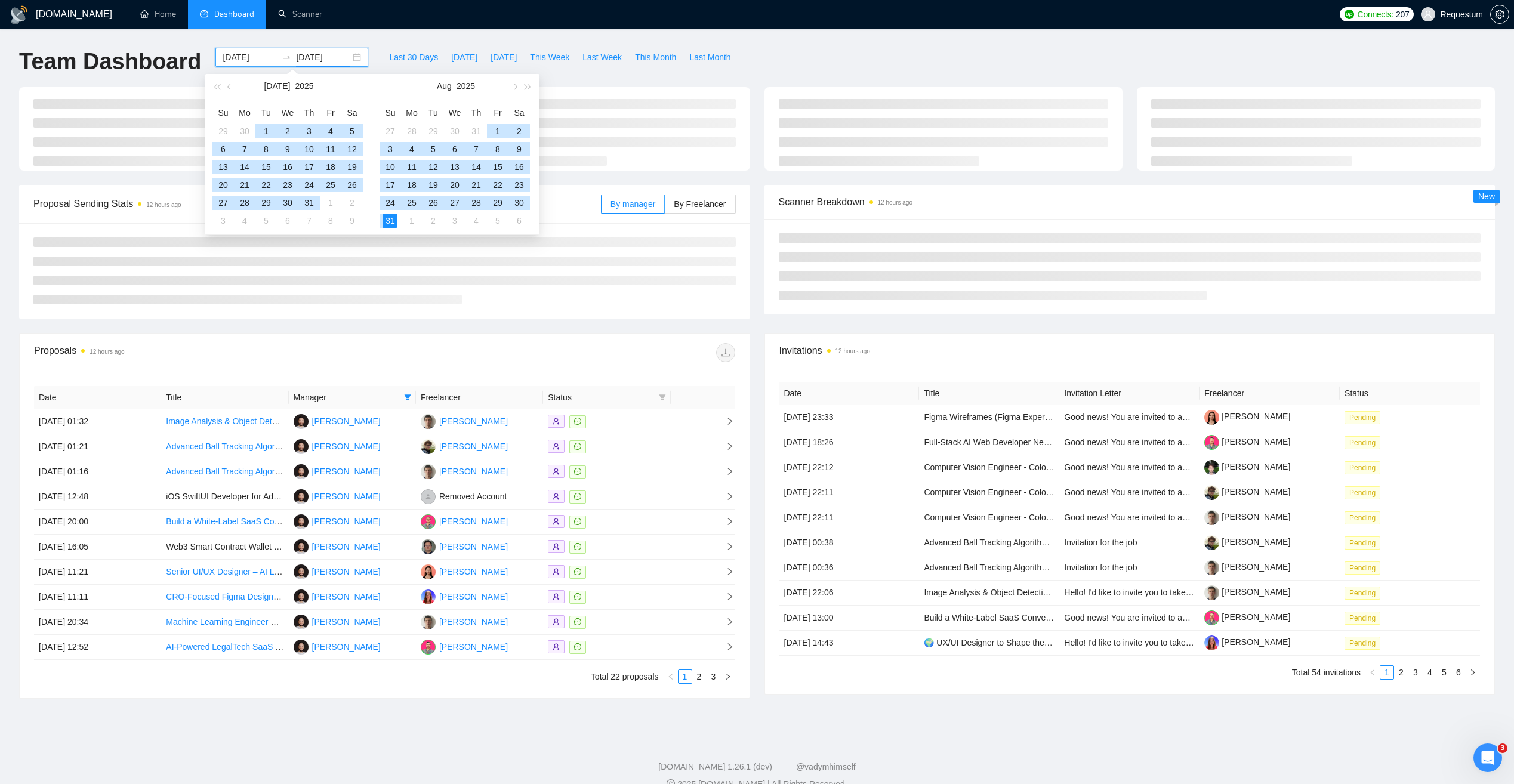
type input "[DATE]"
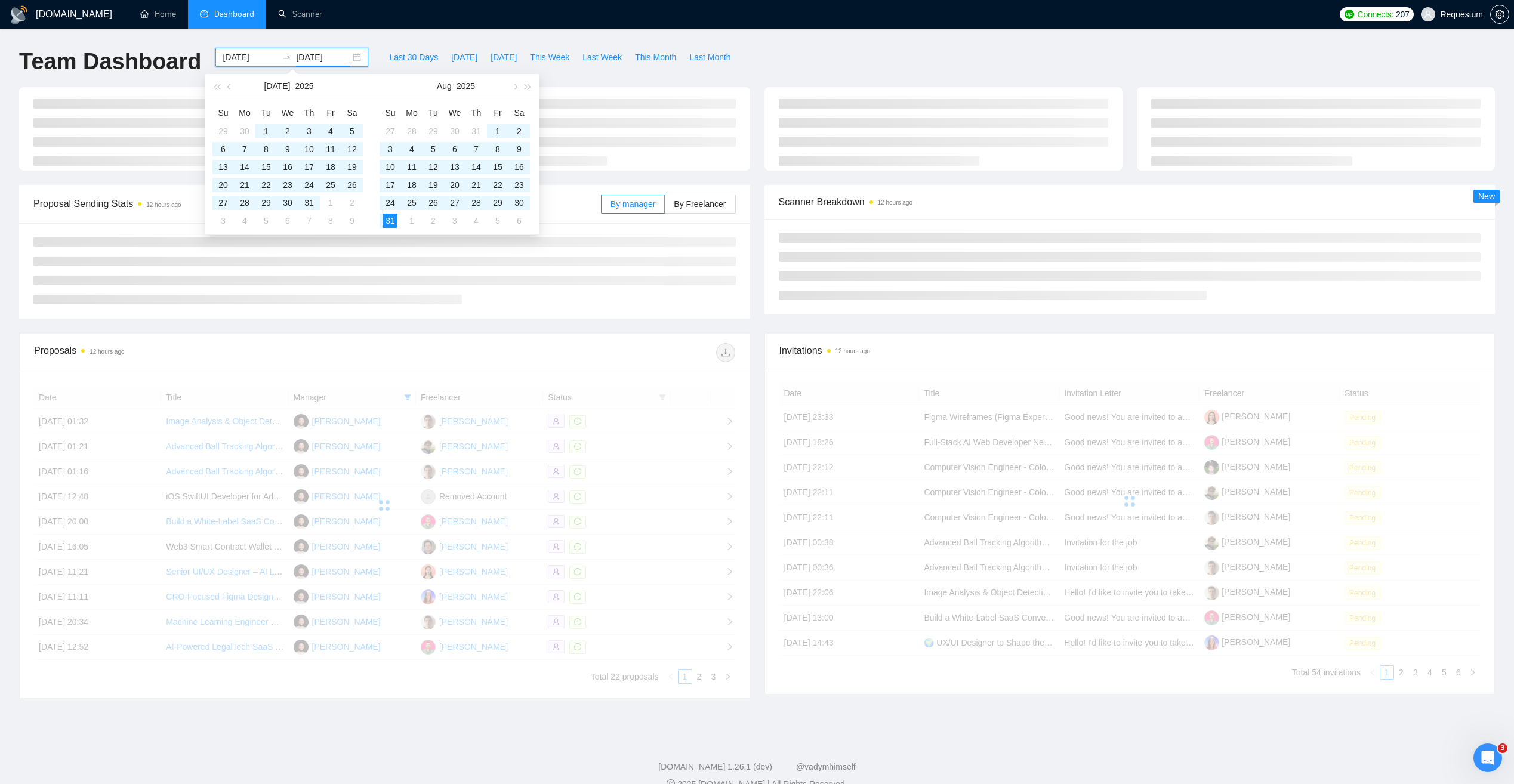
click at [183, 94] on div at bounding box center [198, 129] width 358 height 84
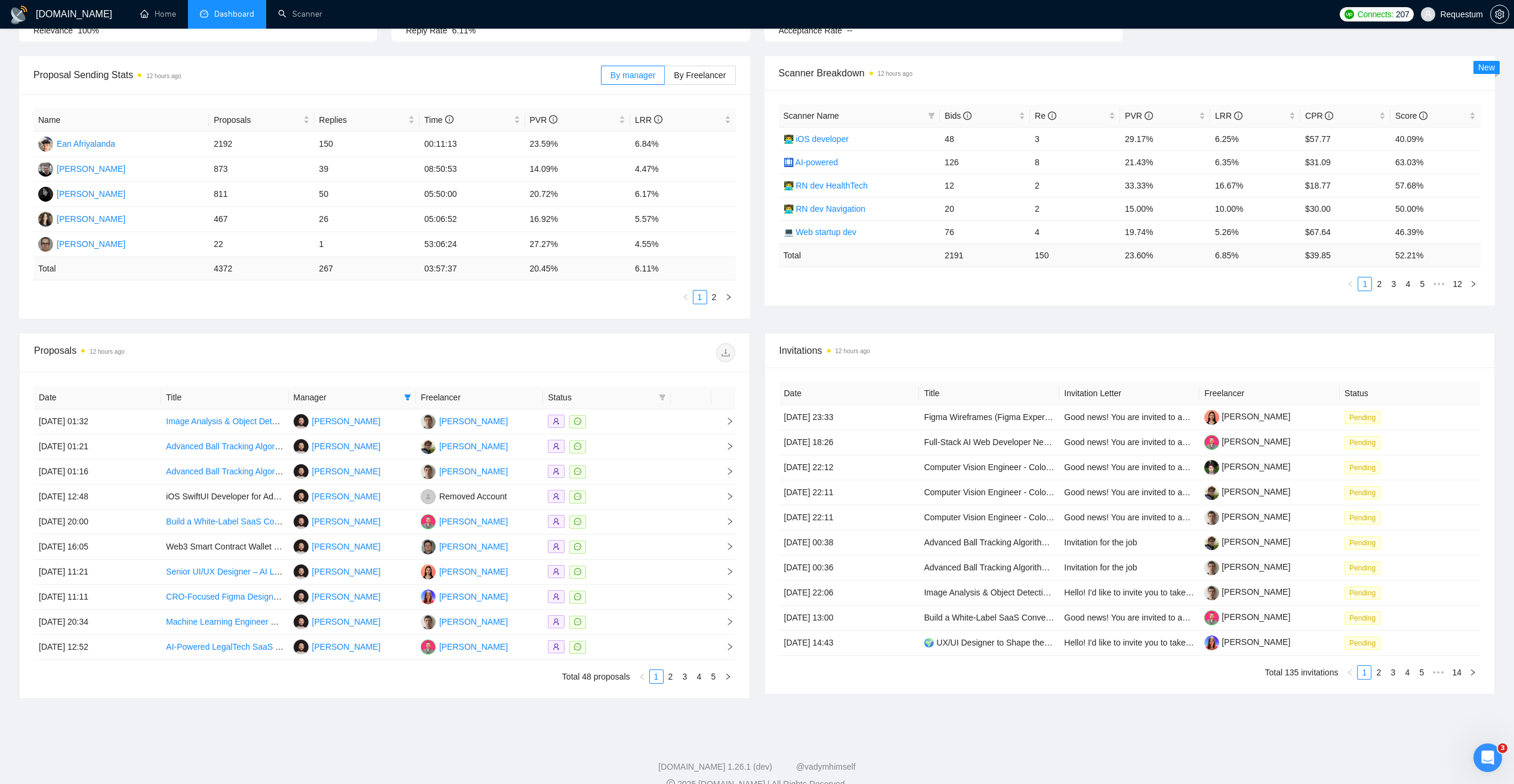
scroll to position [175, 0]
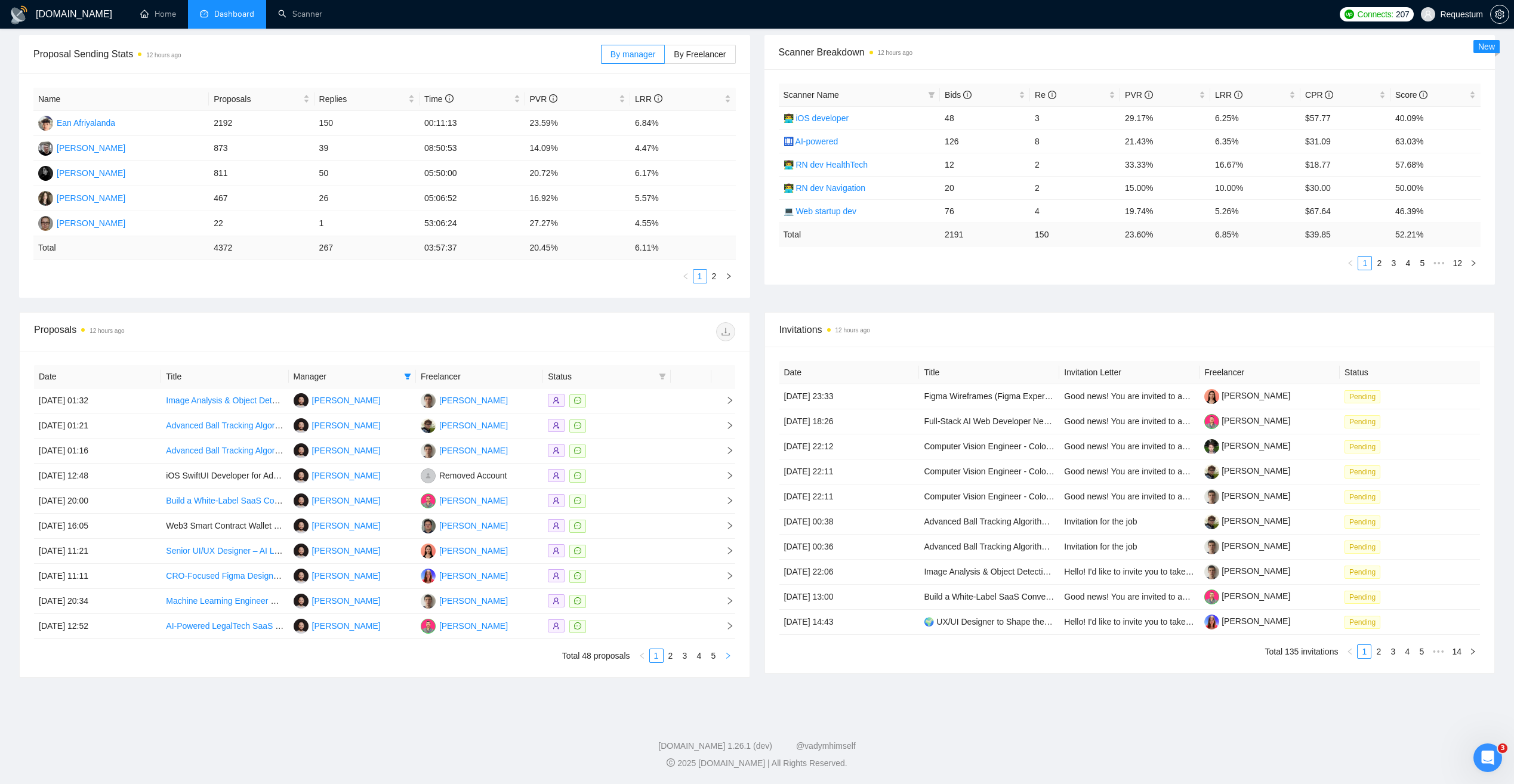
click at [728, 657] on icon "right" at bounding box center [728, 655] width 7 height 7
click at [729, 654] on icon "right" at bounding box center [728, 655] width 7 height 7
click at [733, 655] on button "button" at bounding box center [728, 656] width 14 height 14
click at [732, 655] on button "button" at bounding box center [728, 656] width 14 height 14
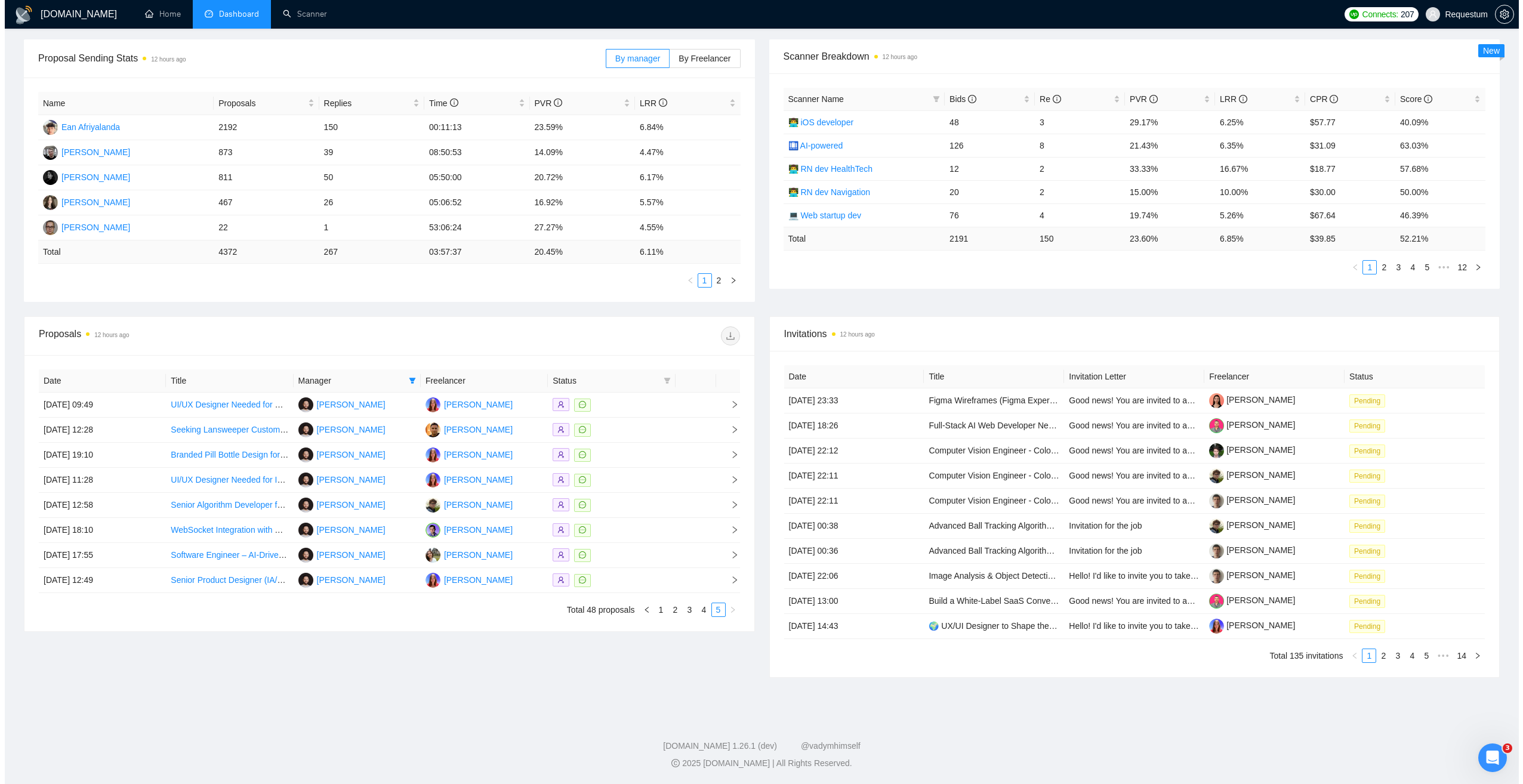
scroll to position [170, 0]
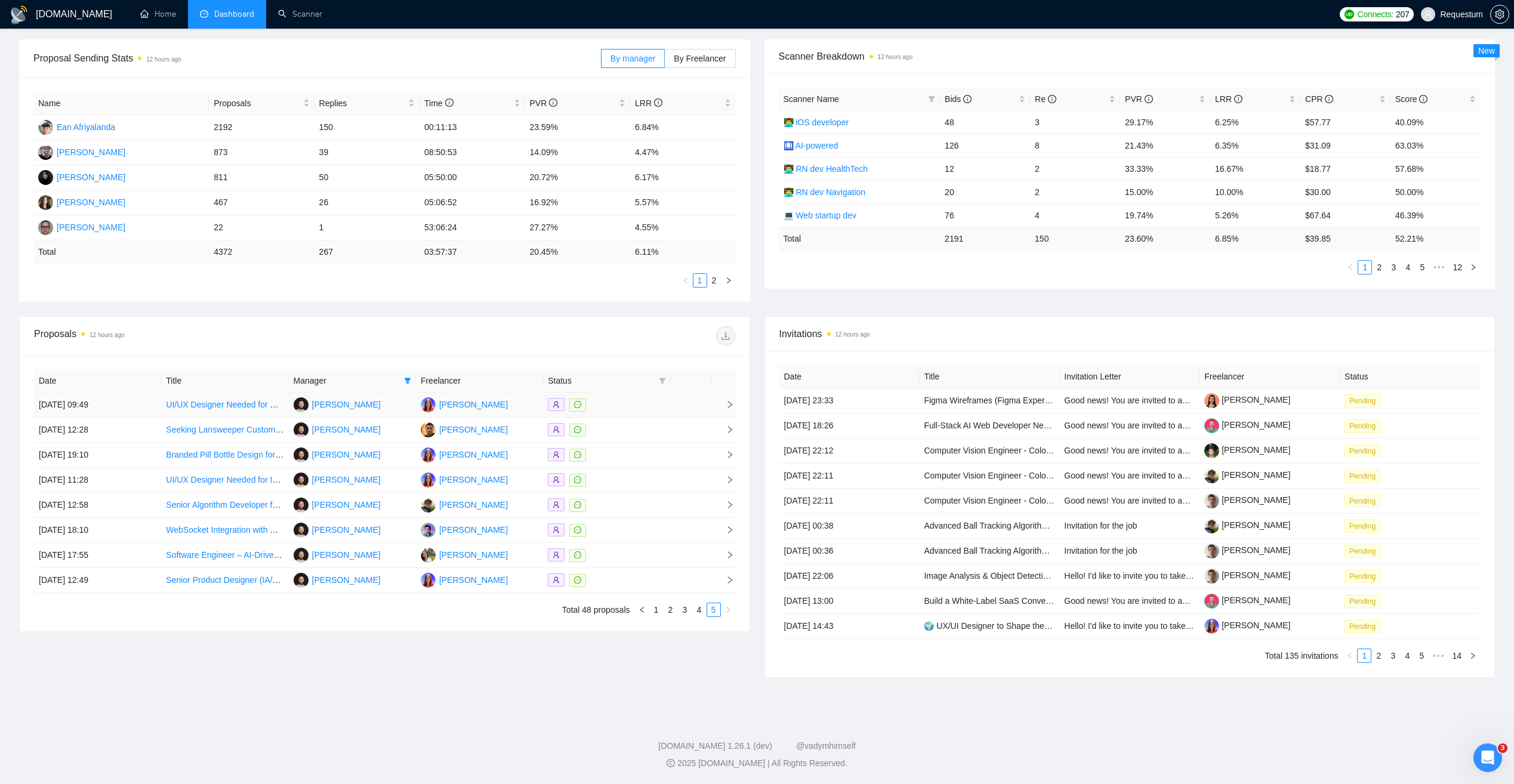
click at [644, 403] on div at bounding box center [607, 405] width 118 height 14
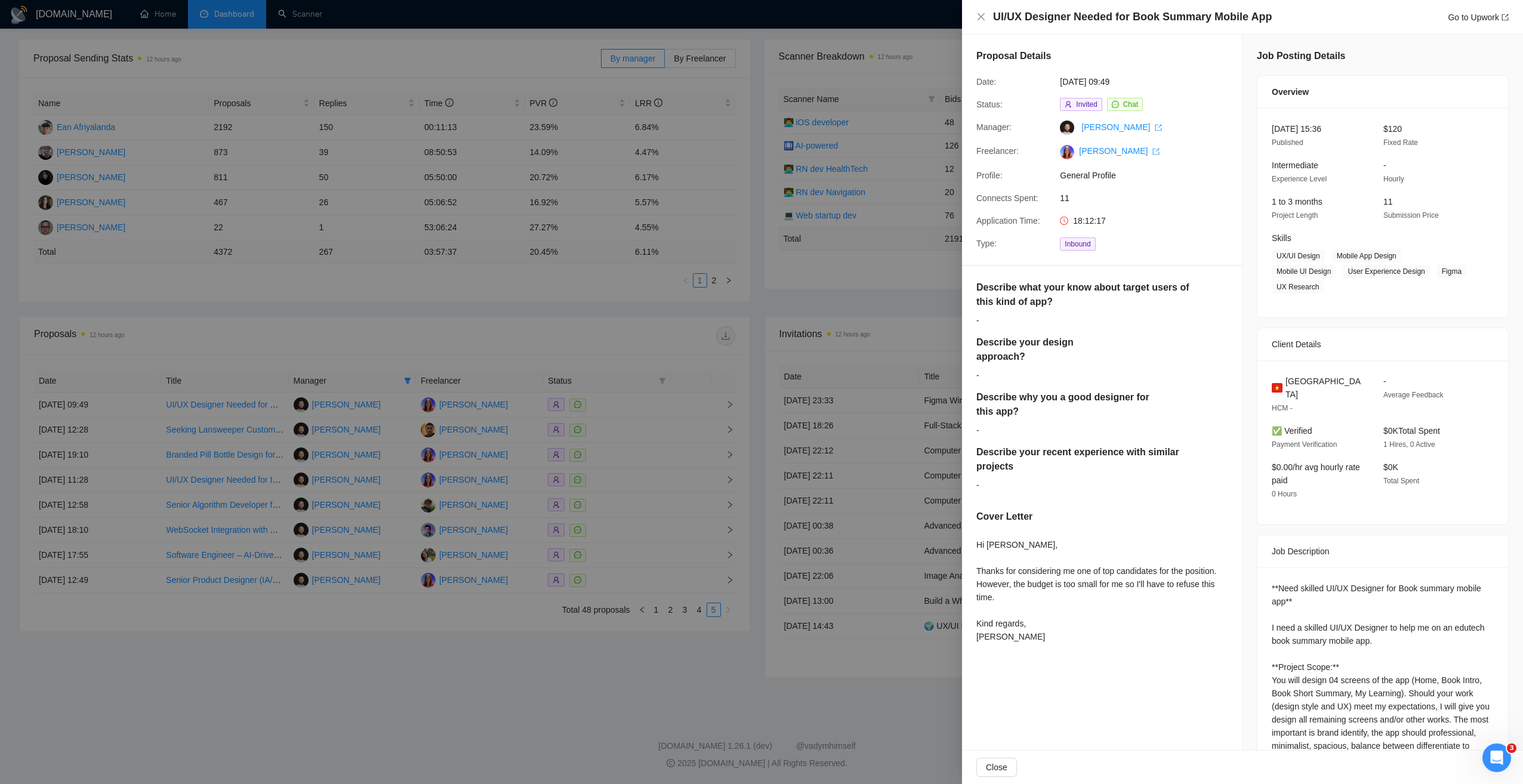
click at [615, 347] on div at bounding box center [761, 392] width 1523 height 784
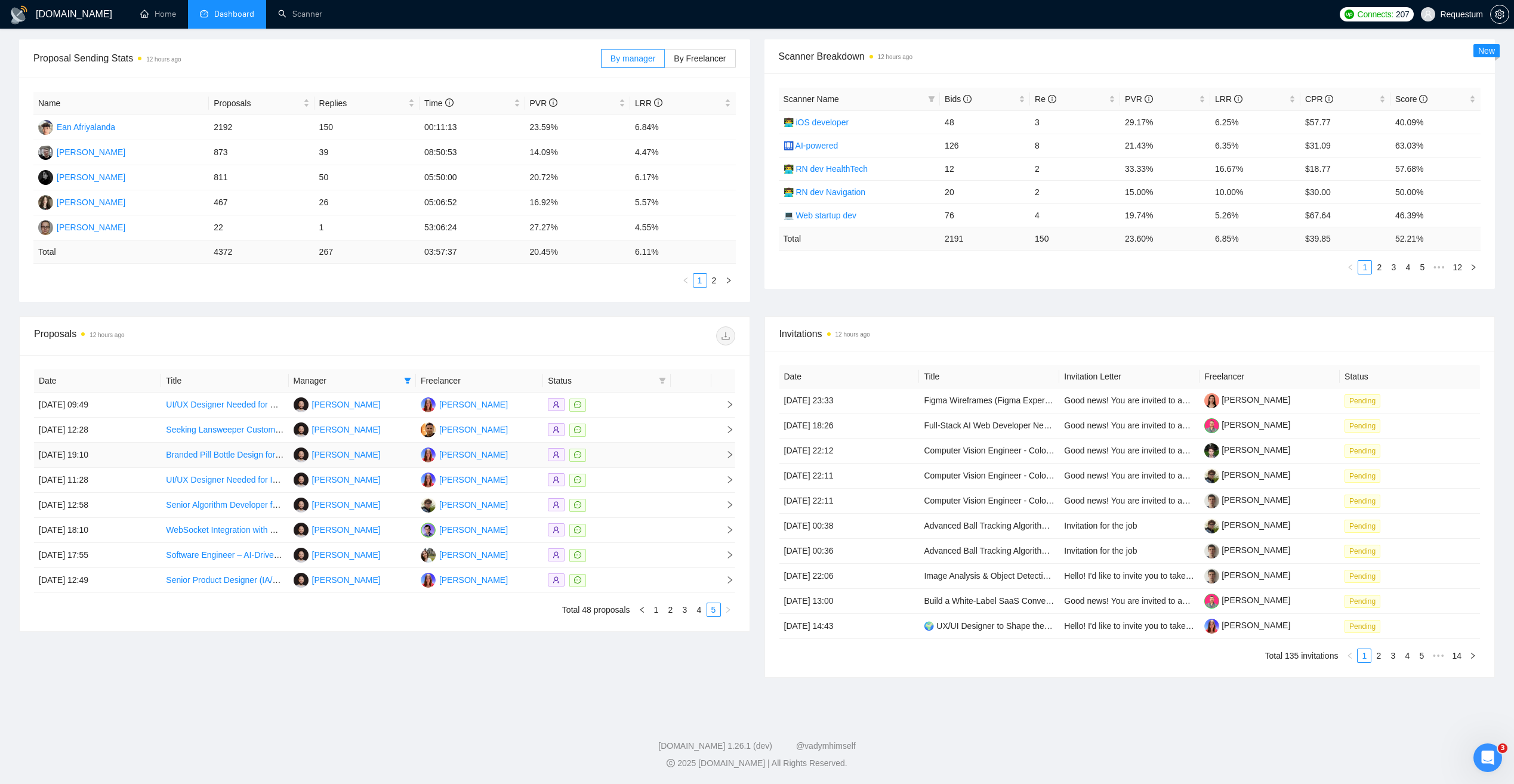
click at [625, 448] on div at bounding box center [607, 455] width 118 height 14
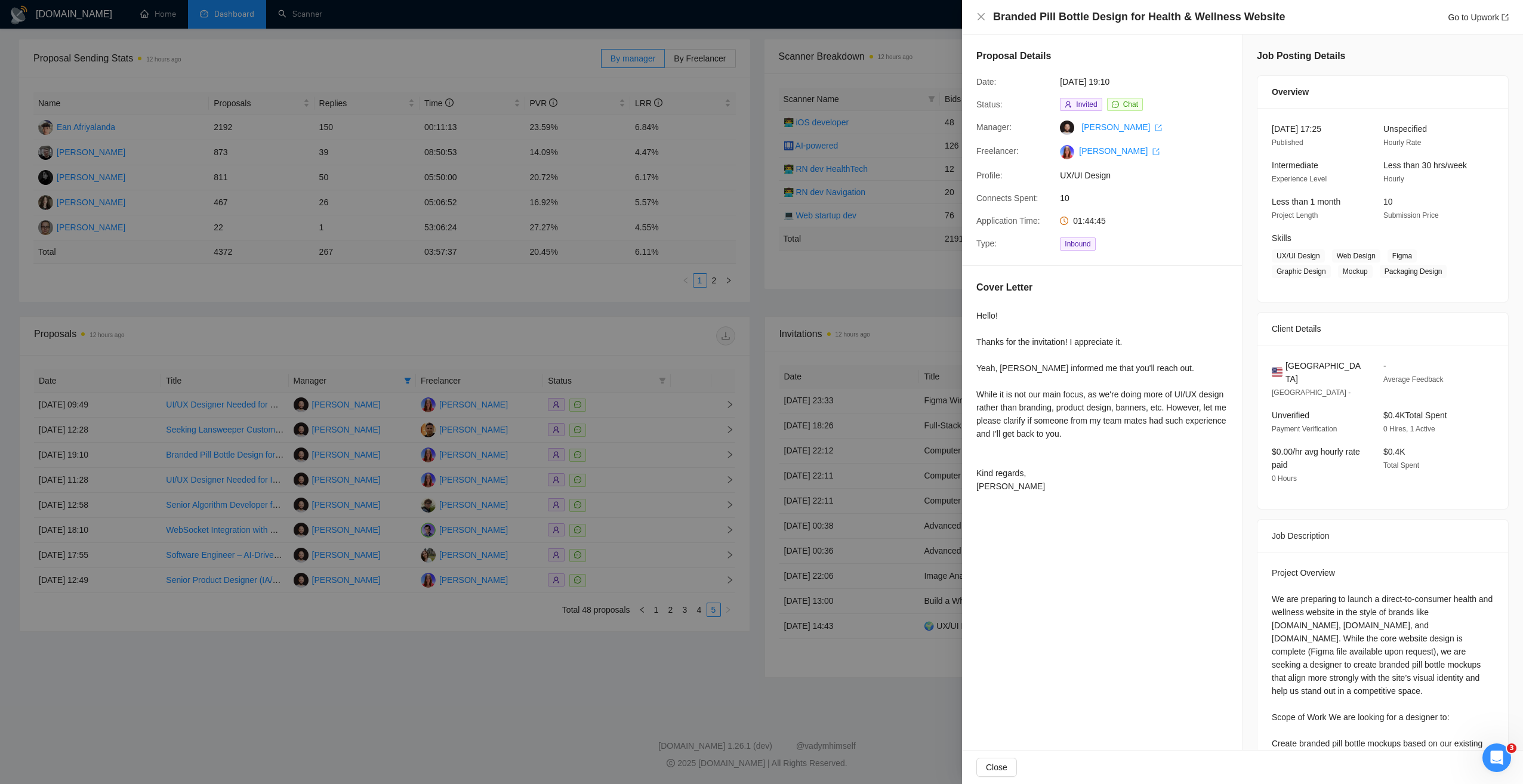
click at [626, 376] on div at bounding box center [761, 392] width 1523 height 784
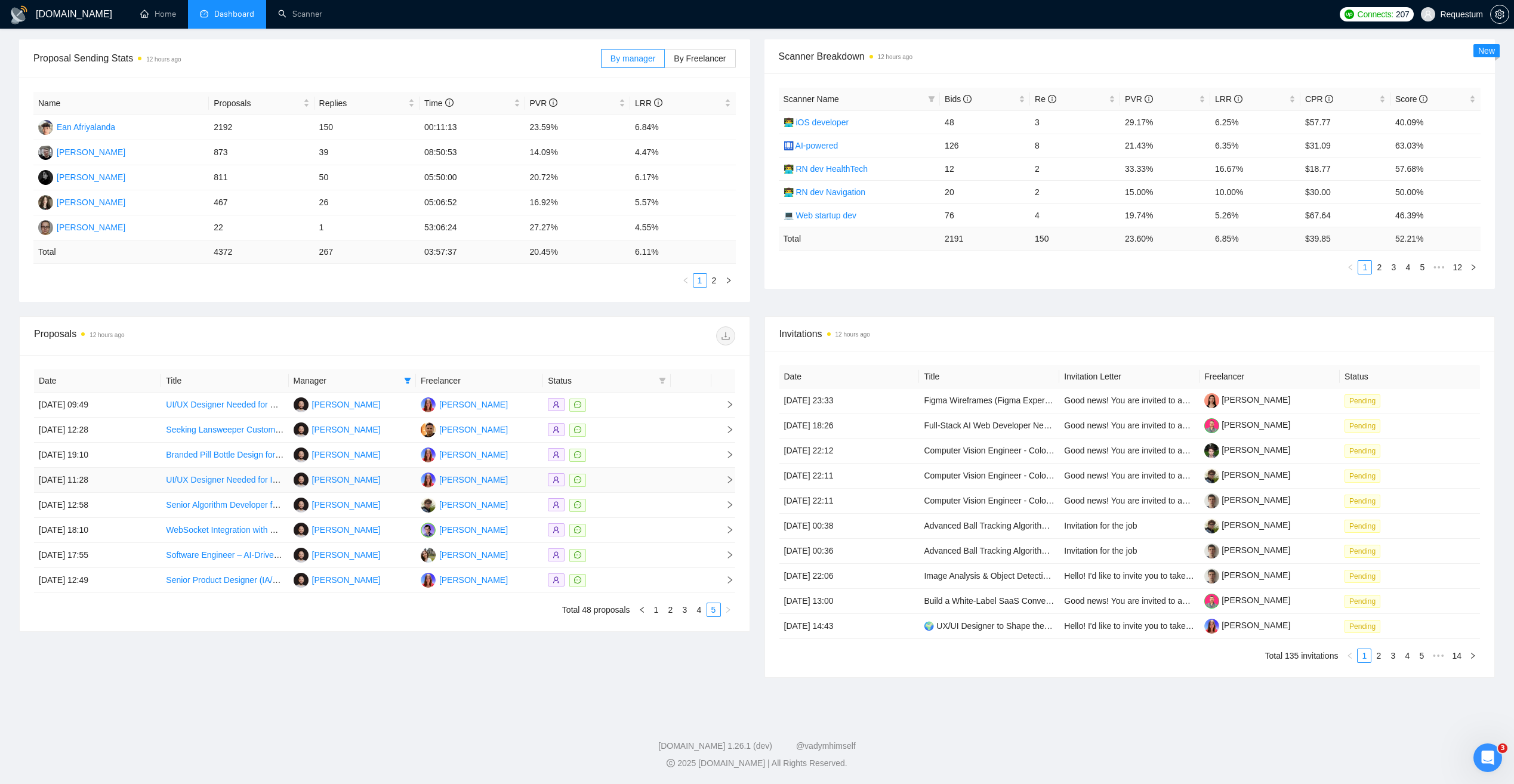
click at [623, 484] on div at bounding box center [607, 480] width 118 height 14
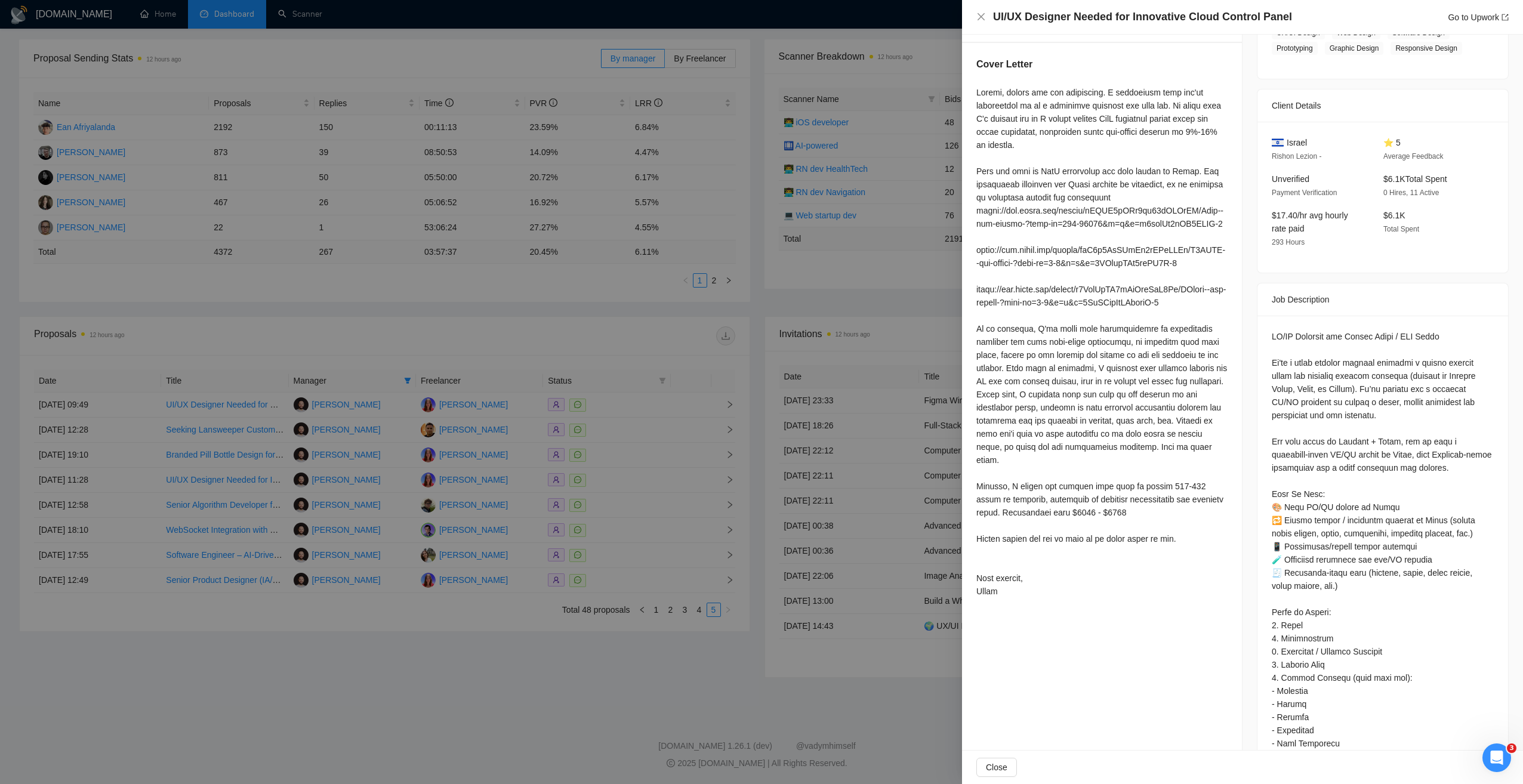
scroll to position [119, 0]
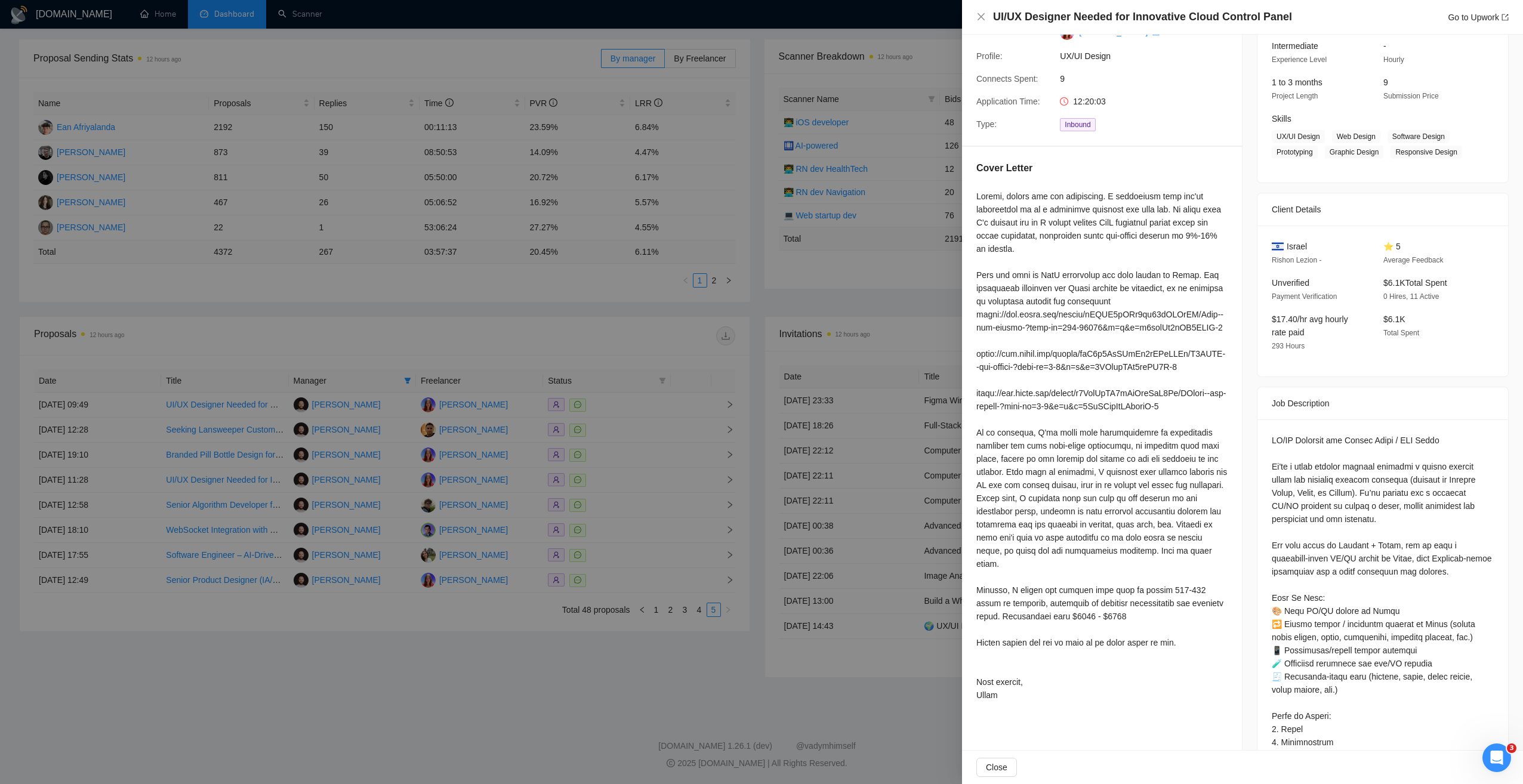
drag, startPoint x: 485, startPoint y: 656, endPoint x: 494, endPoint y: 653, distance: 9.5
click at [485, 656] on div at bounding box center [761, 392] width 1523 height 784
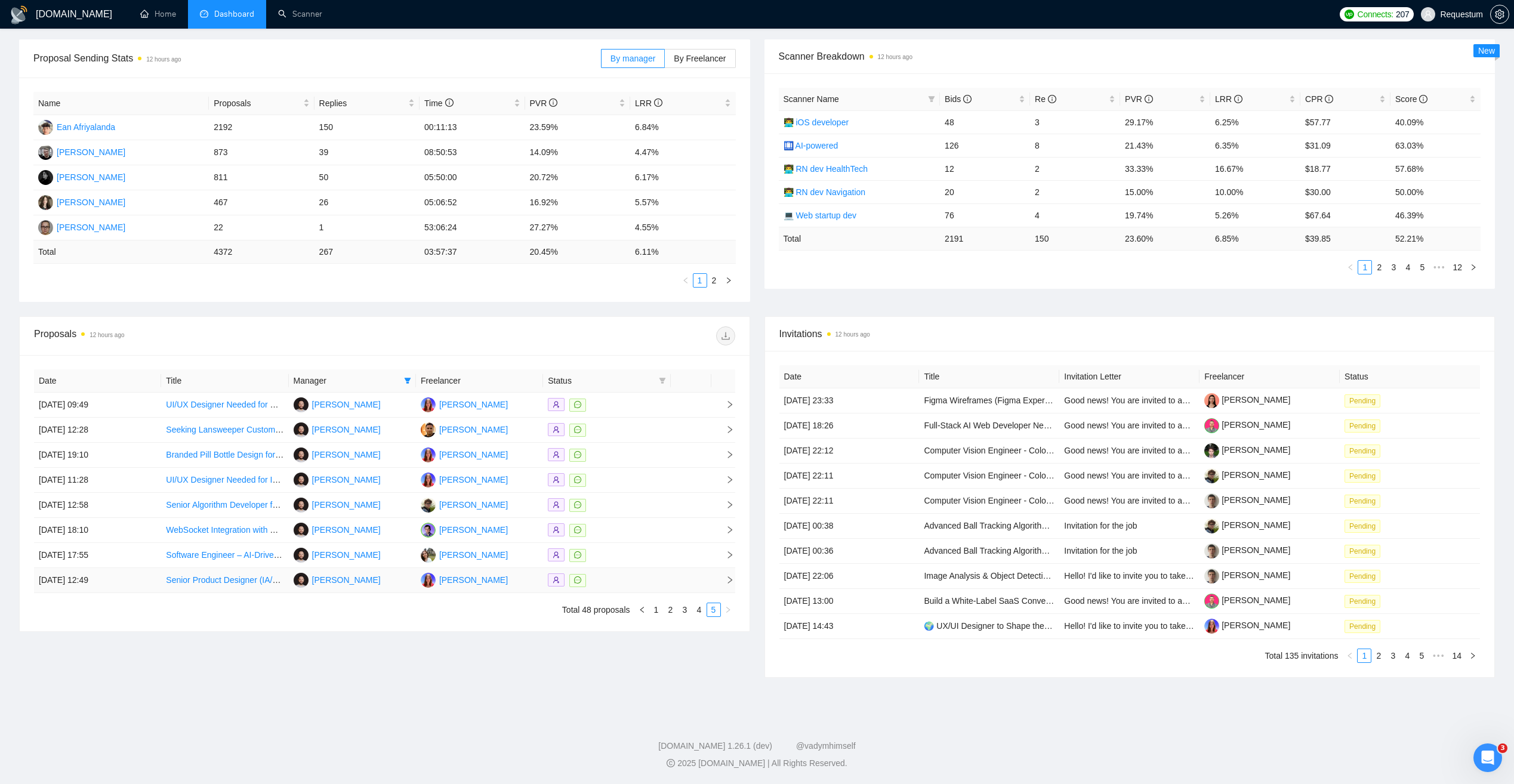
click at [619, 584] on div at bounding box center [607, 580] width 118 height 14
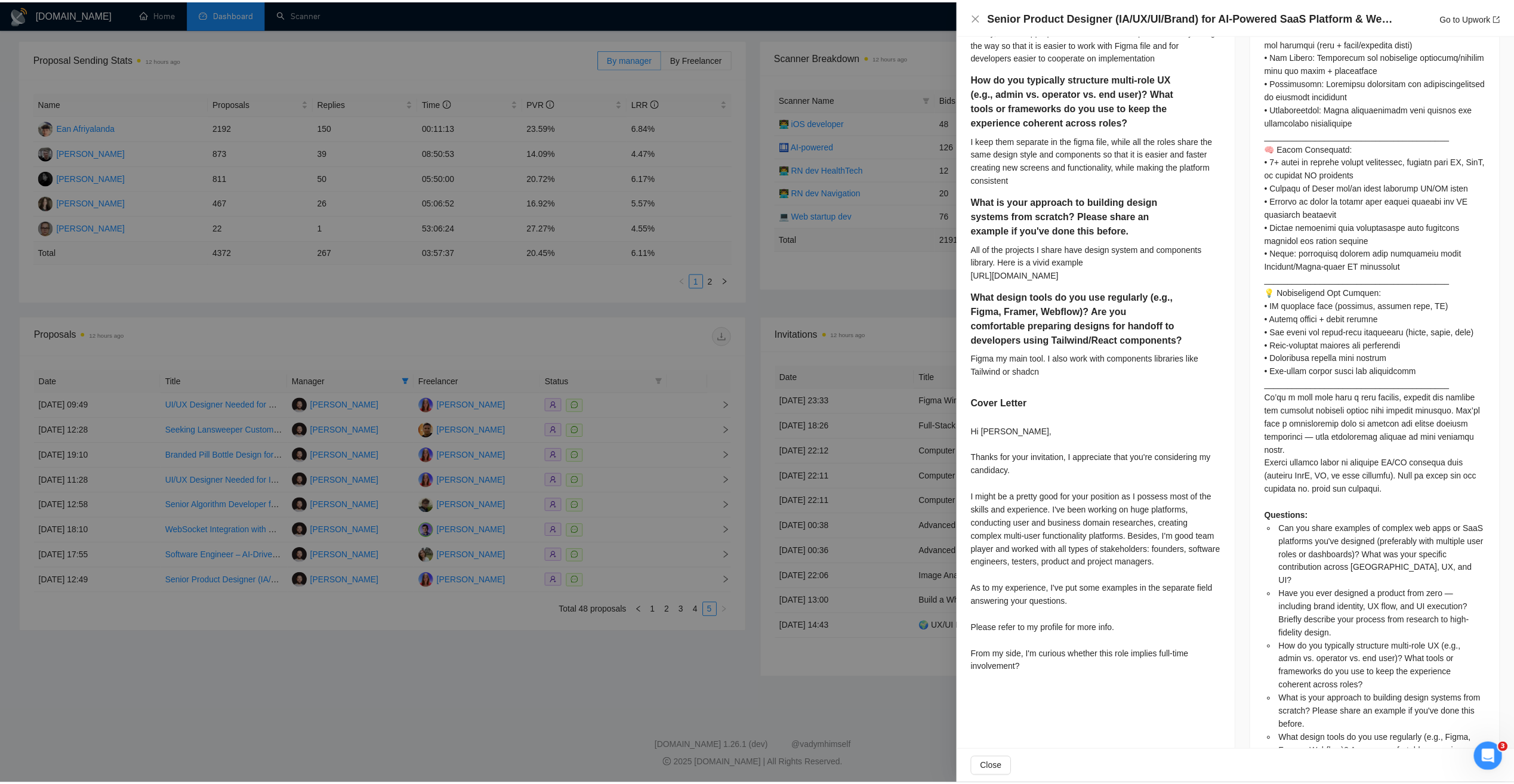
scroll to position [852, 0]
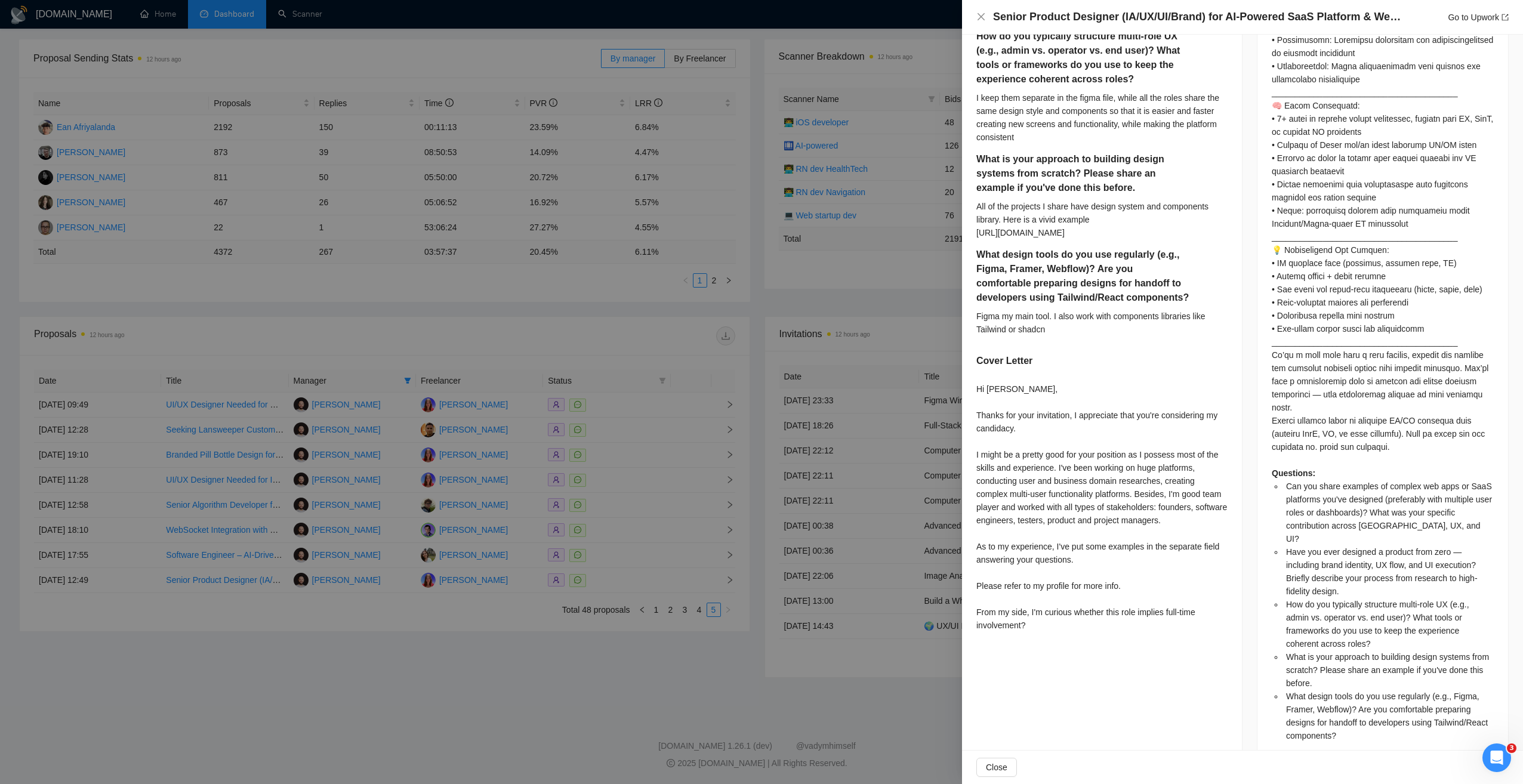
click at [621, 347] on div at bounding box center [761, 392] width 1523 height 784
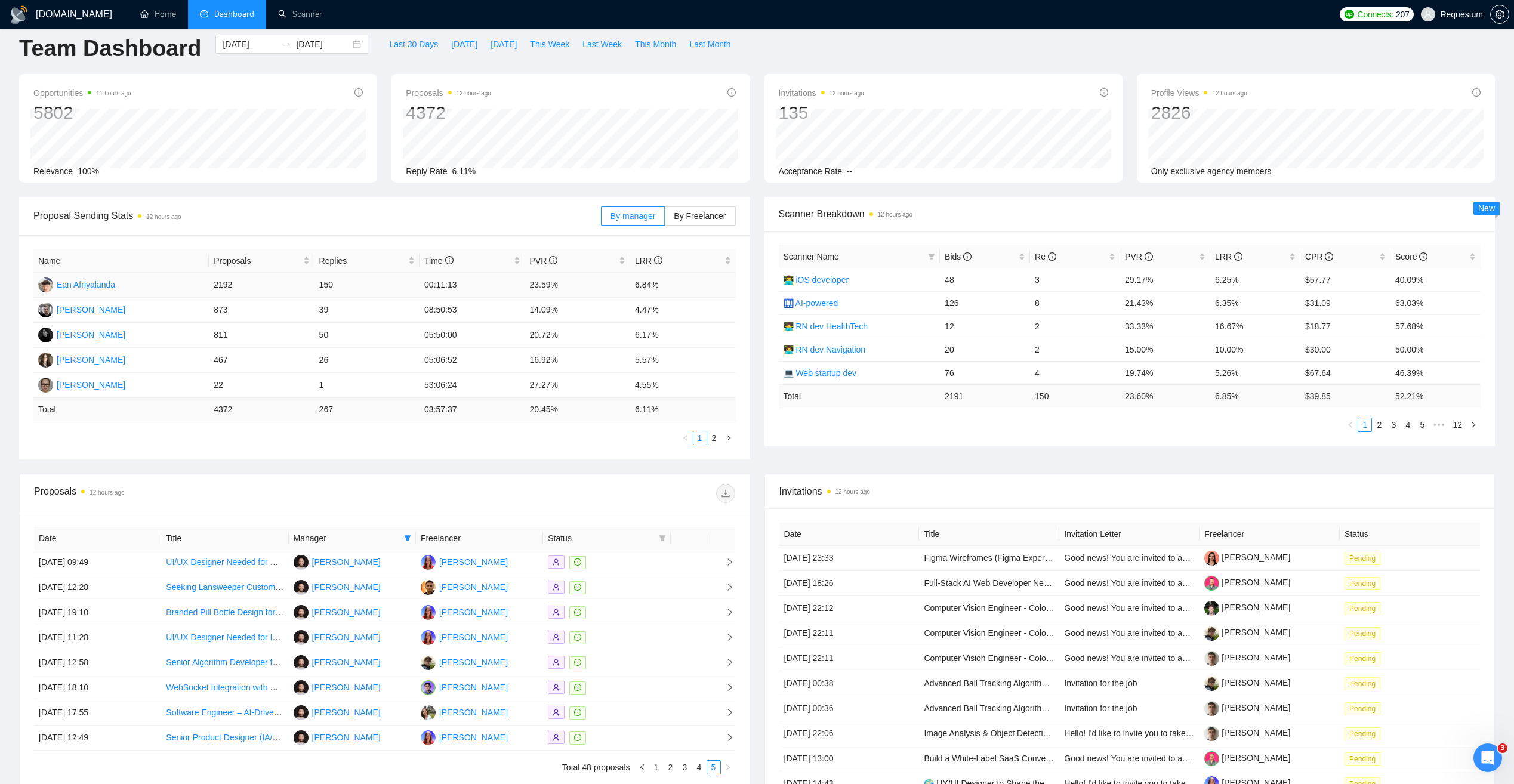
scroll to position [0, 0]
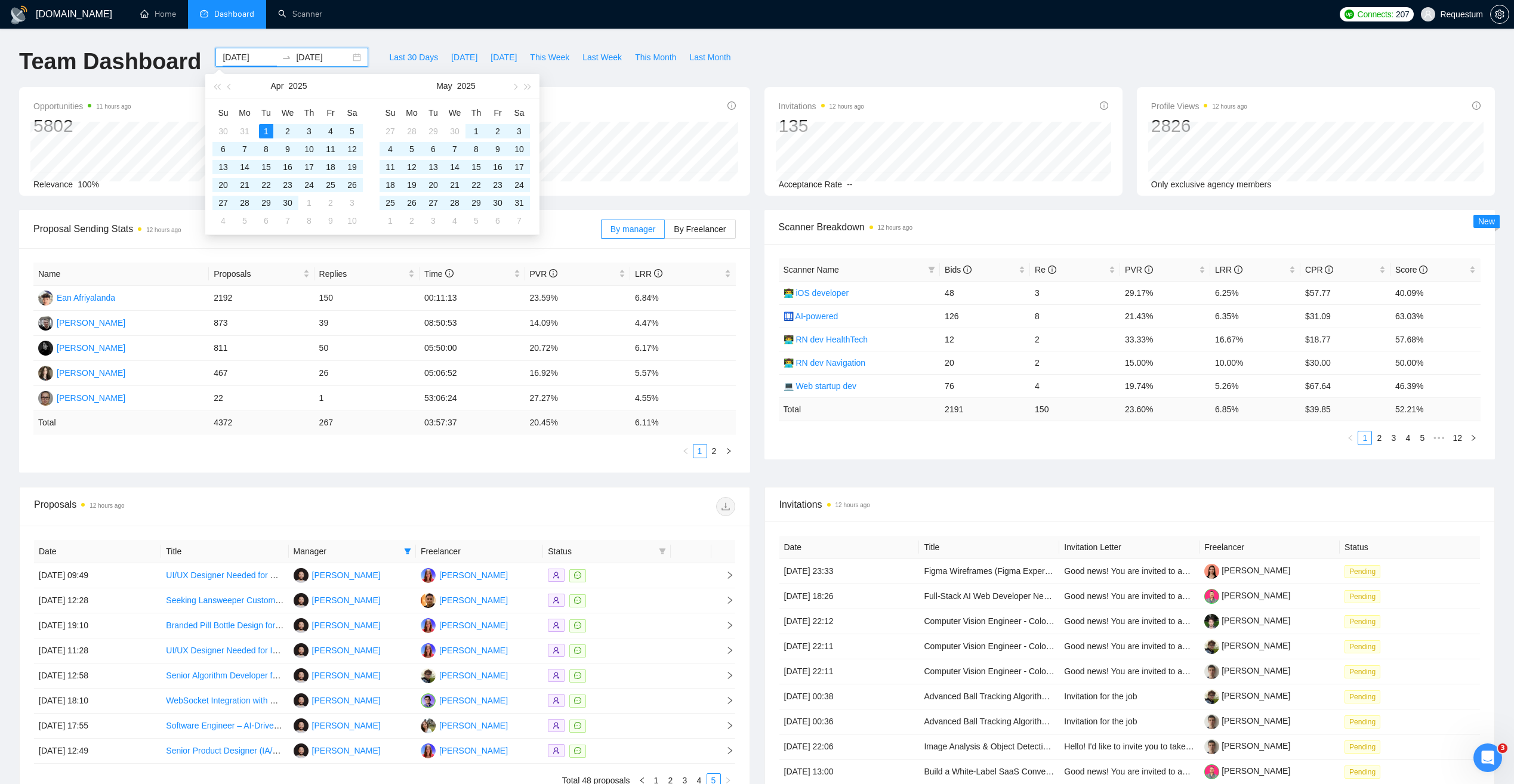
click at [223, 58] on input "[DATE]" at bounding box center [250, 57] width 54 height 13
click at [229, 90] on button "button" at bounding box center [229, 86] width 13 height 24
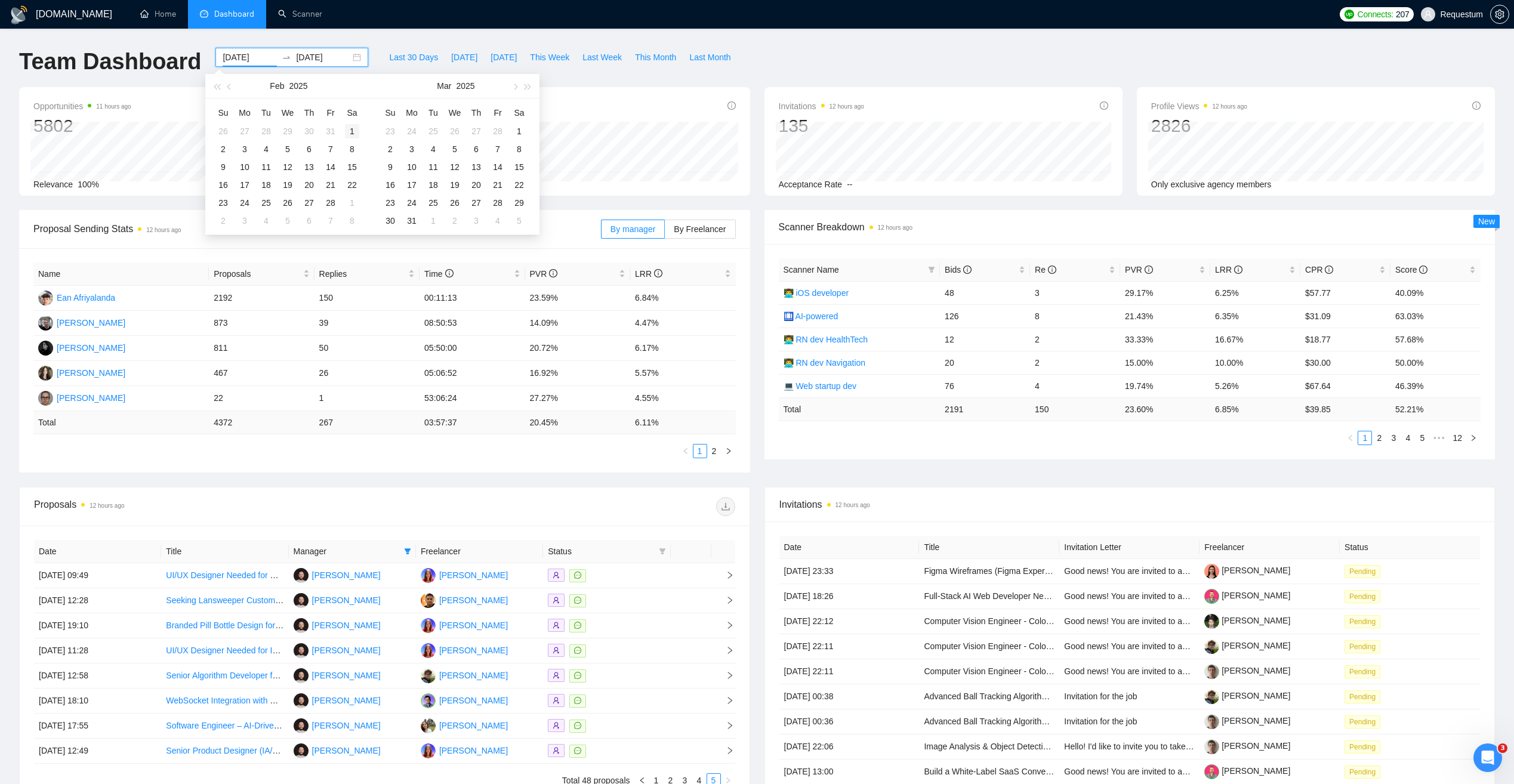
type input "[DATE]"
click at [353, 128] on div "1" at bounding box center [352, 131] width 14 height 14
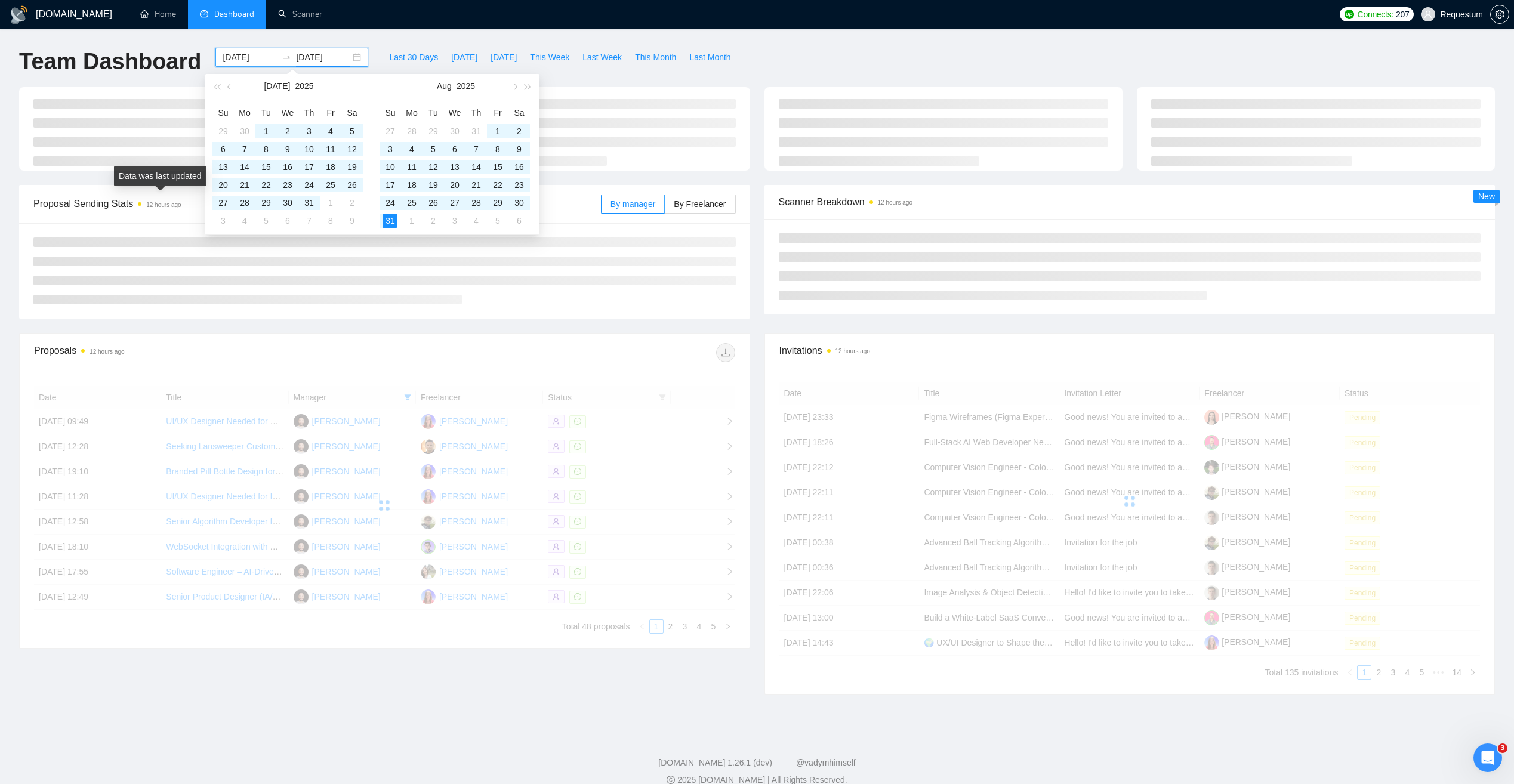
type input "[DATE]"
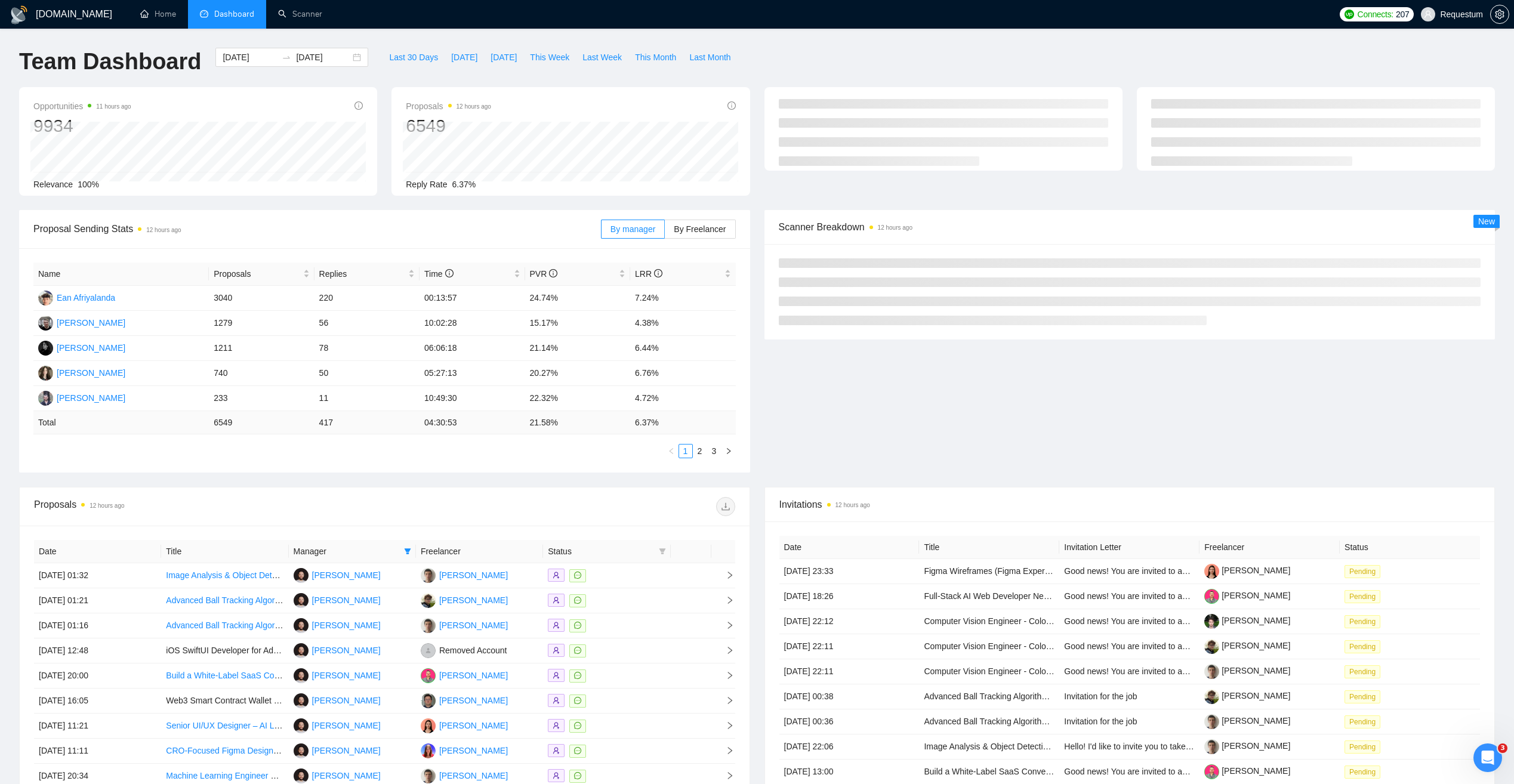
click at [378, 38] on div "[DOMAIN_NAME] Home Dashboard Scanner Connects: 207 Requestum Team Dashboard [DA…" at bounding box center [757, 479] width 1514 height 959
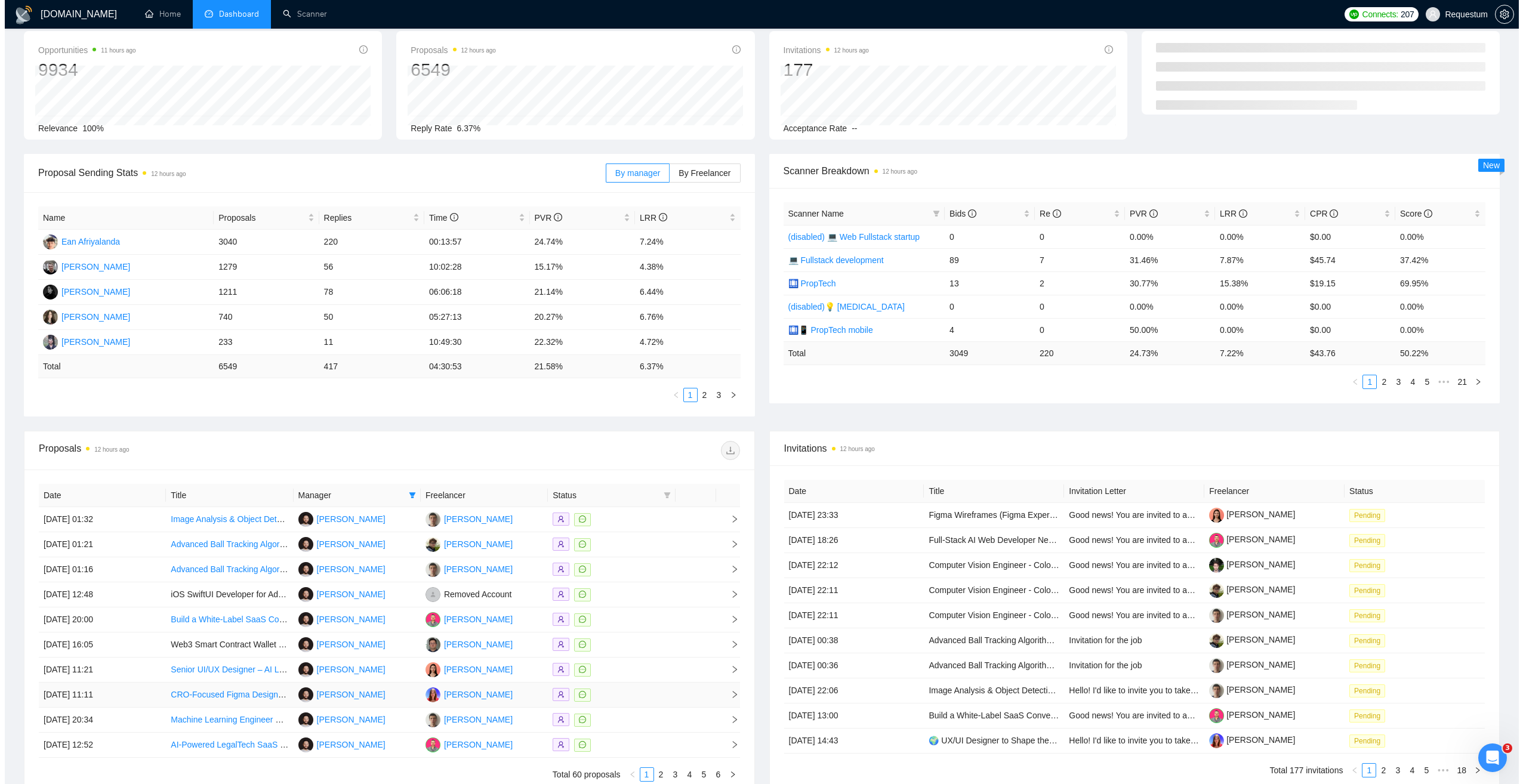
scroll to position [175, 0]
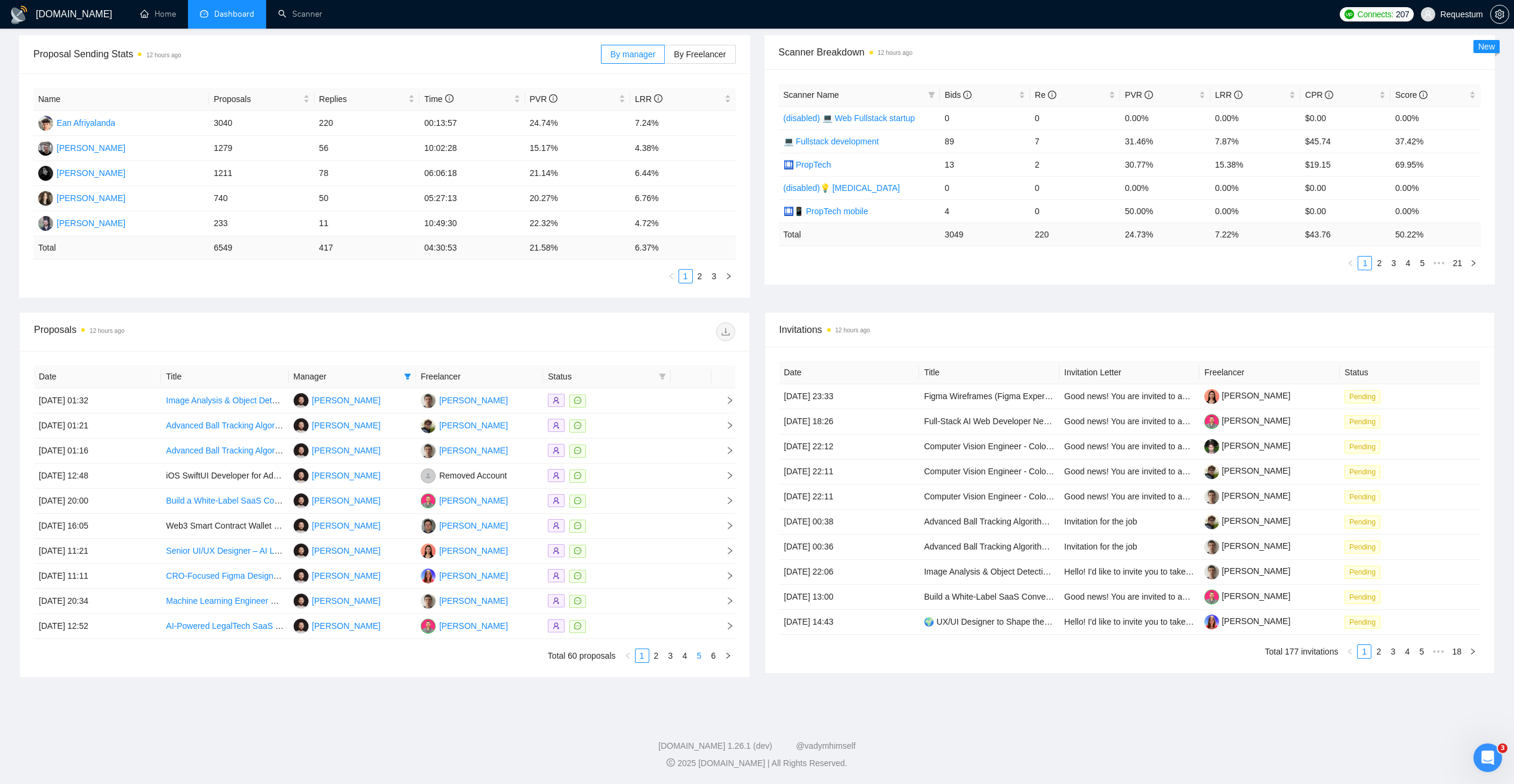
click at [700, 657] on link "5" at bounding box center [699, 656] width 13 height 13
click at [716, 657] on link "6" at bounding box center [713, 656] width 13 height 13
click at [641, 430] on div at bounding box center [607, 426] width 118 height 14
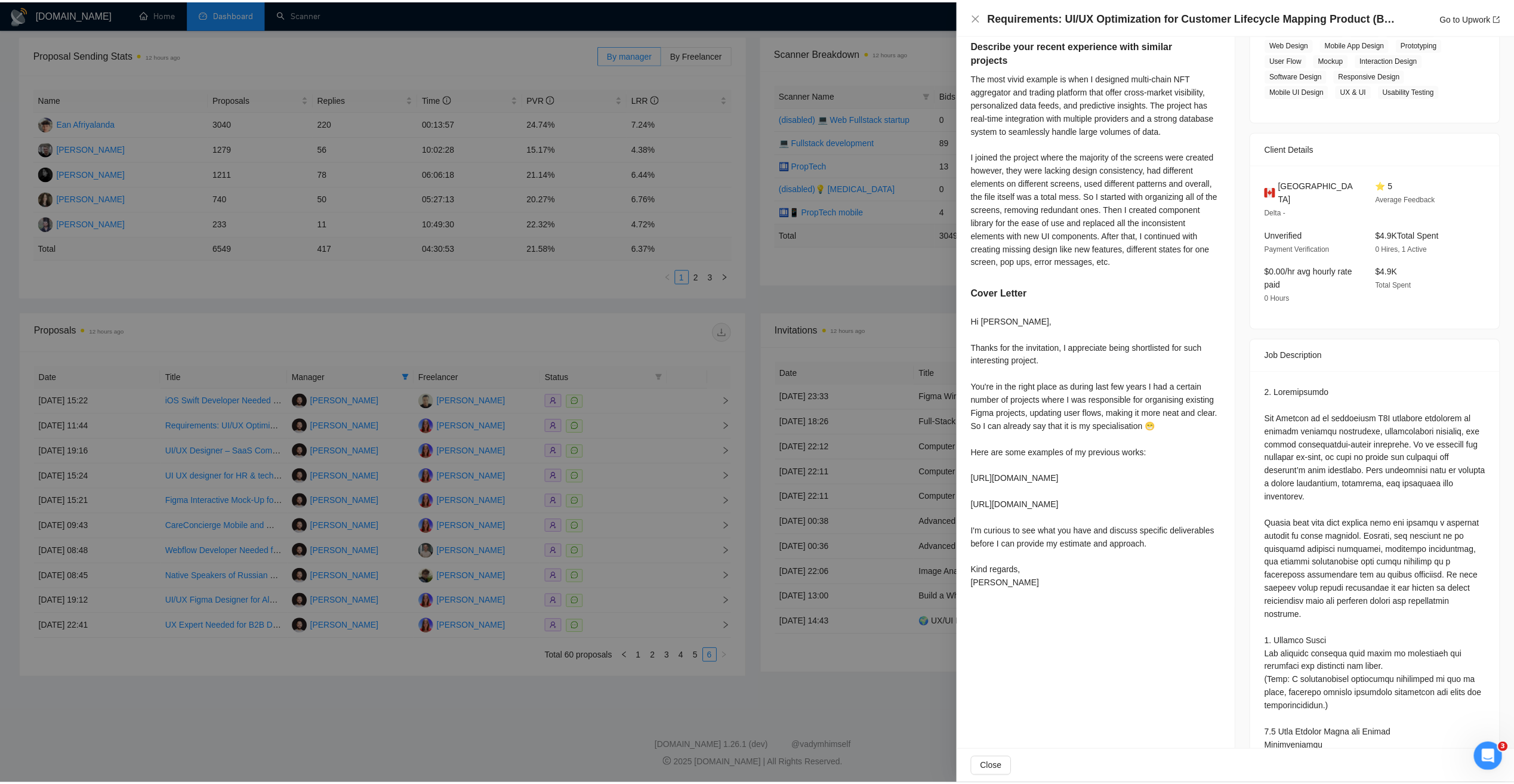
scroll to position [197, 0]
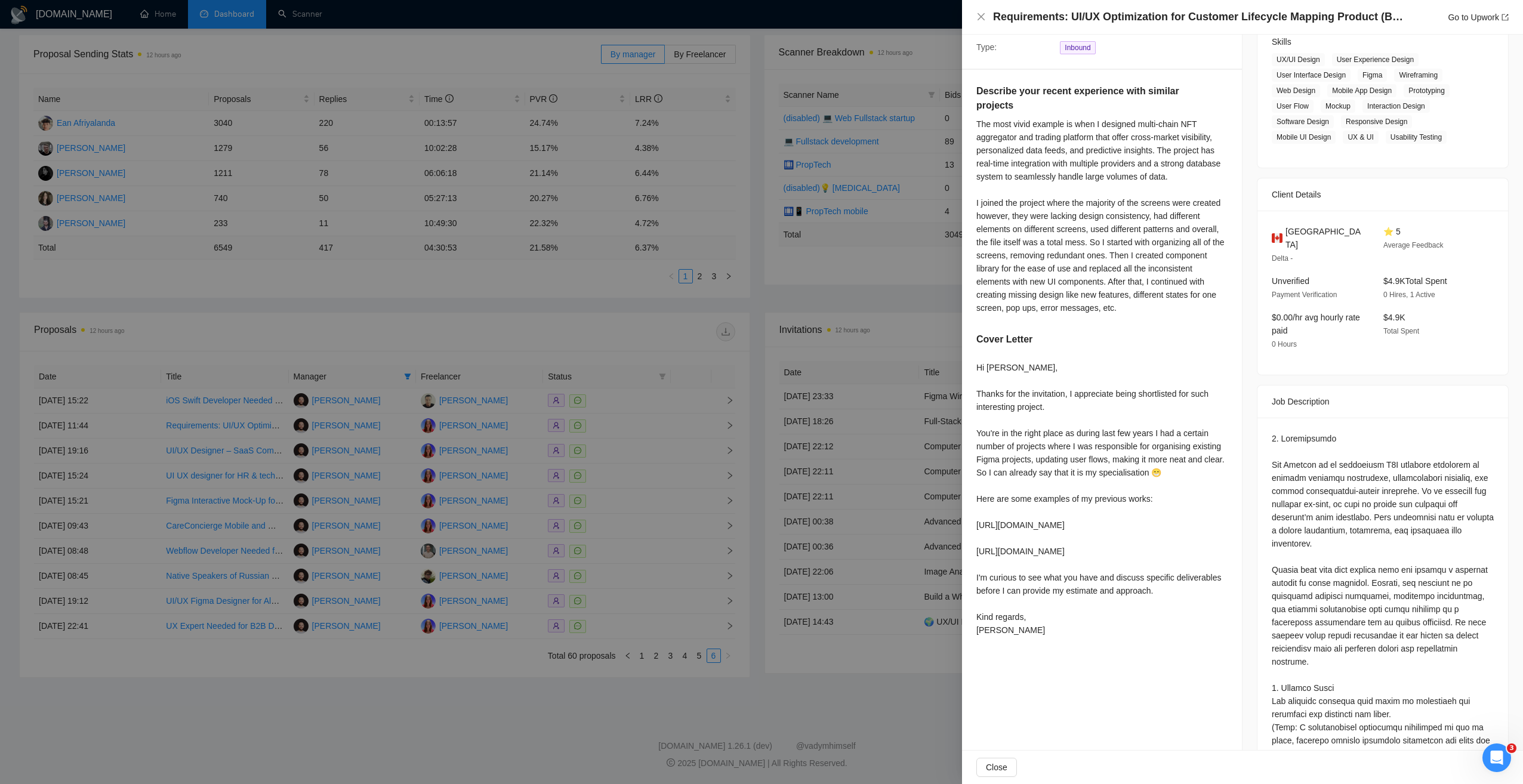
click at [571, 352] on div at bounding box center [761, 392] width 1523 height 784
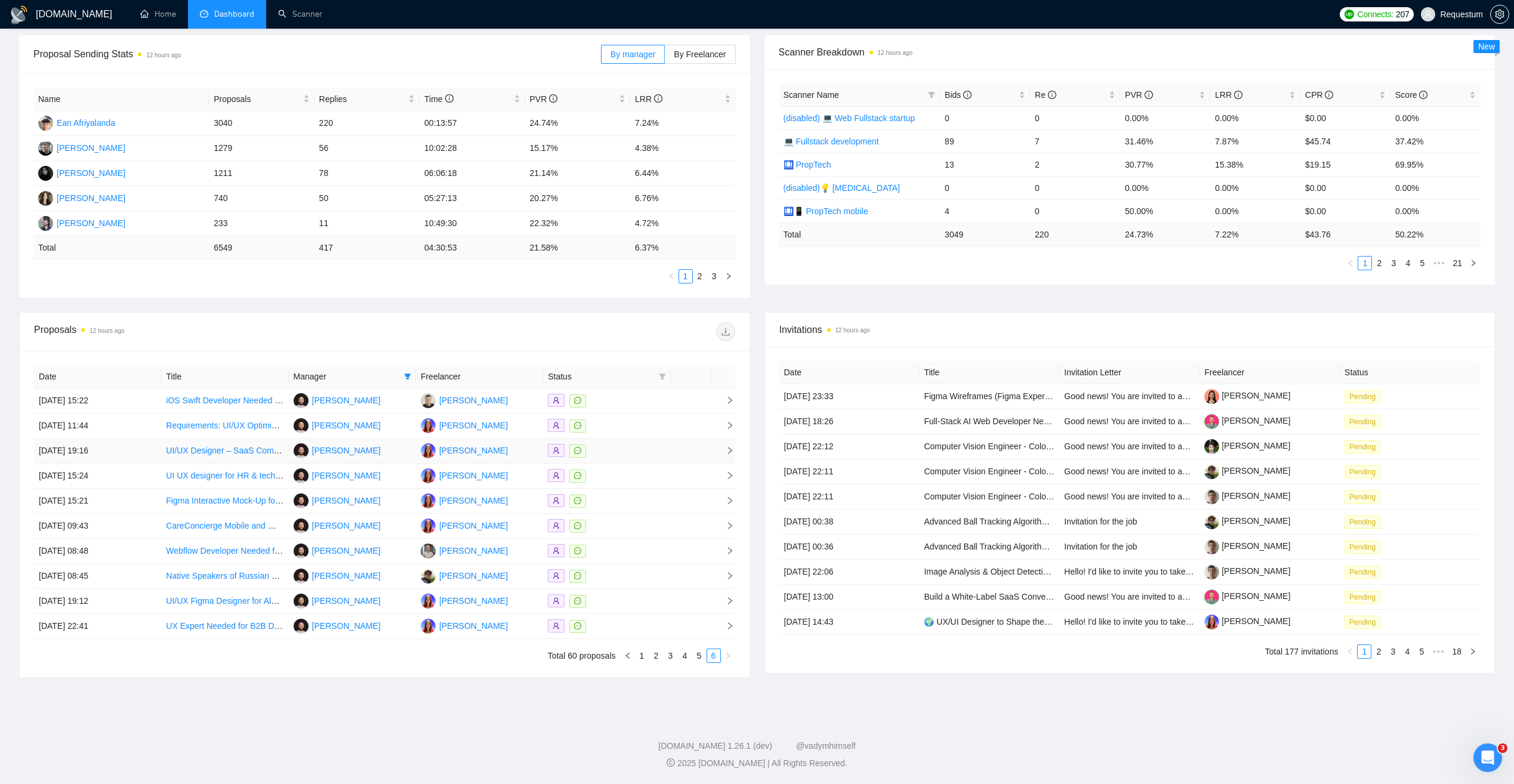
click at [618, 453] on div at bounding box center [607, 450] width 118 height 14
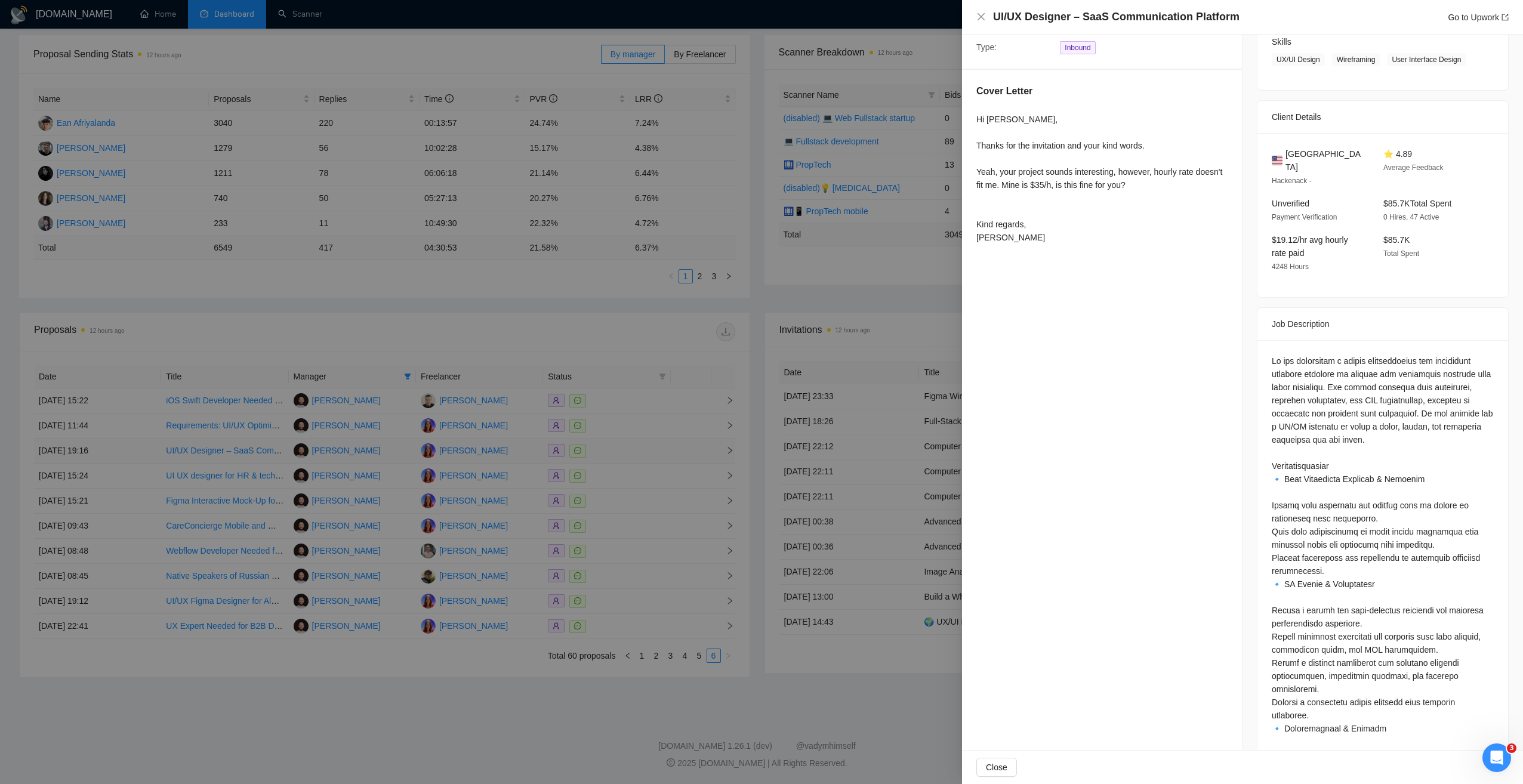
click at [618, 453] on div at bounding box center [761, 392] width 1523 height 784
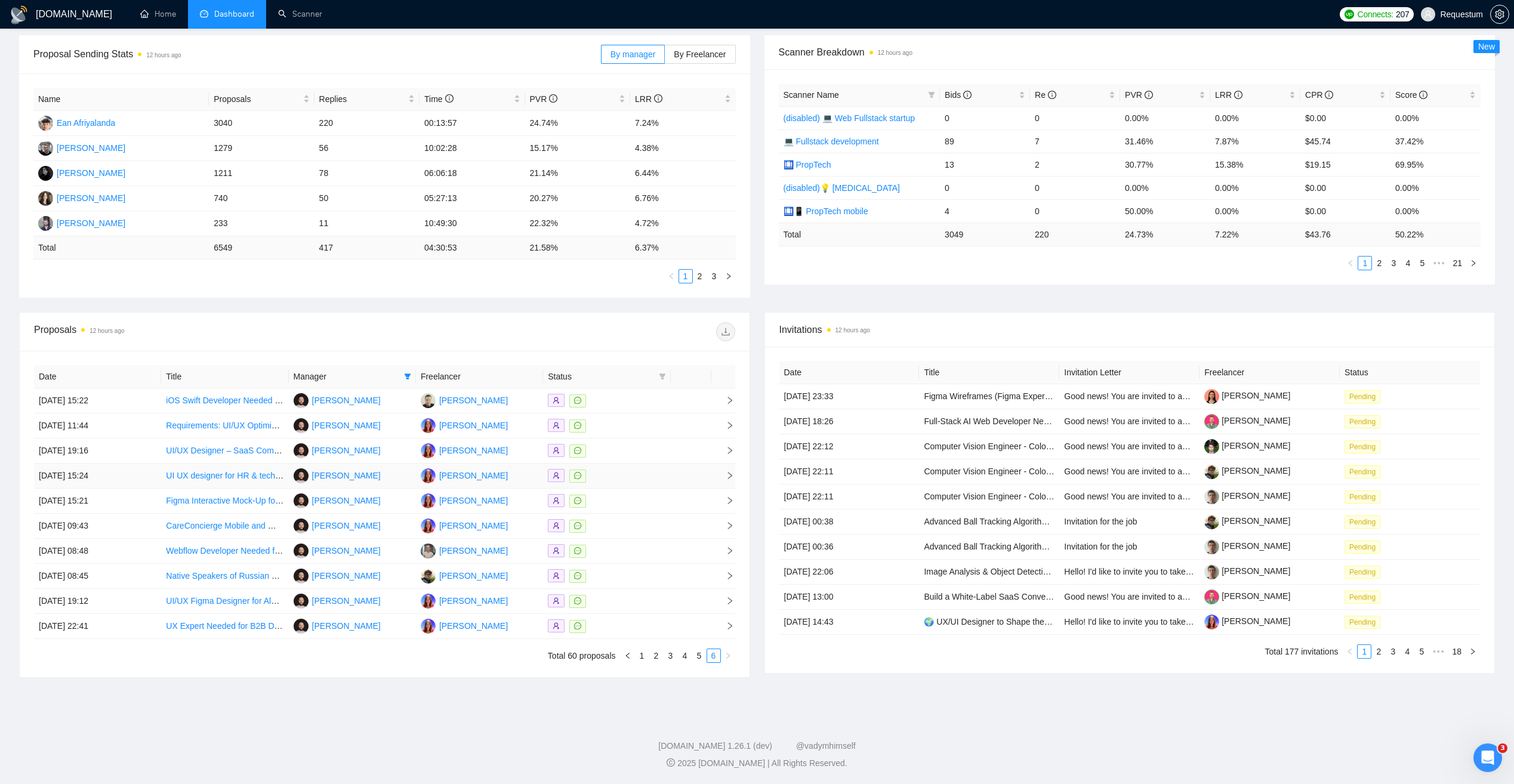
click at [616, 471] on div at bounding box center [607, 476] width 118 height 14
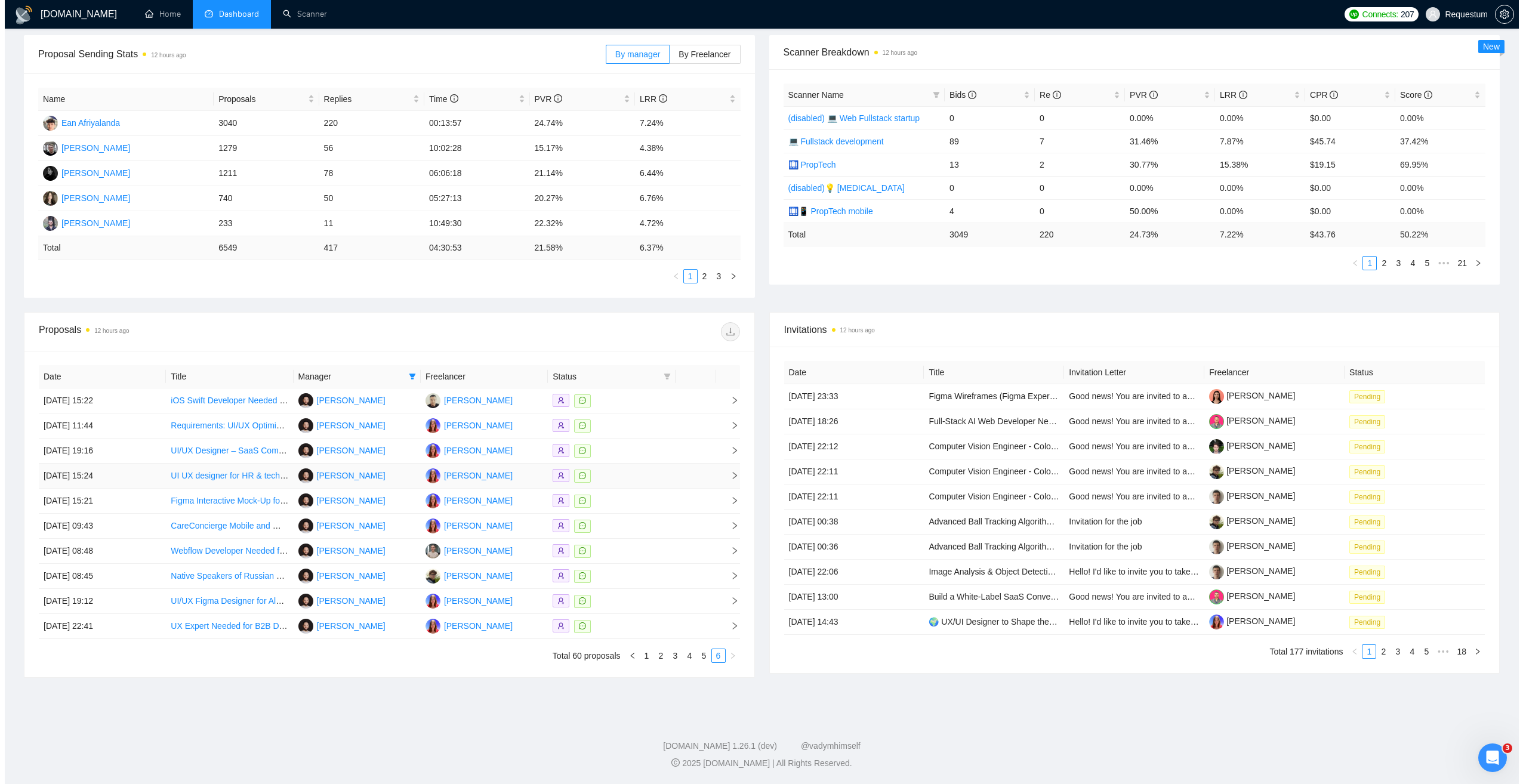
scroll to position [0, 0]
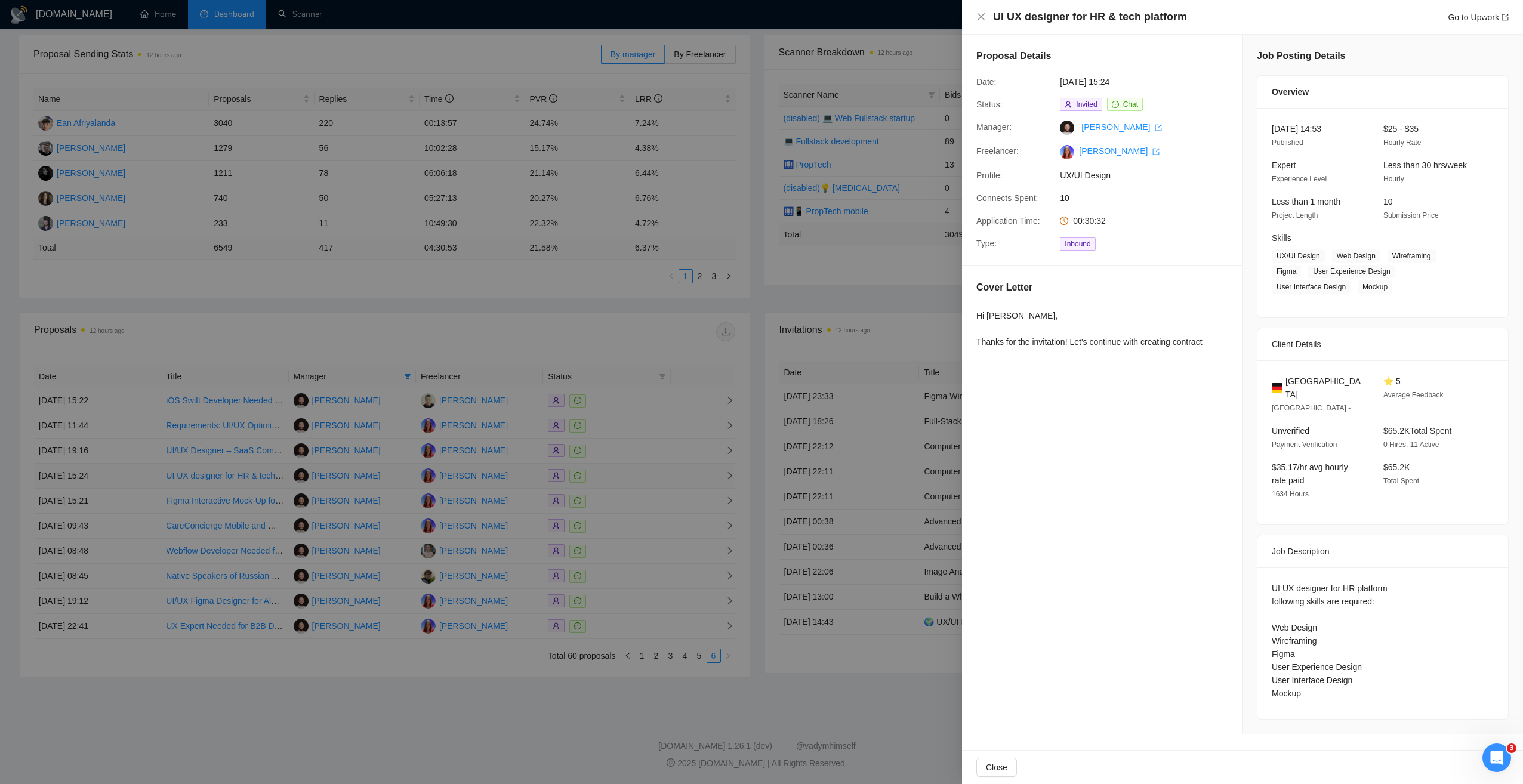
click at [616, 471] on div at bounding box center [761, 392] width 1523 height 784
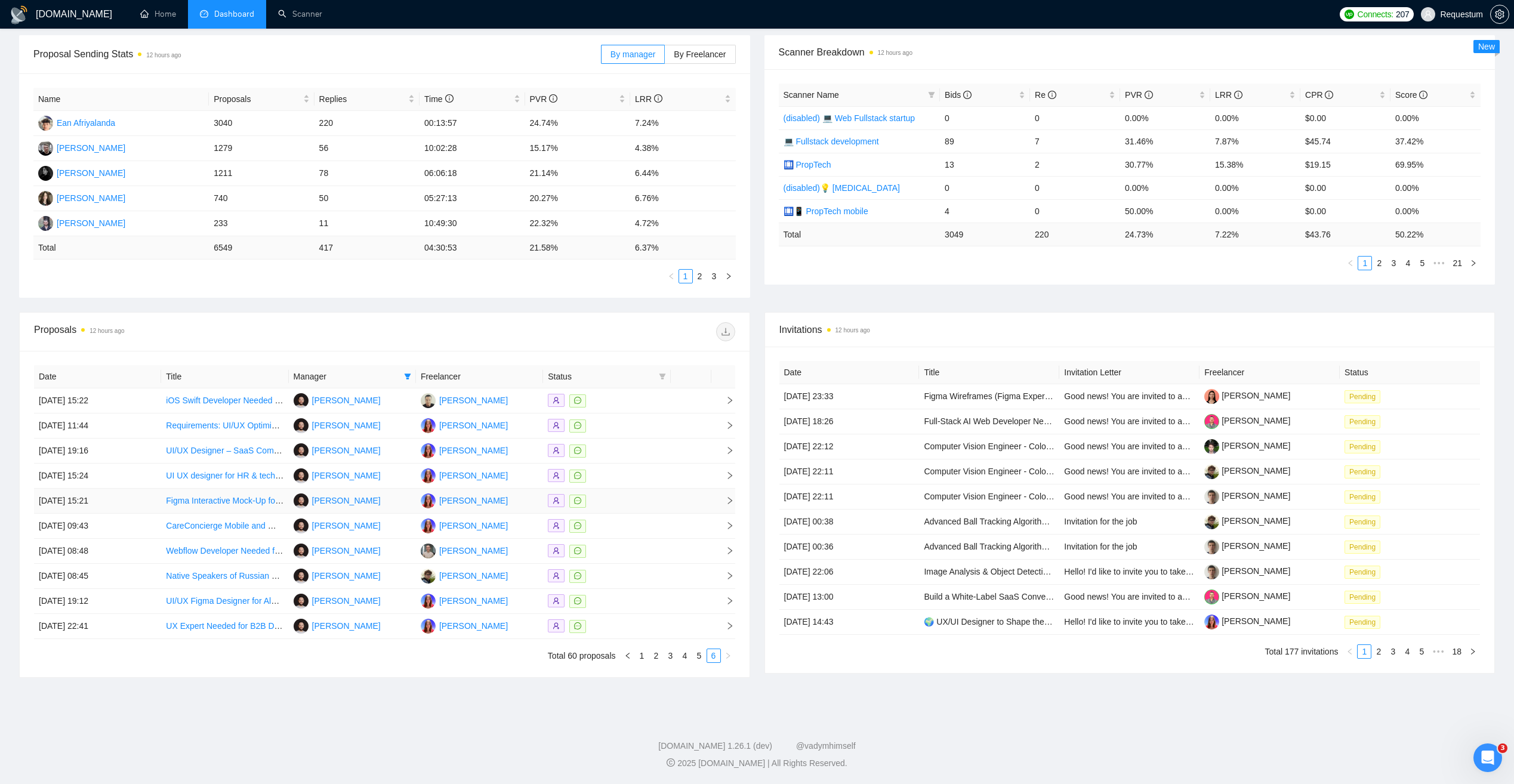
click at [615, 495] on div at bounding box center [607, 501] width 118 height 14
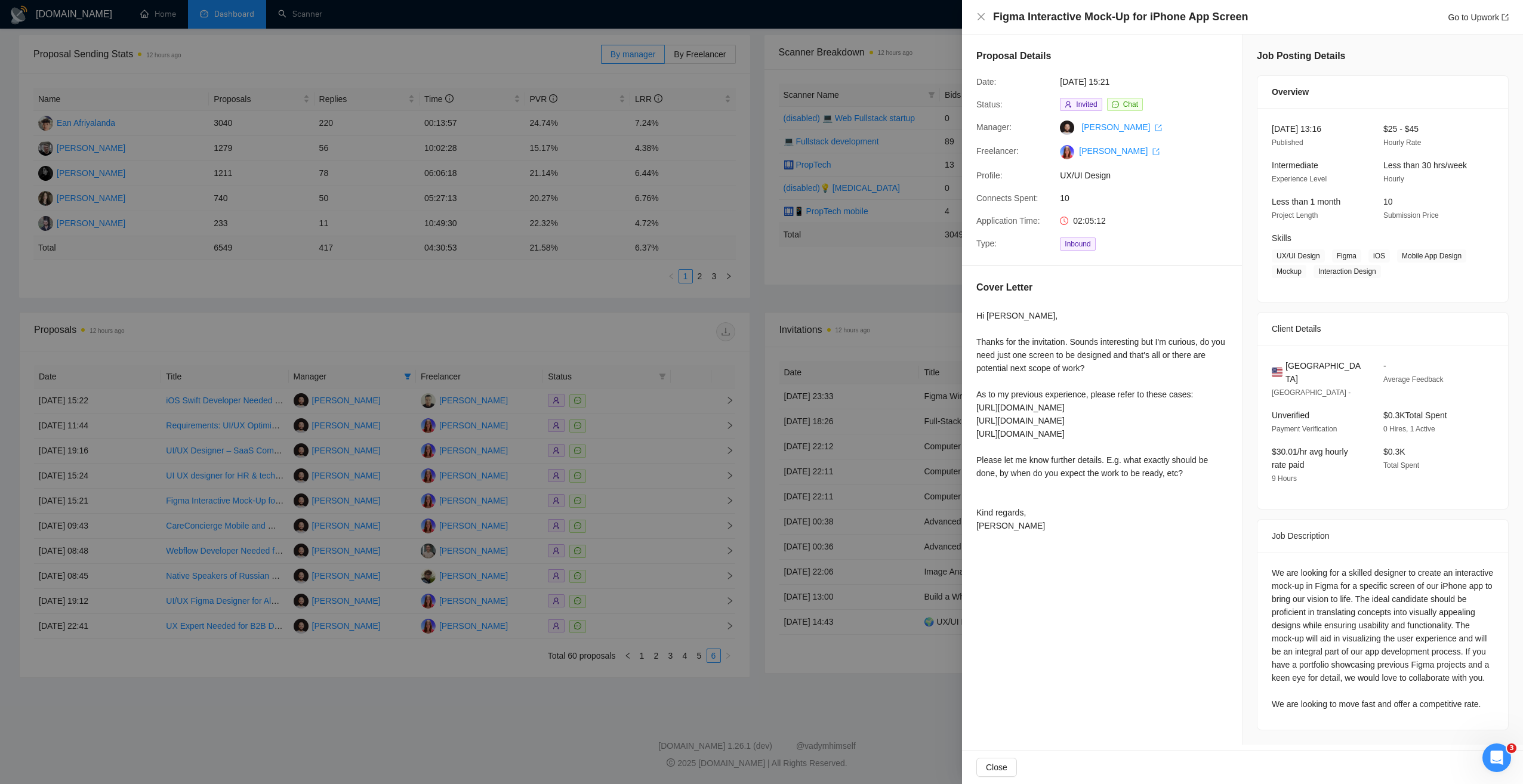
click at [634, 498] on div at bounding box center [761, 392] width 1523 height 784
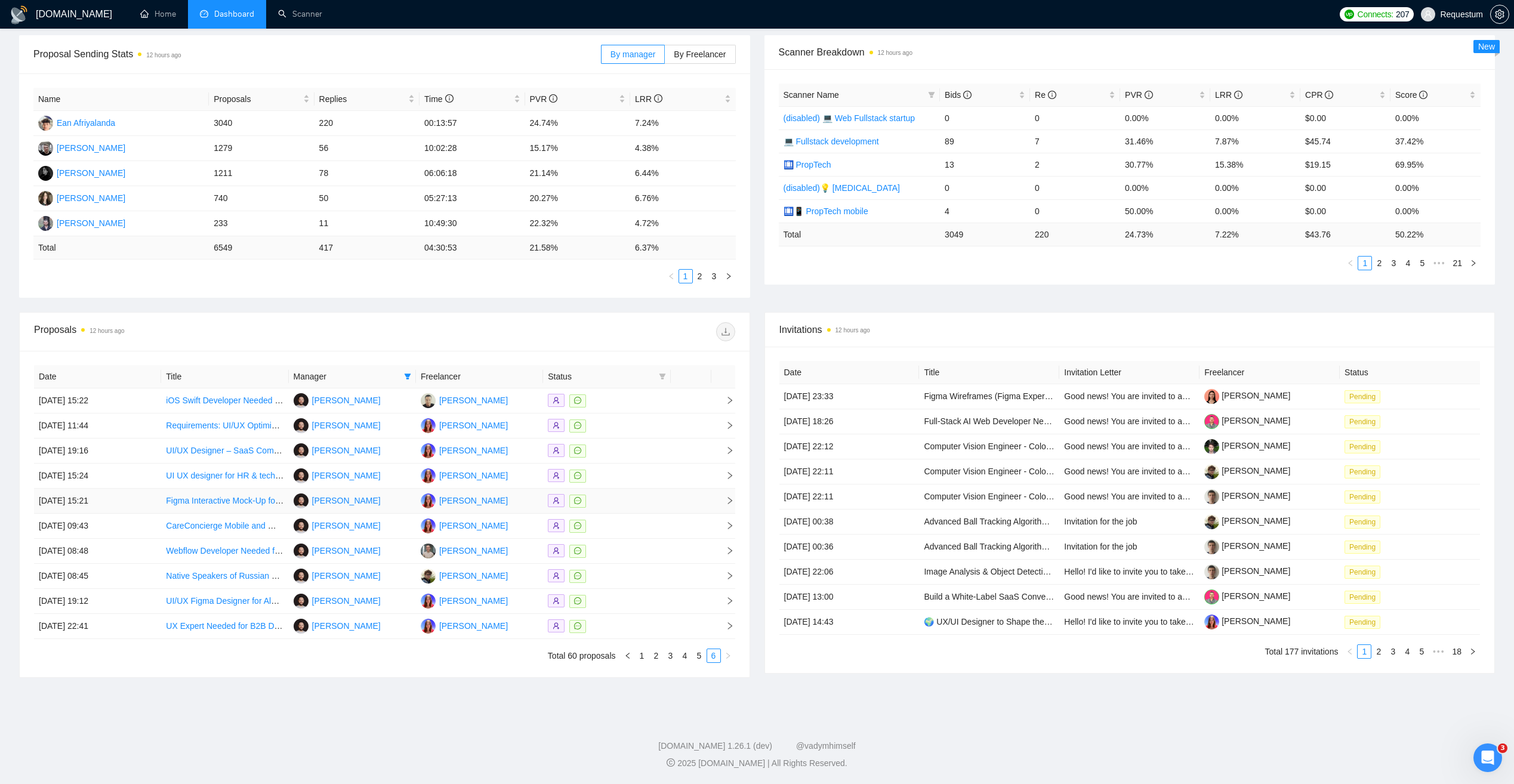
click at [634, 498] on div at bounding box center [607, 501] width 118 height 14
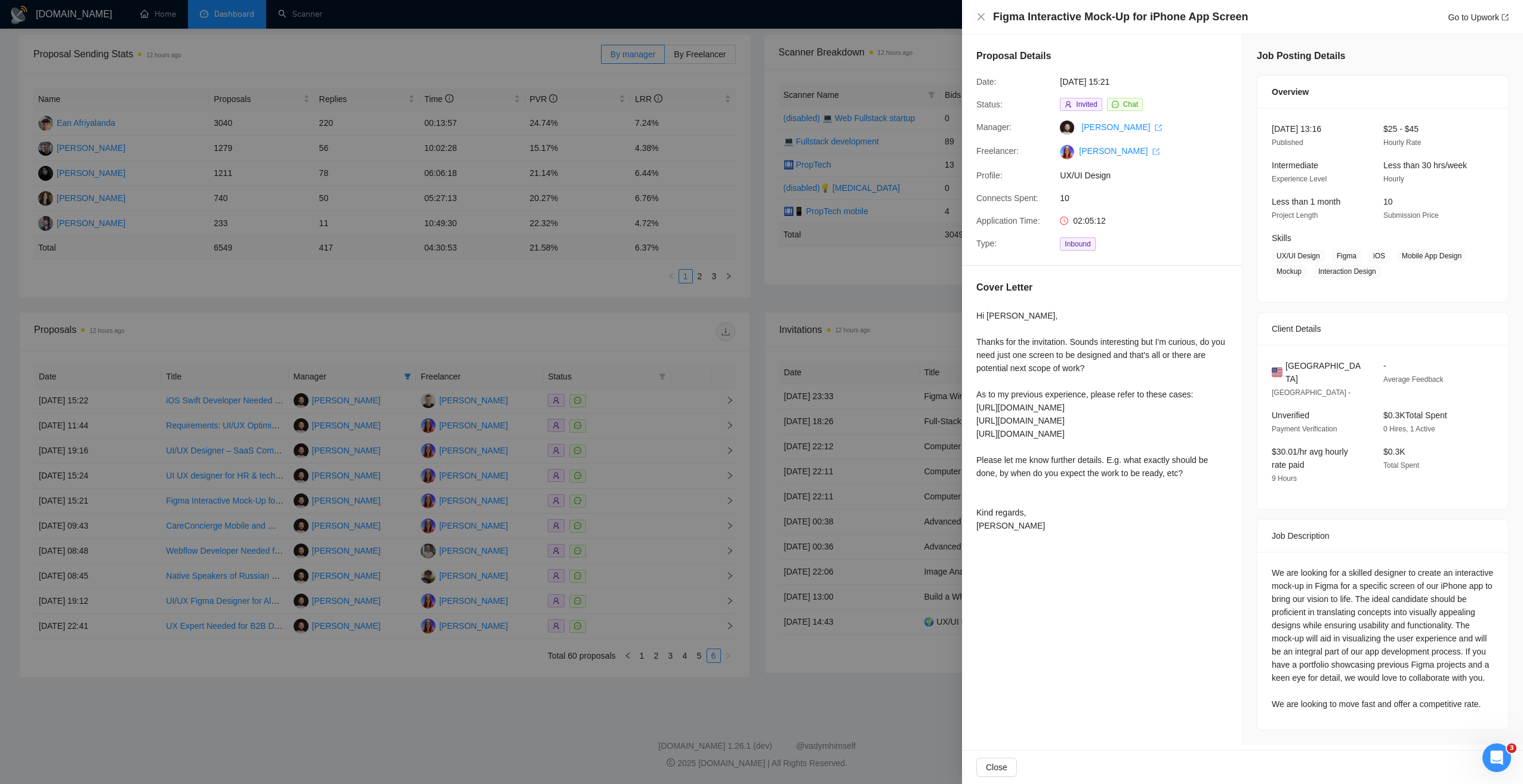
click at [634, 498] on div at bounding box center [761, 392] width 1523 height 784
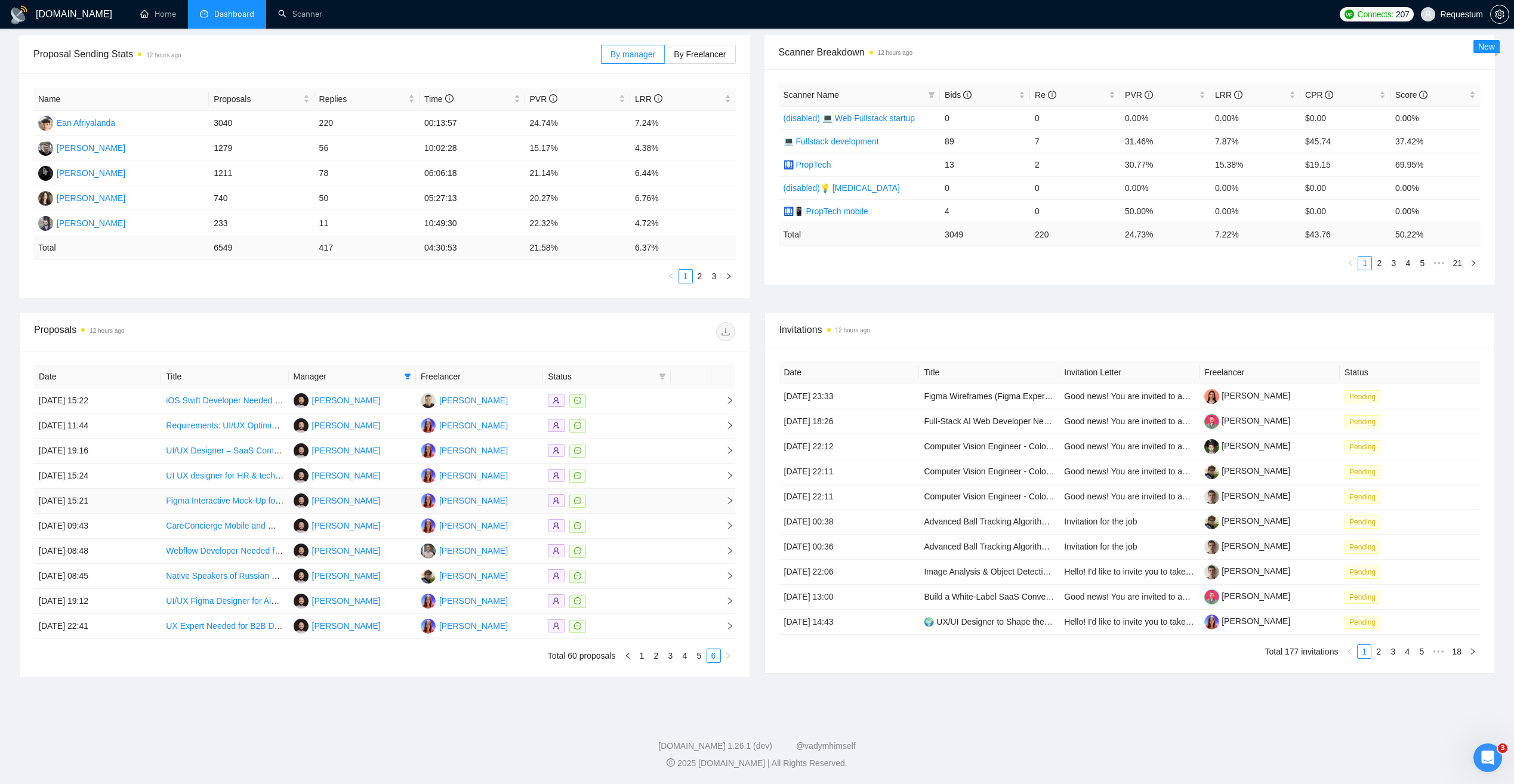
click at [636, 506] on div at bounding box center [607, 501] width 118 height 14
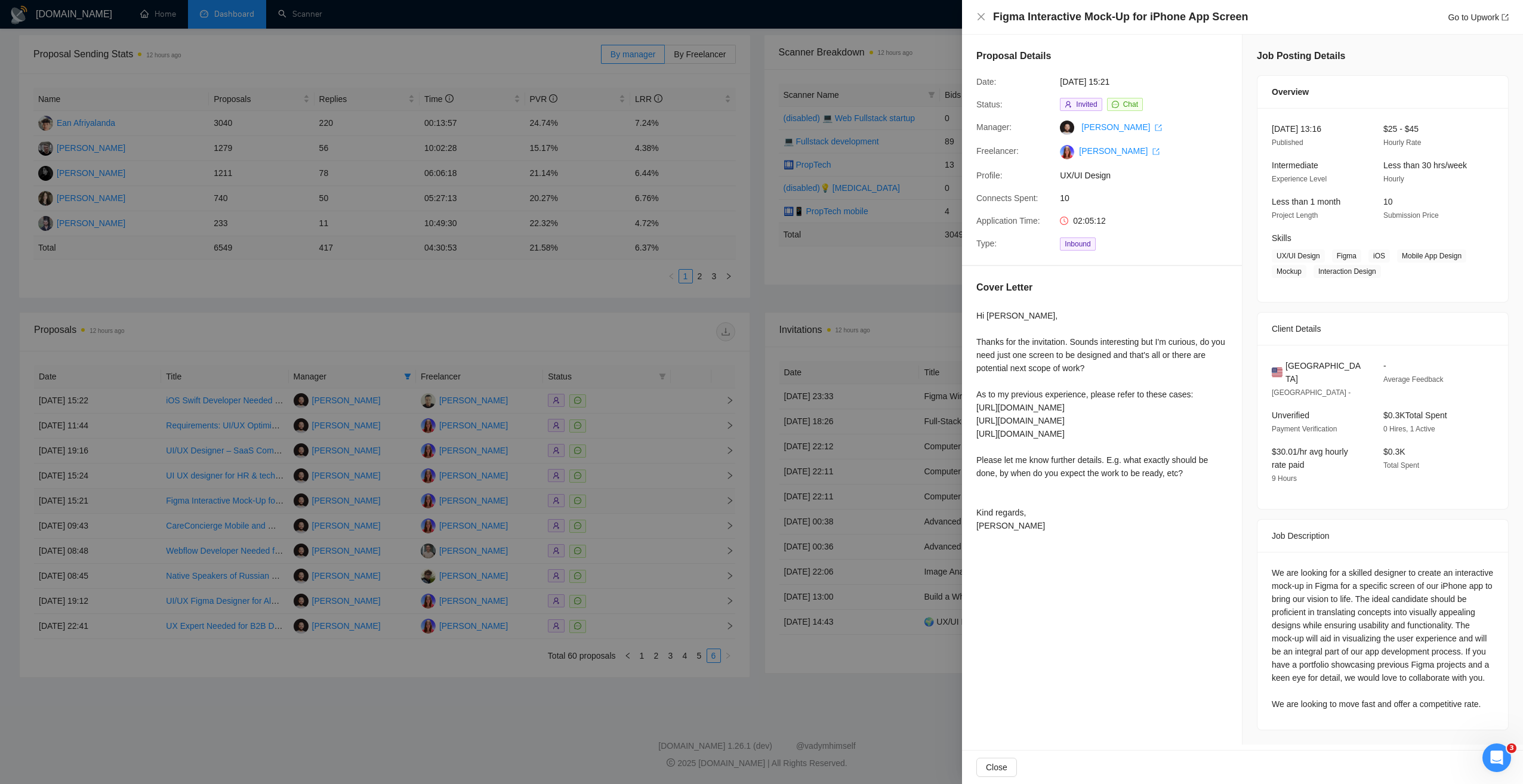
click at [636, 506] on div at bounding box center [761, 392] width 1523 height 784
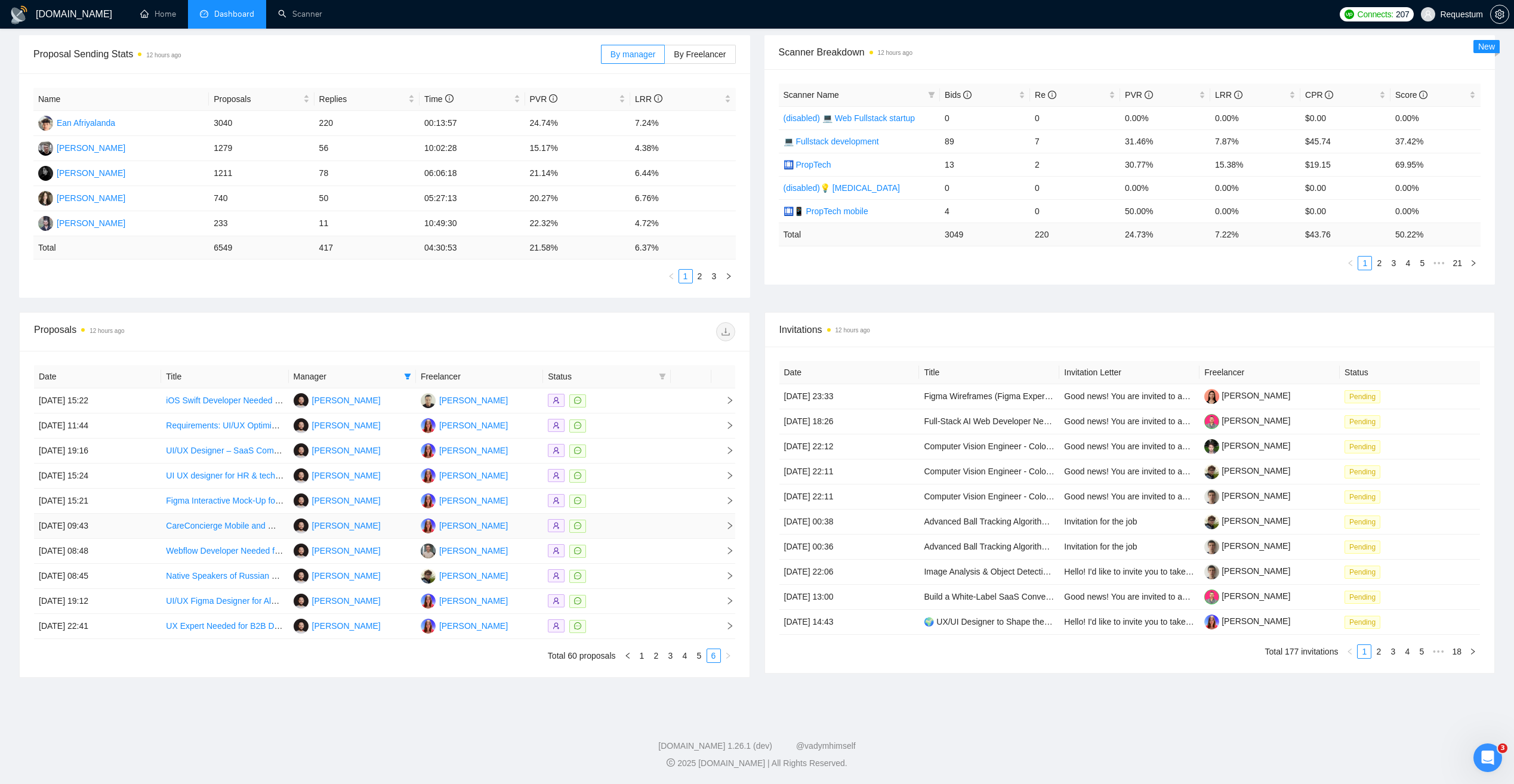
click at [626, 522] on div at bounding box center [607, 526] width 118 height 14
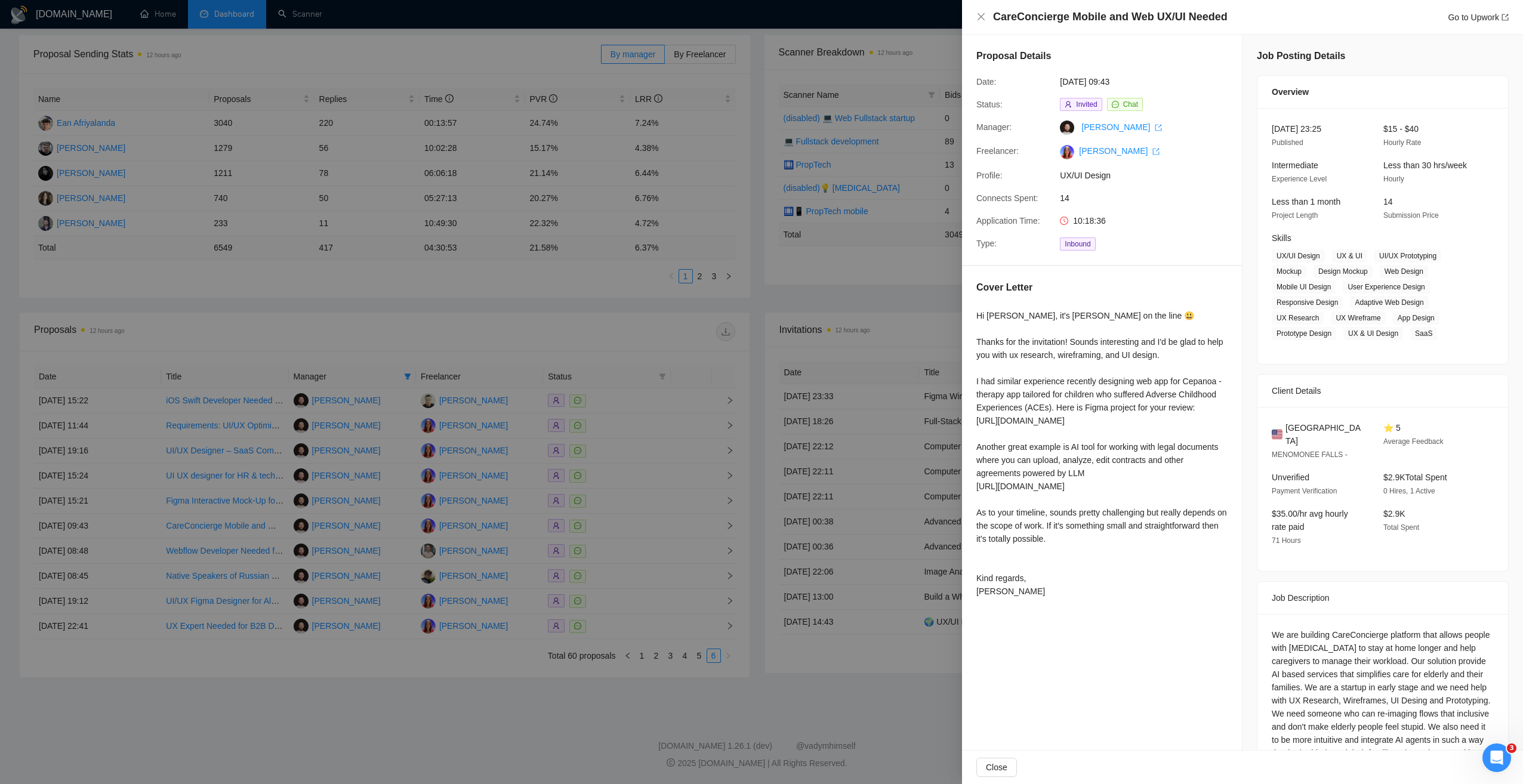
click at [650, 603] on div at bounding box center [761, 392] width 1523 height 784
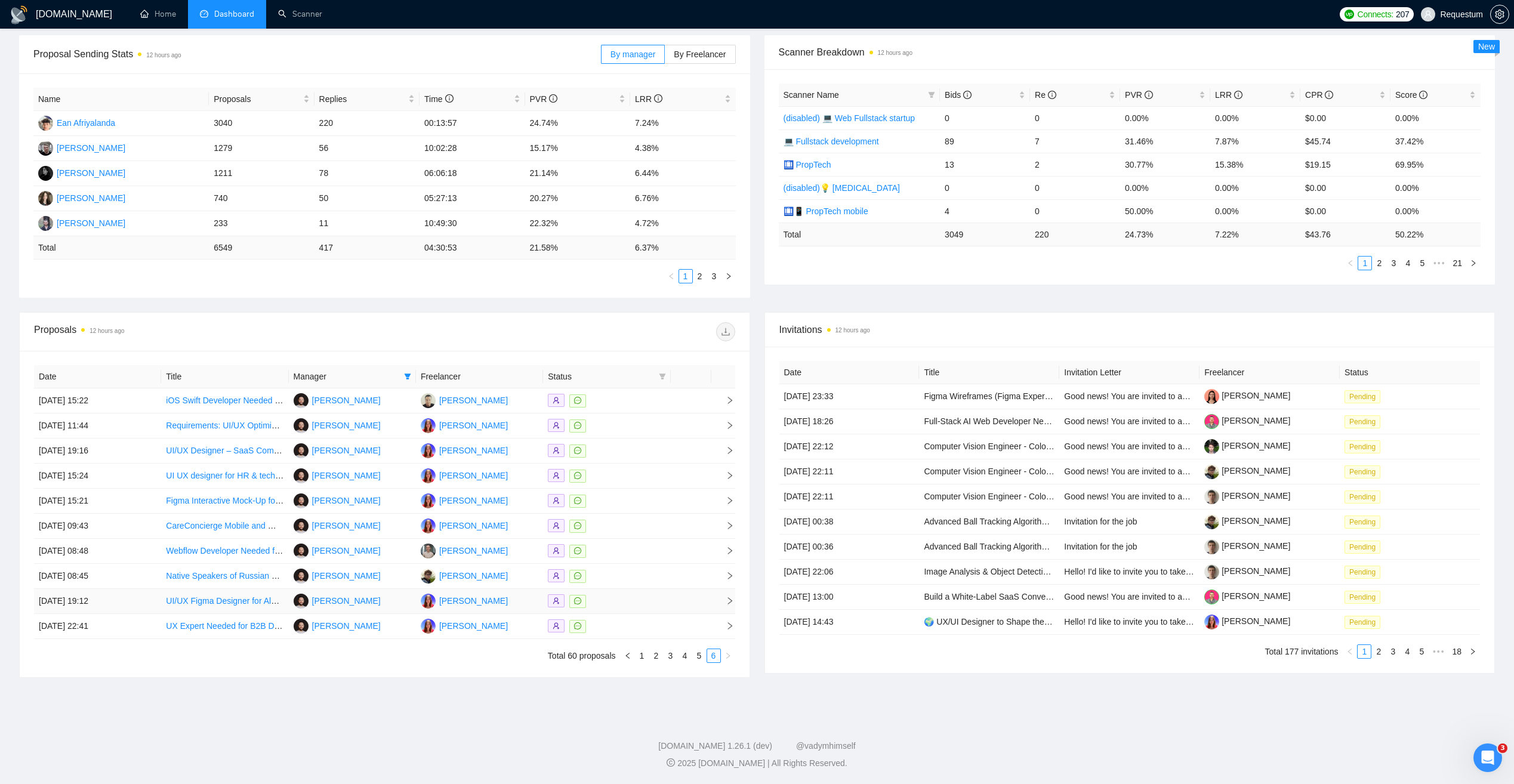
click at [649, 603] on div at bounding box center [607, 601] width 118 height 14
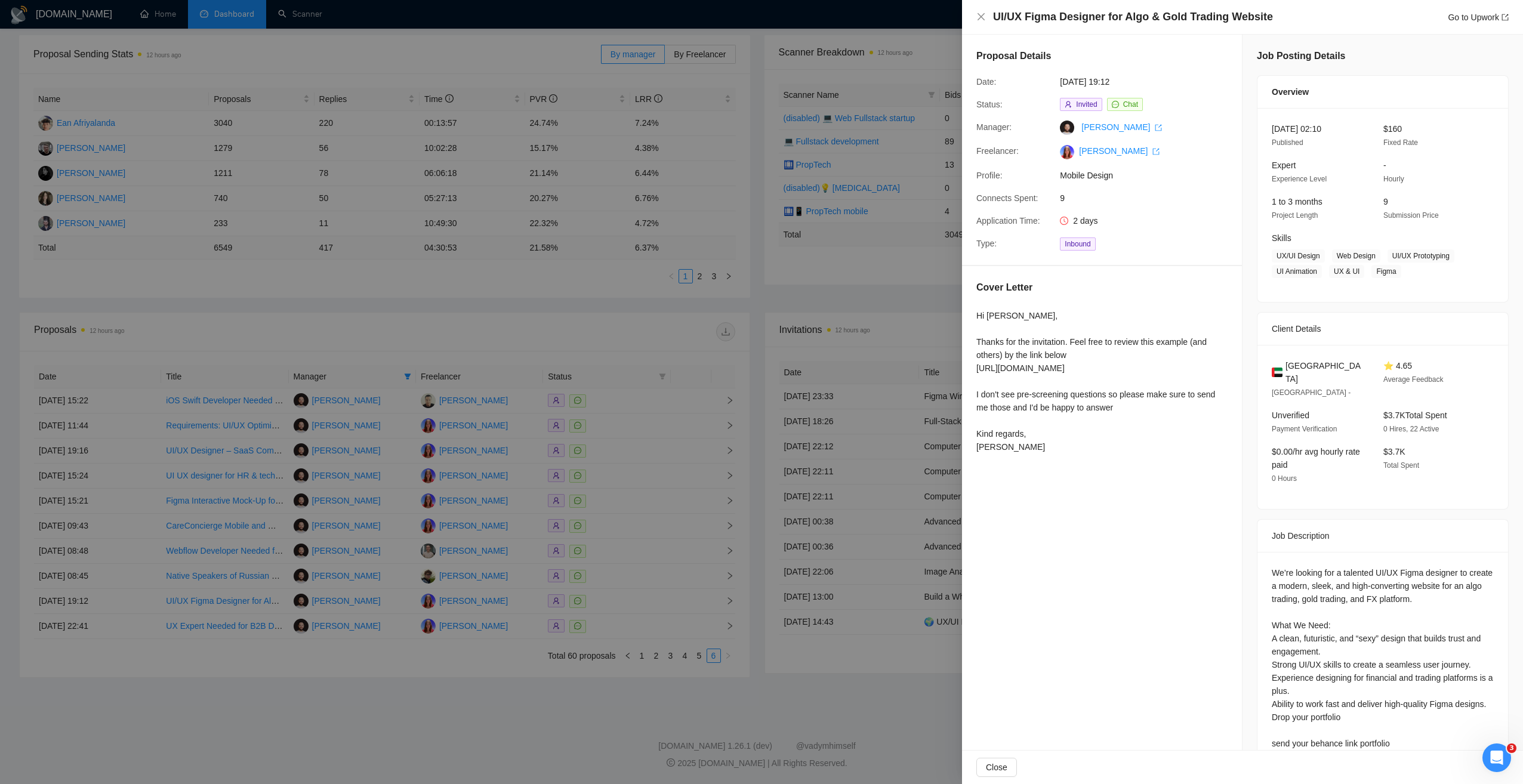
click at [650, 603] on div at bounding box center [761, 392] width 1523 height 784
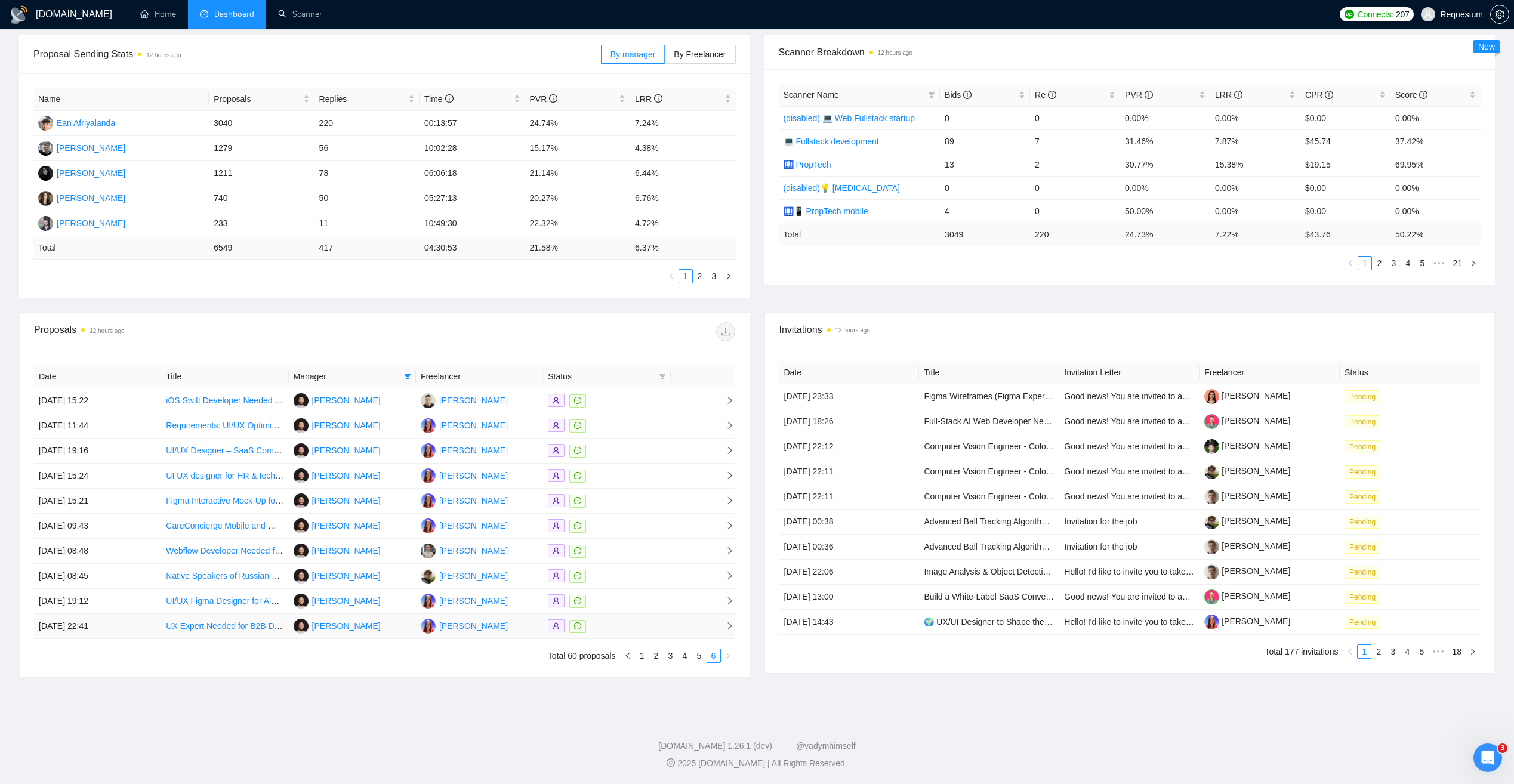
click at [634, 628] on div at bounding box center [607, 626] width 118 height 14
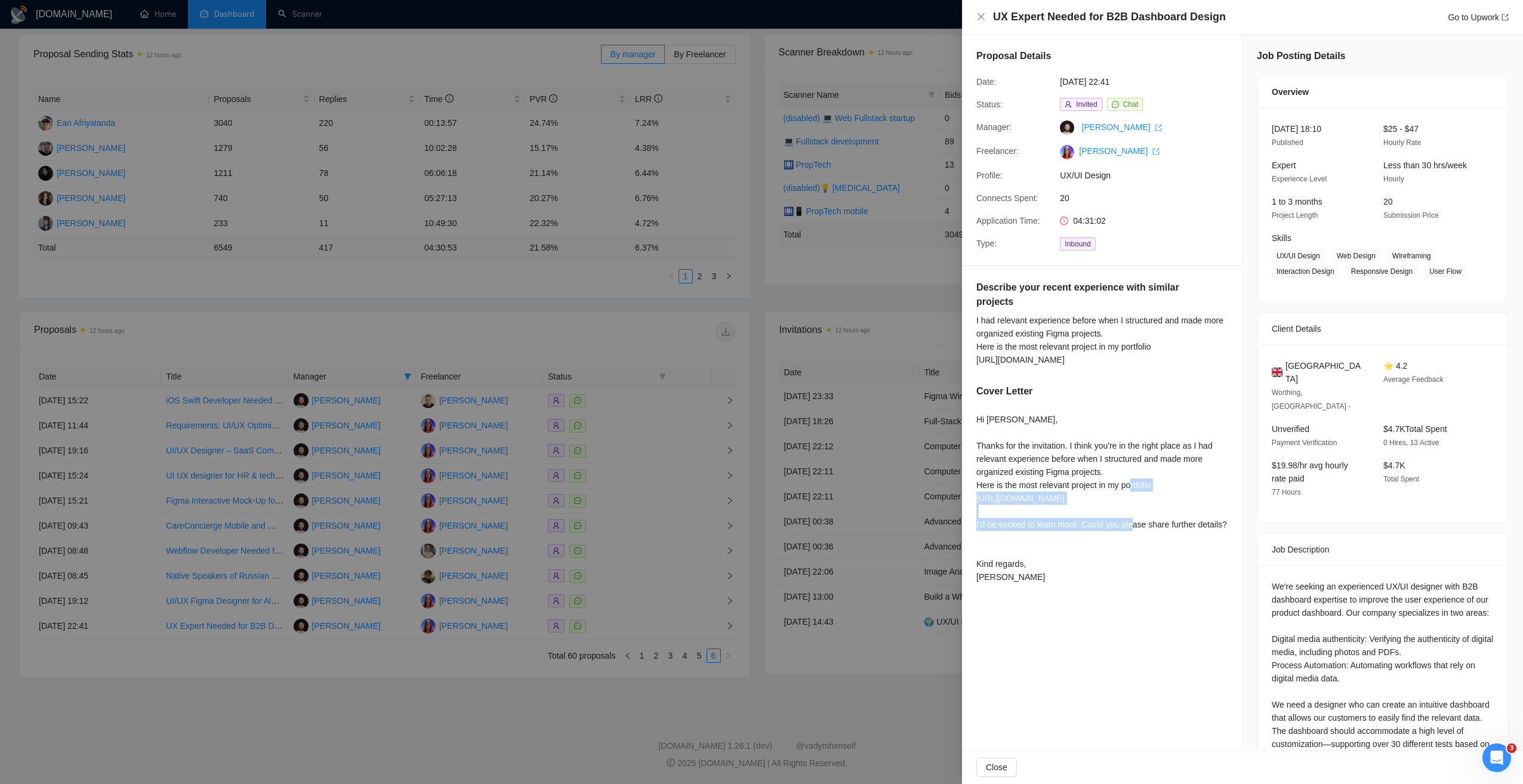
drag, startPoint x: 976, startPoint y: 512, endPoint x: 1064, endPoint y: 529, distance: 89.6
click at [1064, 529] on div "Describe your recent experience with similar projects I had relevant experience…" at bounding box center [1103, 434] width 280 height 337
copy div "[URL][DOMAIN_NAME]"
click at [1129, 566] on div "Hi [PERSON_NAME], Thanks for the invitation. I think you're in the right place …" at bounding box center [1102, 498] width 252 height 170
click at [791, 686] on div at bounding box center [761, 392] width 1523 height 784
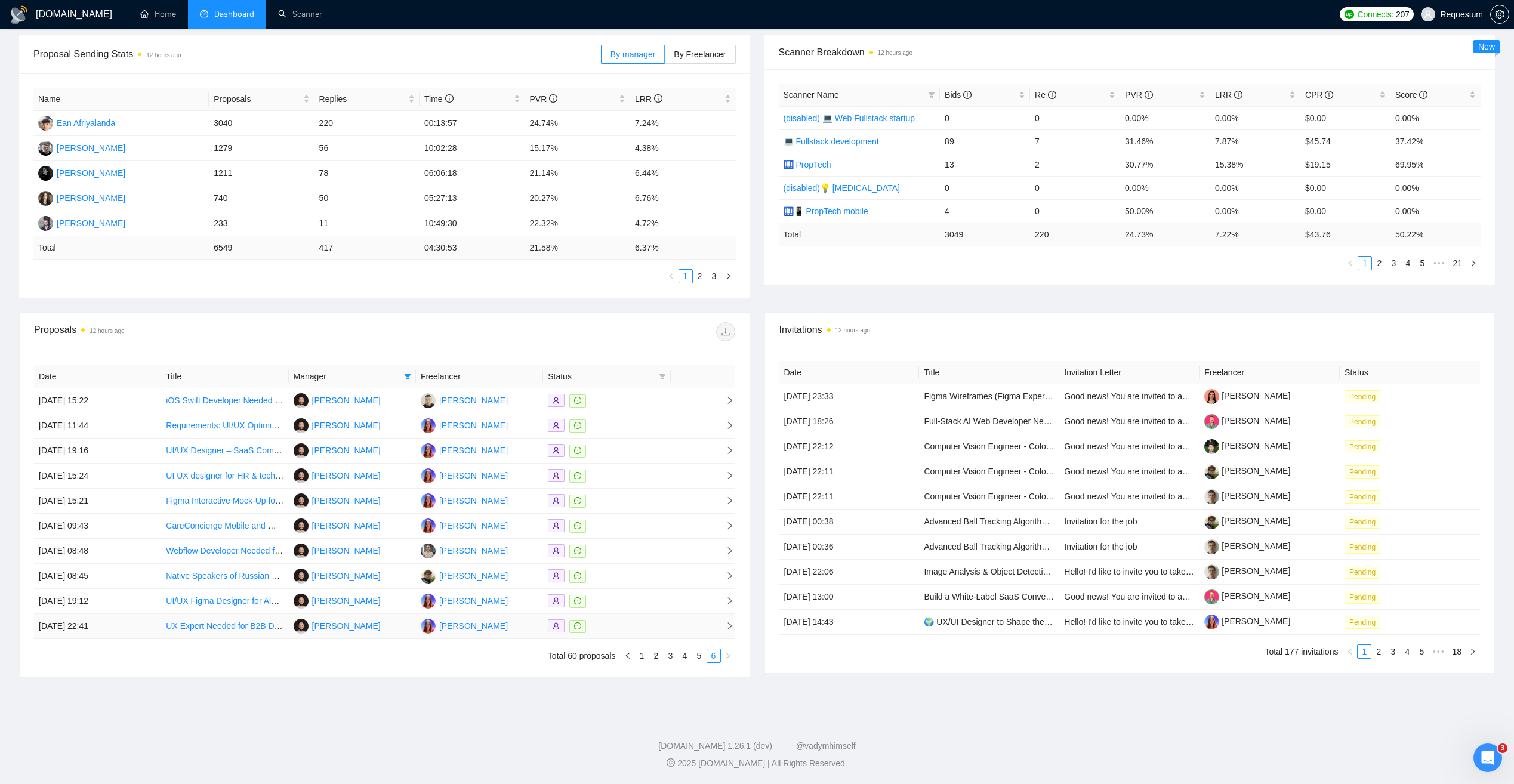
click at [615, 618] on td at bounding box center [606, 626] width 127 height 25
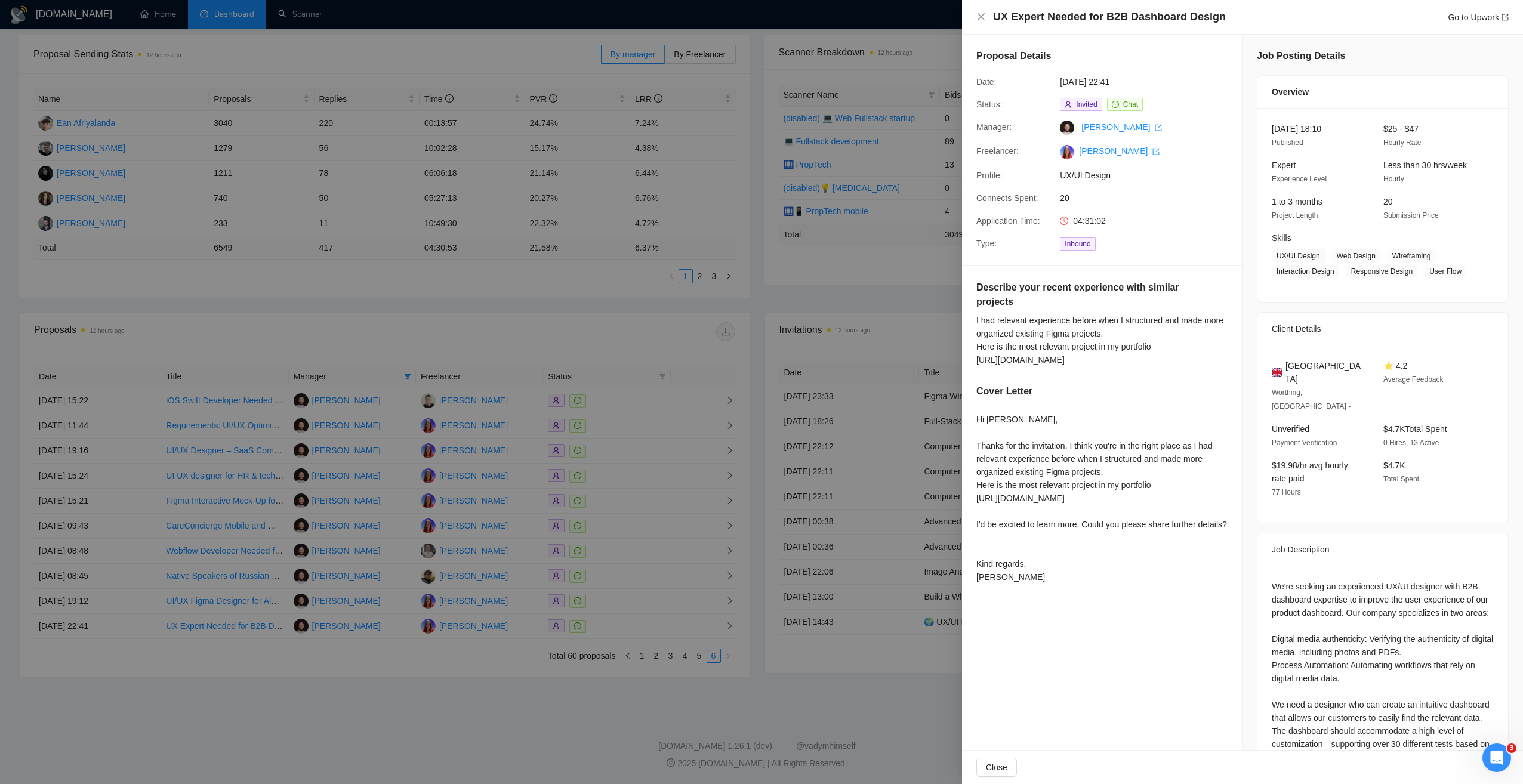
click at [555, 666] on div at bounding box center [761, 392] width 1523 height 784
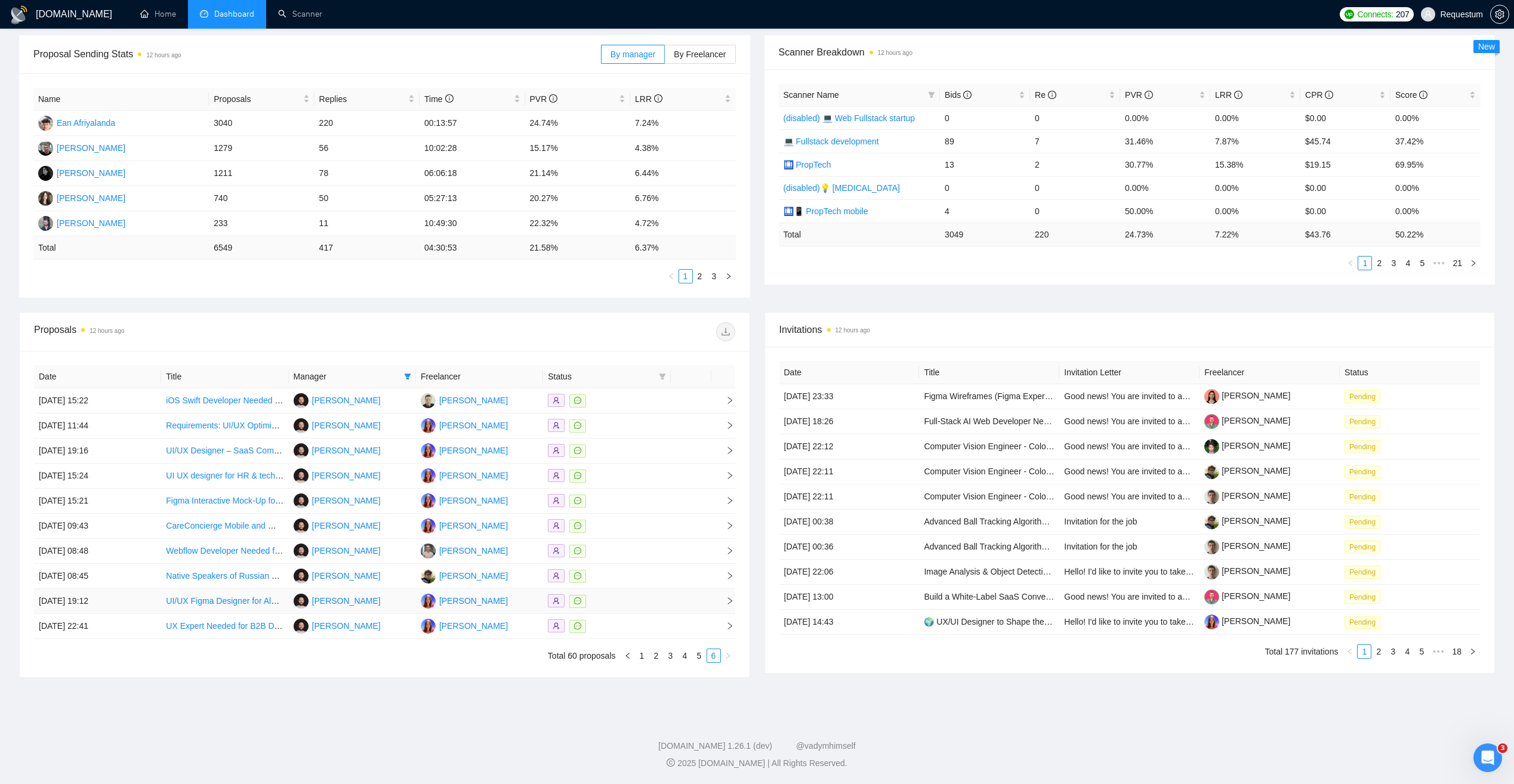
click at [629, 605] on div at bounding box center [607, 601] width 118 height 14
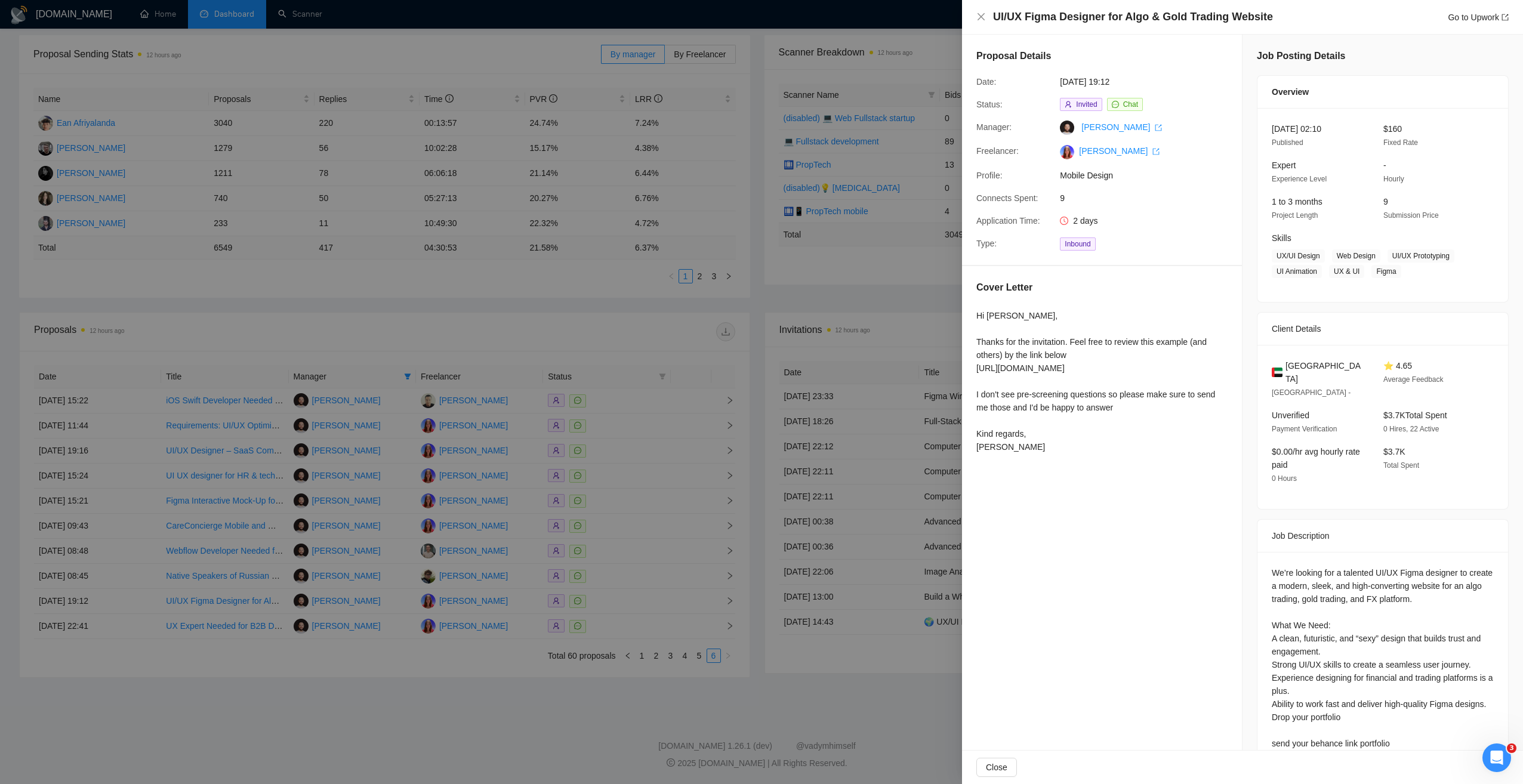
click at [571, 659] on div at bounding box center [761, 392] width 1523 height 784
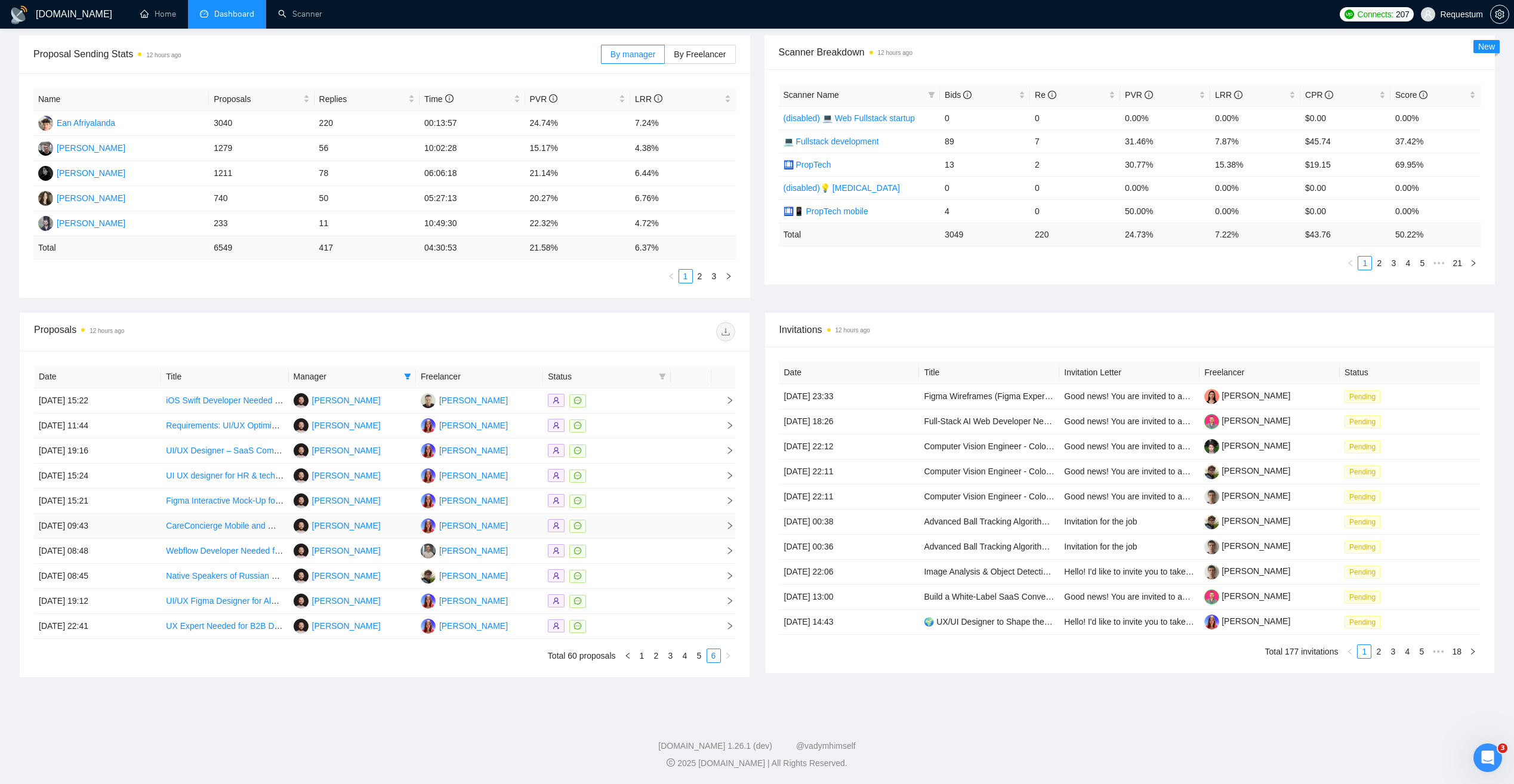
click at [623, 527] on div at bounding box center [607, 526] width 118 height 14
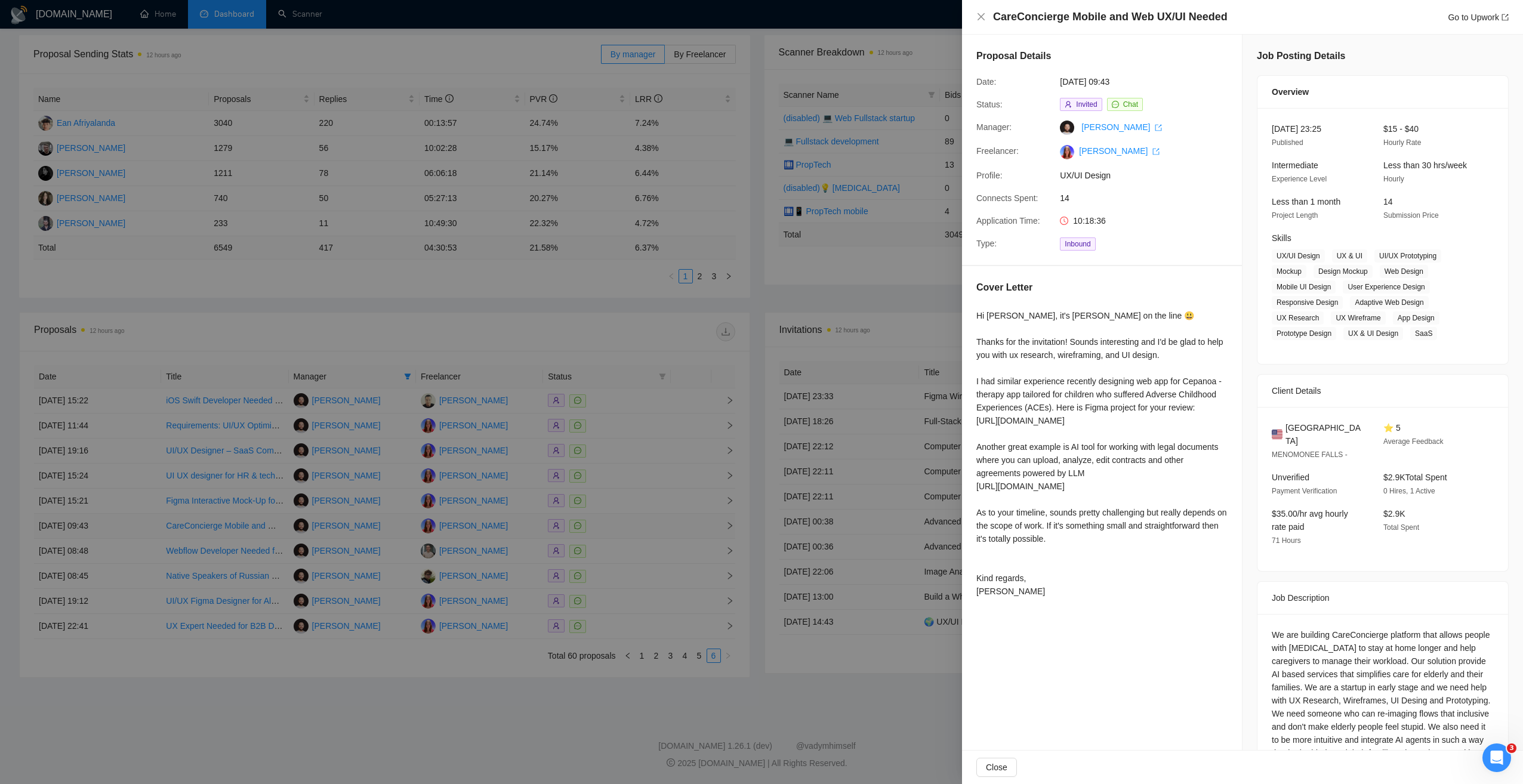
click at [623, 527] on div at bounding box center [761, 392] width 1523 height 784
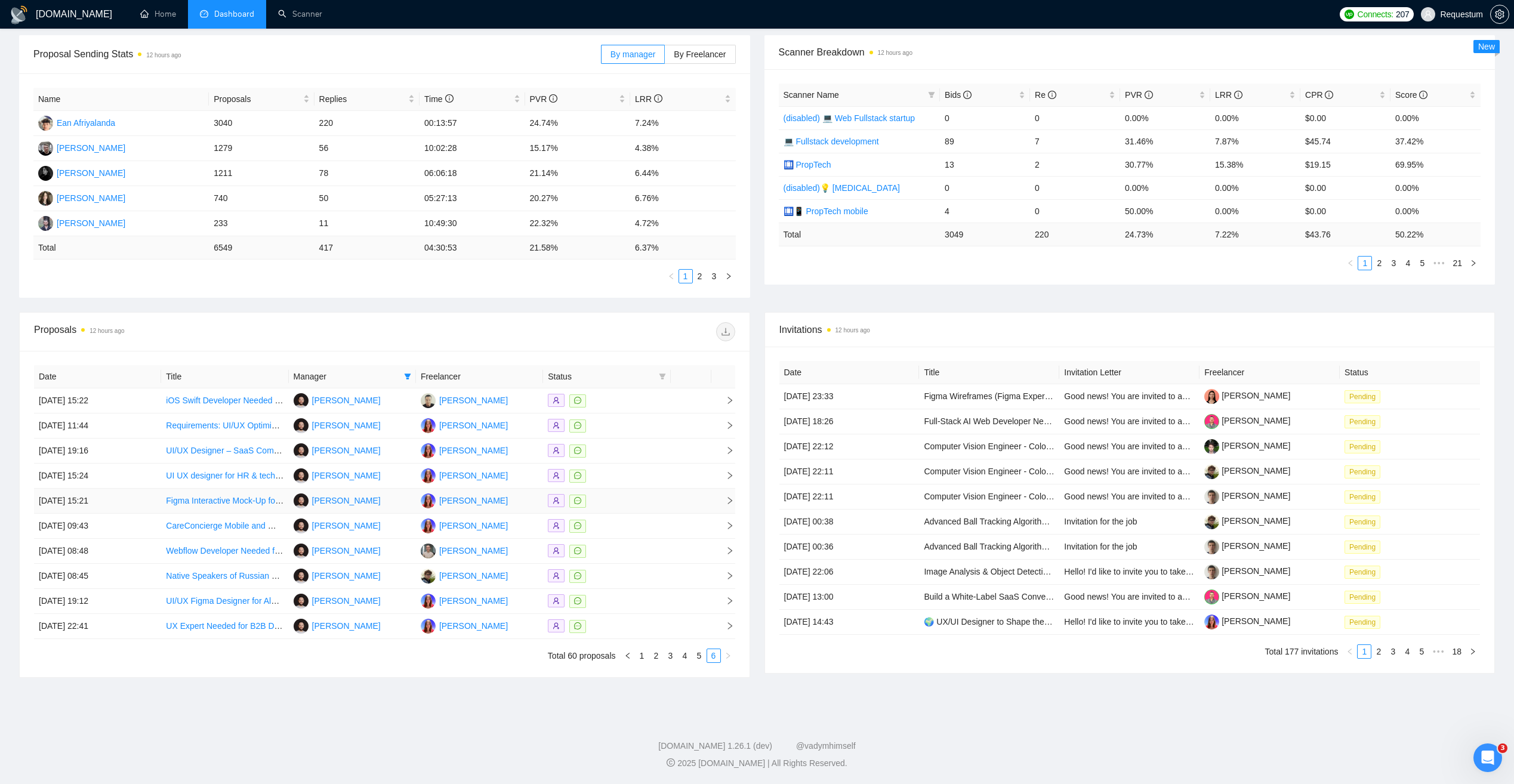
click at [626, 509] on td at bounding box center [606, 501] width 127 height 25
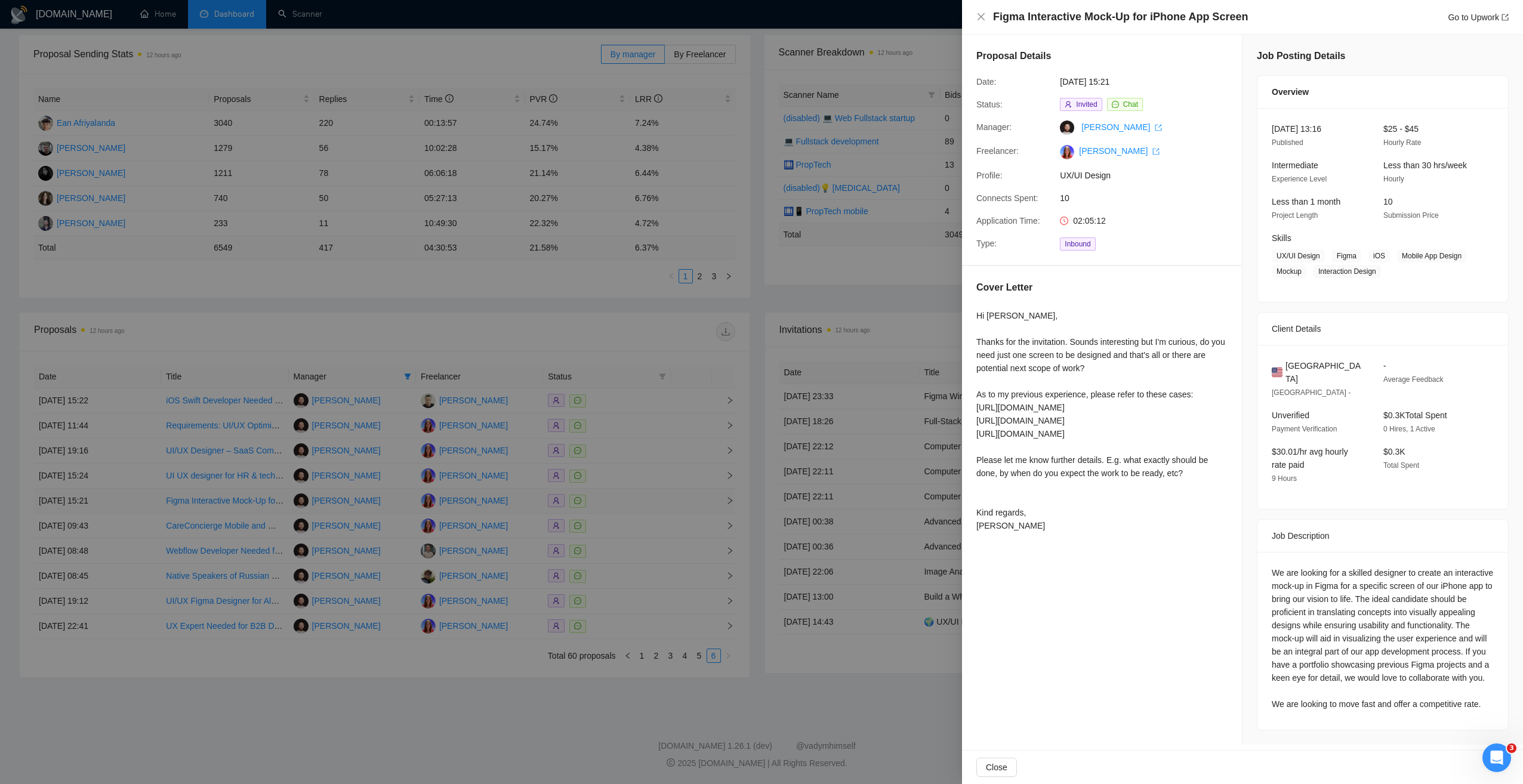
click at [626, 509] on div at bounding box center [761, 392] width 1523 height 784
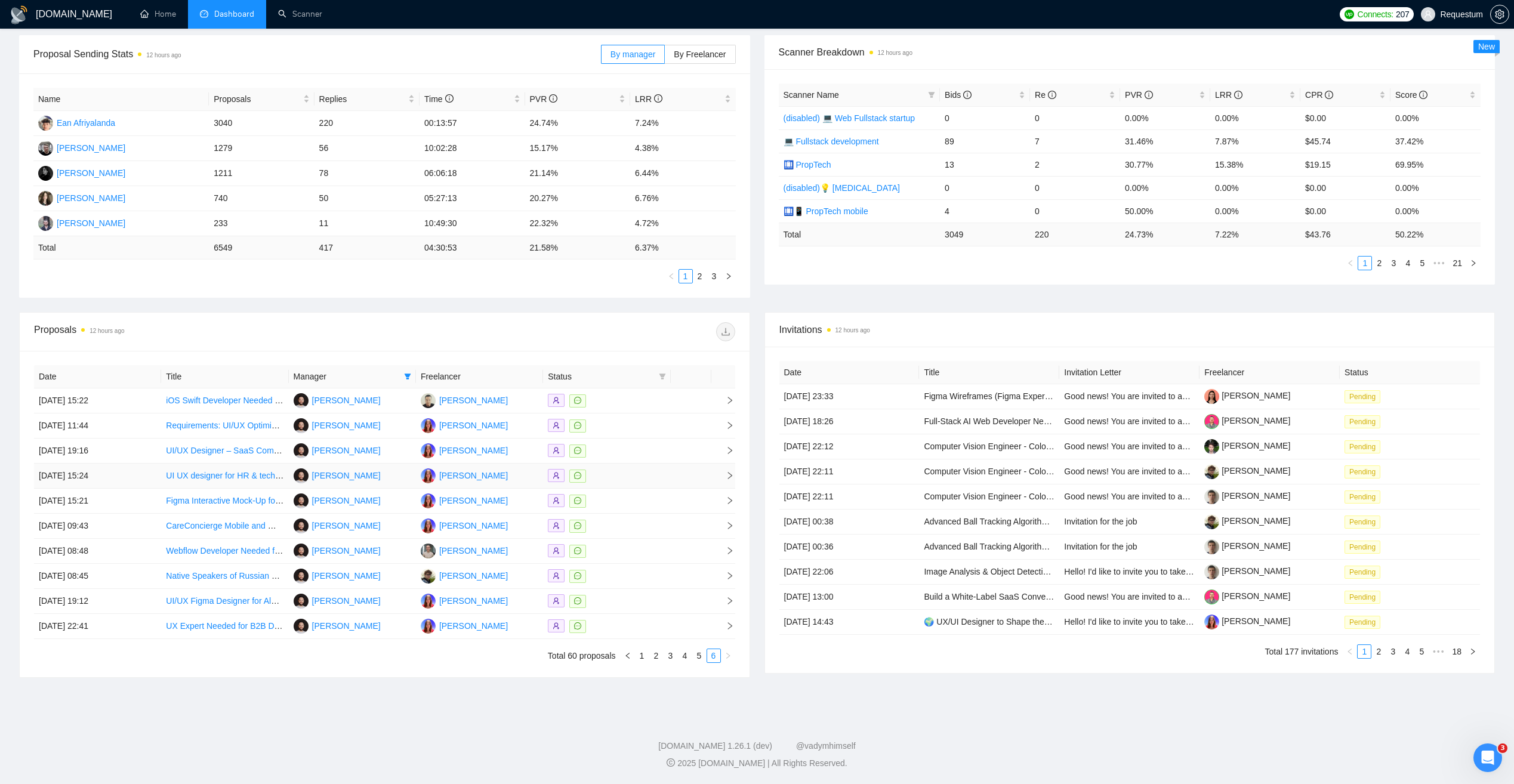
click at [629, 479] on div at bounding box center [607, 476] width 118 height 14
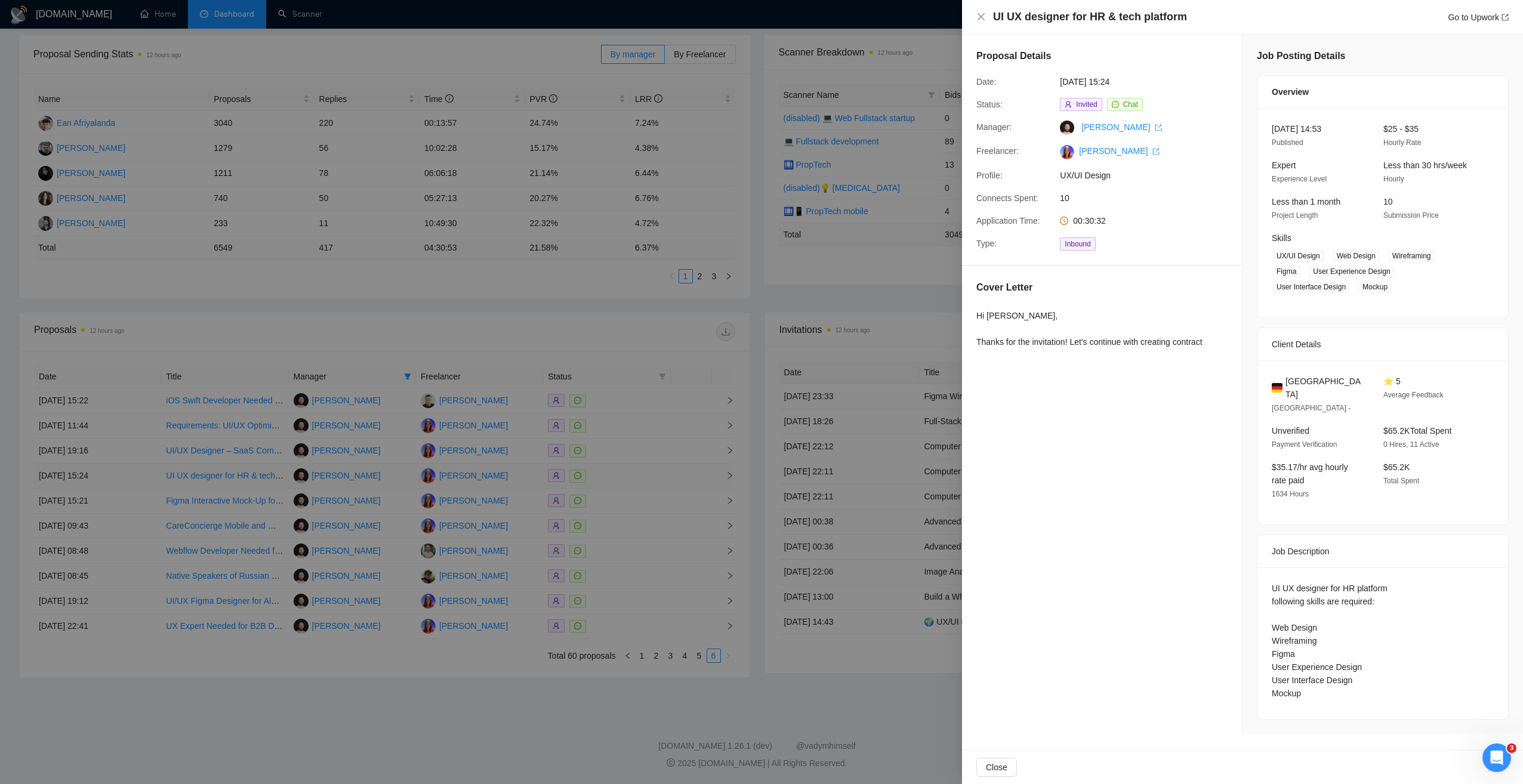
click at [629, 479] on div at bounding box center [761, 392] width 1523 height 784
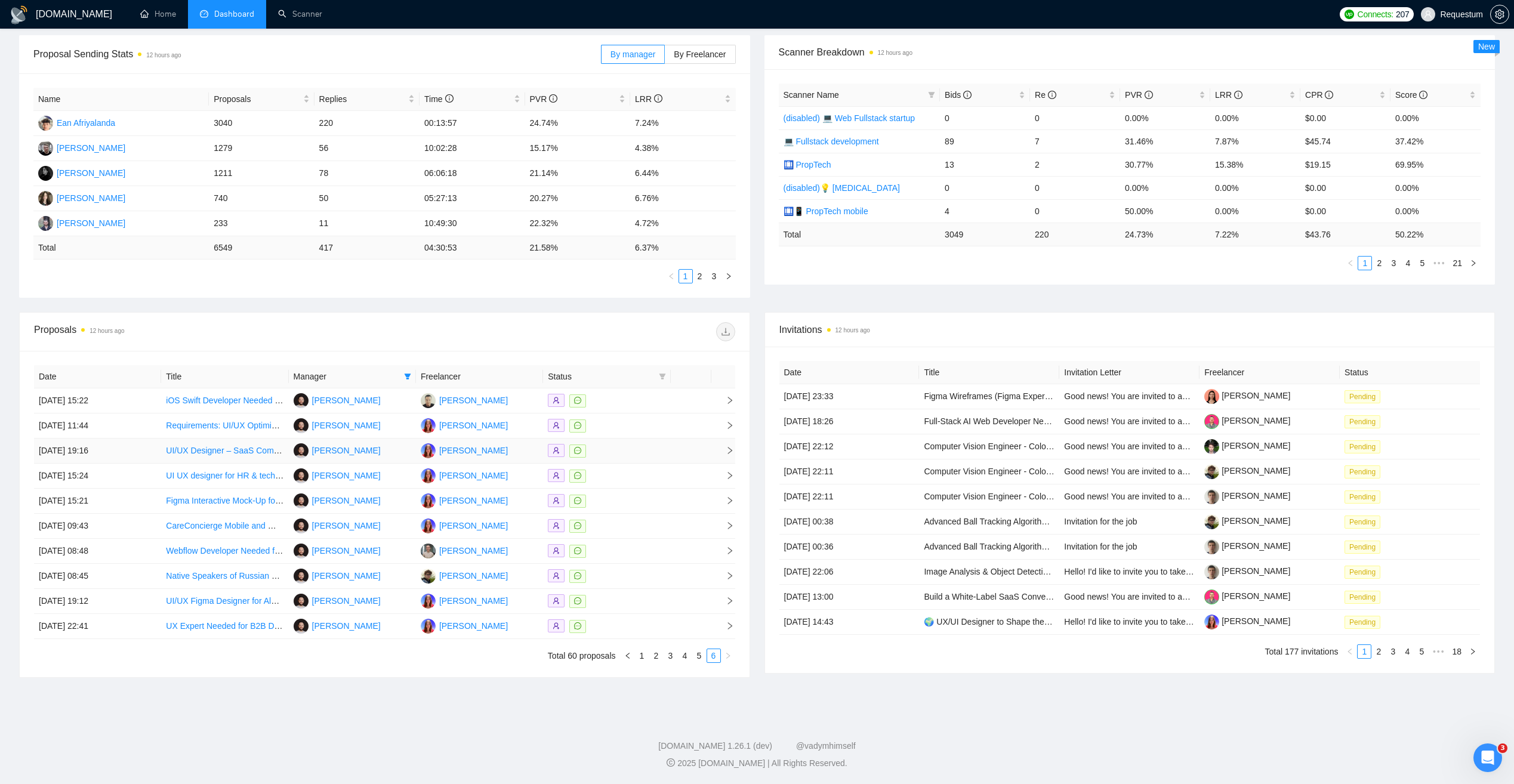
click at [626, 460] on td at bounding box center [606, 451] width 127 height 25
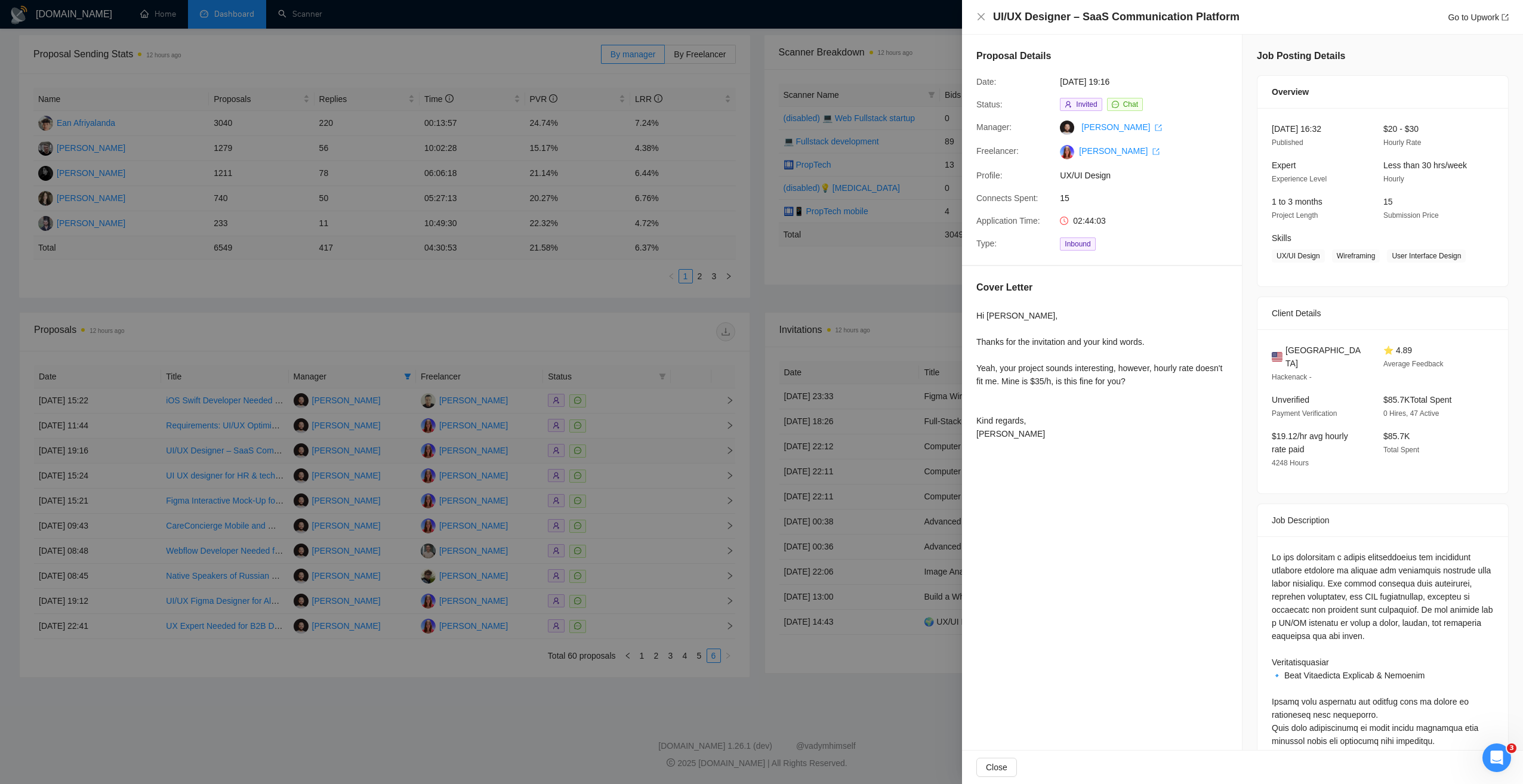
click at [626, 460] on div at bounding box center [761, 392] width 1523 height 784
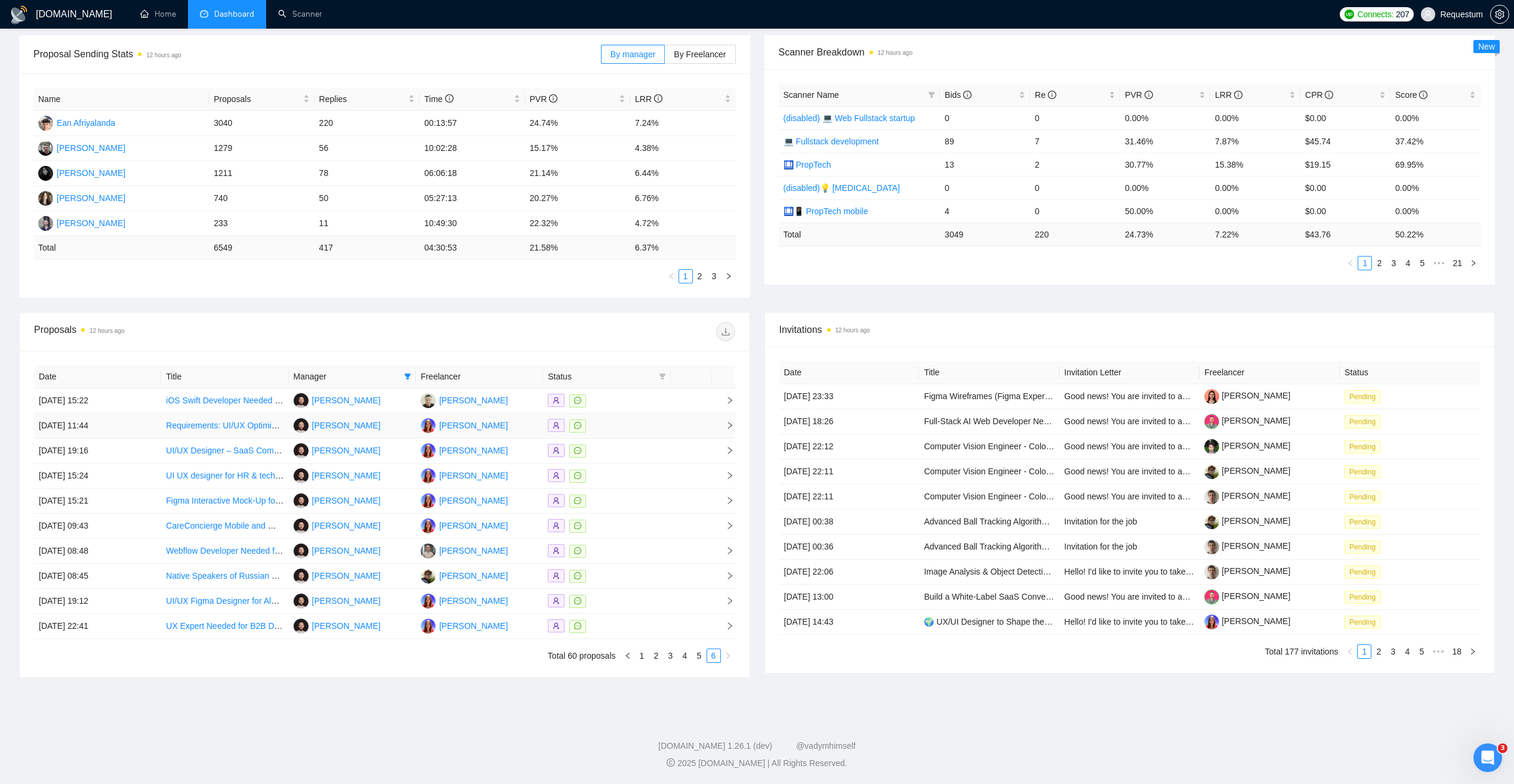
click at [619, 426] on div at bounding box center [607, 426] width 118 height 14
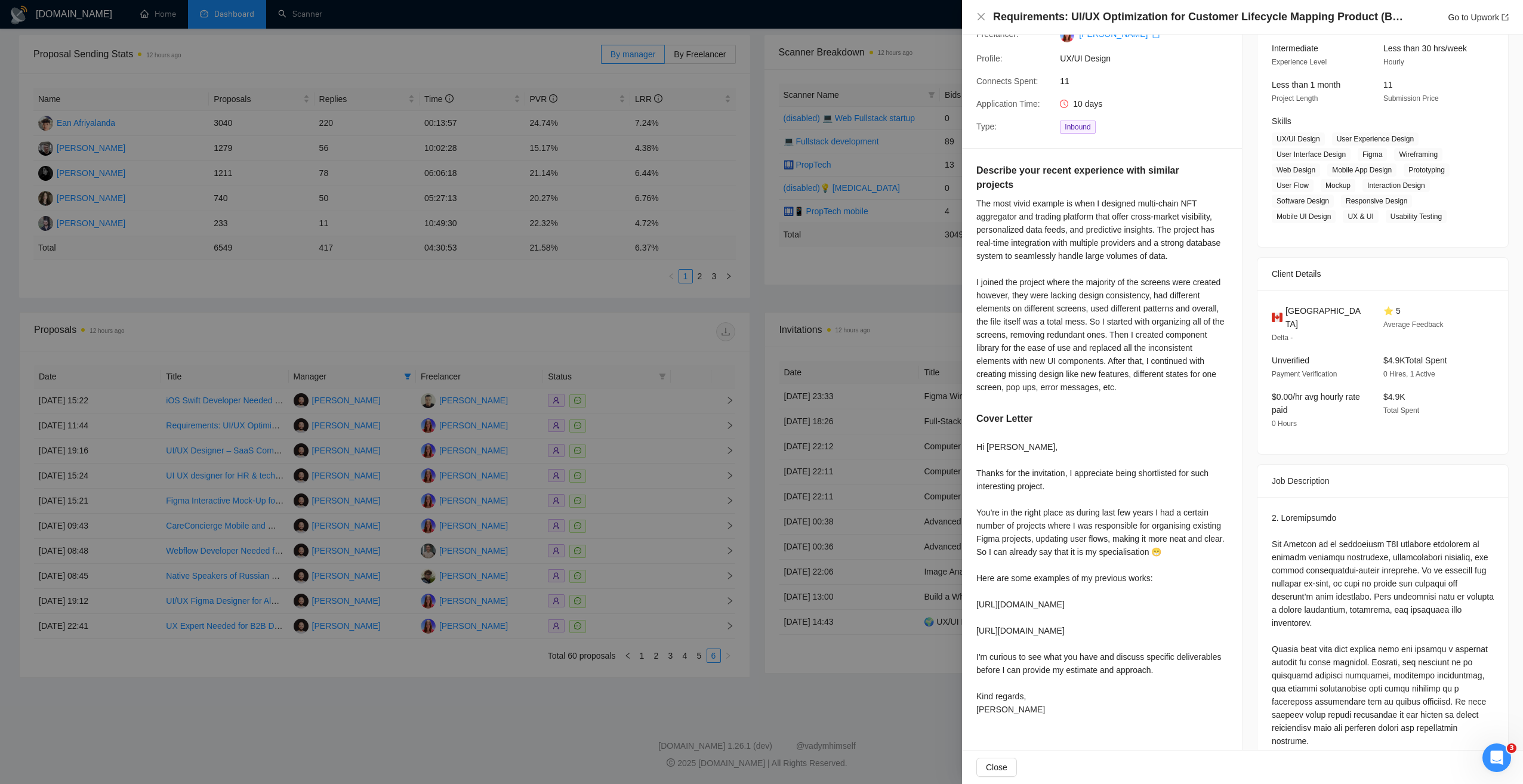
scroll to position [179, 0]
